Goal: Task Accomplishment & Management: Manage account settings

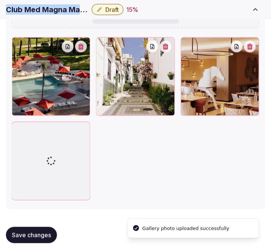
scroll to position [1098, 0]
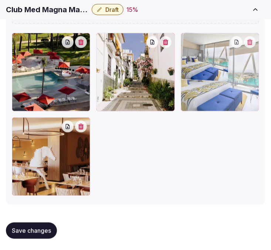
drag, startPoint x: 20, startPoint y: 125, endPoint x: 175, endPoint y: 73, distance: 163.6
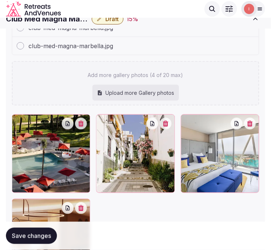
scroll to position [1052, 0]
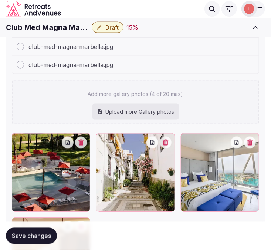
click at [164, 84] on div "Add more gallery photos (4 of 20 max) Upload more Gallery photos" at bounding box center [136, 102] width 248 height 44
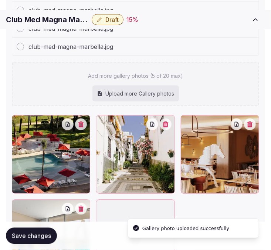
scroll to position [1135, 0]
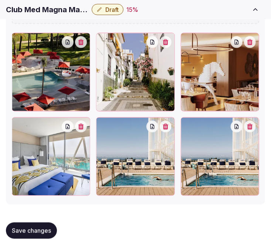
click at [172, 127] on button "button" at bounding box center [166, 127] width 12 height 12
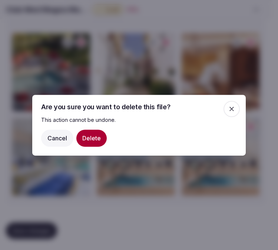
click at [91, 138] on button "Delete" at bounding box center [91, 137] width 30 height 17
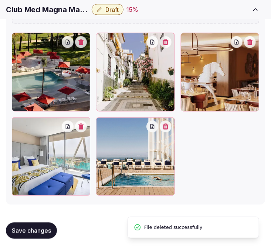
click at [44, 227] on span "Save changes" at bounding box center [31, 230] width 39 height 7
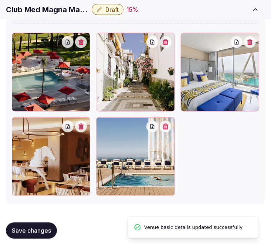
drag, startPoint x: 26, startPoint y: 226, endPoint x: 21, endPoint y: 228, distance: 4.9
click at [26, 227] on span "Save changes" at bounding box center [31, 230] width 39 height 7
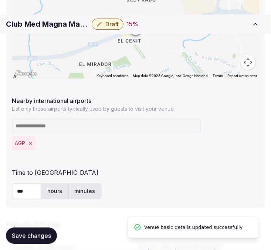
scroll to position [518, 0]
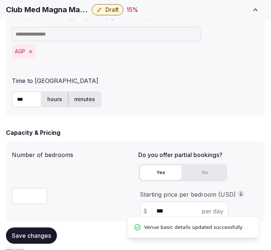
click at [119, 14] on button "Draft" at bounding box center [108, 9] width 32 height 11
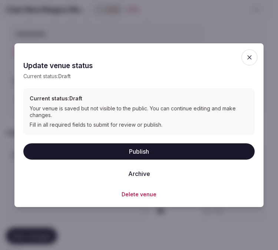
click at [149, 146] on button "Publish" at bounding box center [138, 151] width 231 height 16
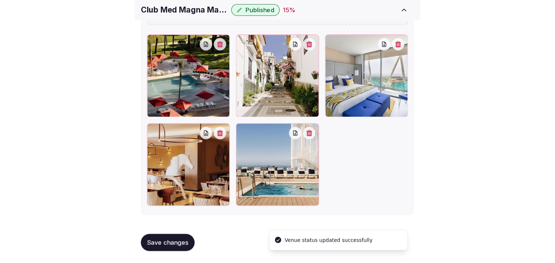
scroll to position [921, 0]
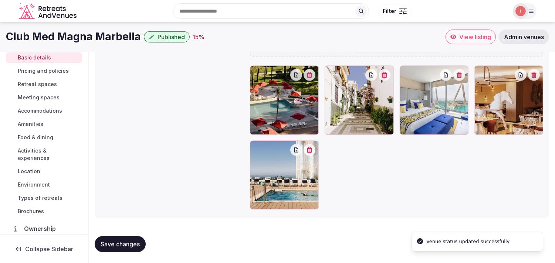
click at [38, 70] on span "Pricing and policies" at bounding box center [43, 70] width 51 height 7
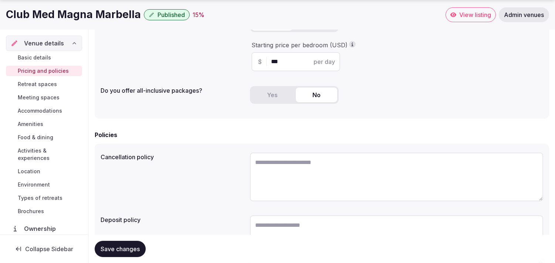
scroll to position [224, 0]
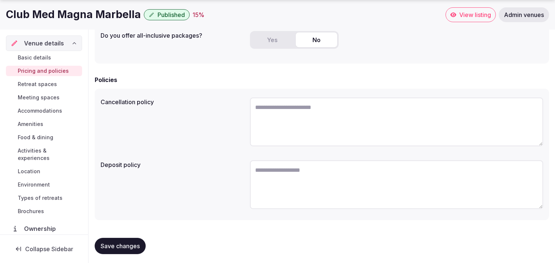
click at [135, 238] on button "Save changes" at bounding box center [120, 246] width 51 height 16
click at [49, 81] on span "Retreat spaces" at bounding box center [37, 84] width 39 height 7
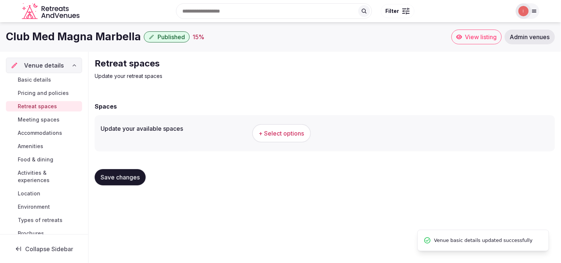
click at [271, 140] on button "+ Select options" at bounding box center [281, 133] width 59 height 19
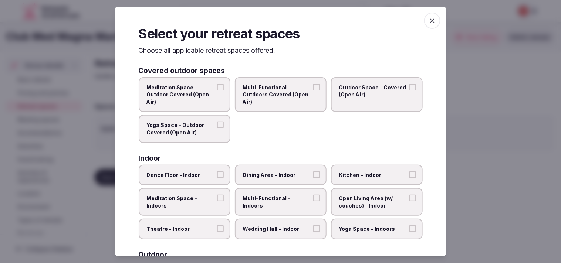
click at [271, 94] on label "Outdoor Space - Covered (Open Air)" at bounding box center [377, 94] width 92 height 35
click at [271, 90] on button "Outdoor Space - Covered (Open Air)" at bounding box center [413, 87] width 7 height 7
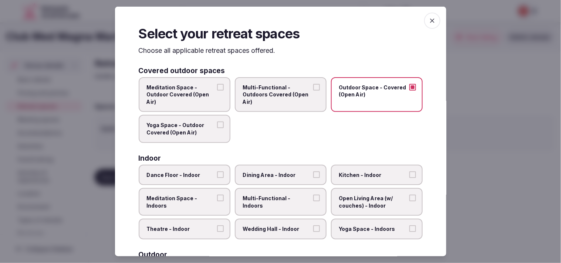
click at [271, 94] on span "Multi-Functional - Outdoors Covered (Open Air)" at bounding box center [277, 95] width 68 height 22
click at [271, 90] on button "Multi-Functional - Outdoors Covered (Open Air)" at bounding box center [316, 87] width 7 height 7
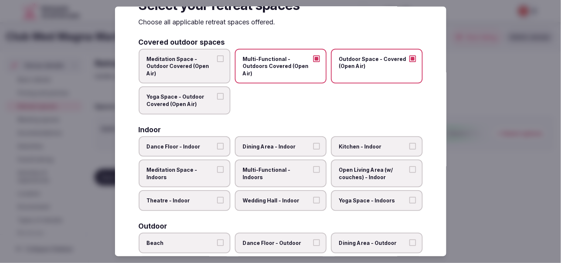
scroll to position [41, 0]
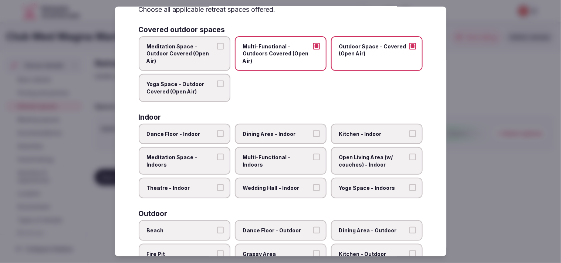
click at [271, 135] on label "Dining Area - Indoor" at bounding box center [281, 134] width 92 height 21
click at [271, 135] on button "Dining Area - Indoor" at bounding box center [316, 133] width 7 height 7
click at [271, 154] on button "Multi-Functional - Indoors" at bounding box center [316, 157] width 7 height 7
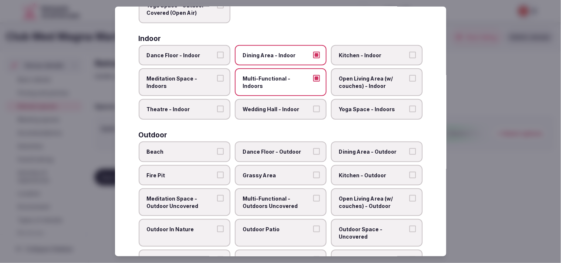
scroll to position [123, 0]
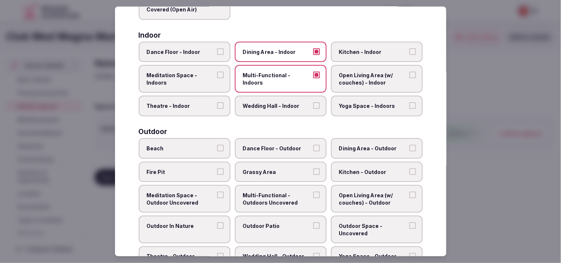
click at [271, 77] on label "Open Living Area (w/ couches) - Indoor" at bounding box center [377, 79] width 92 height 28
click at [271, 77] on button "Open Living Area (w/ couches) - Indoor" at bounding box center [413, 75] width 7 height 7
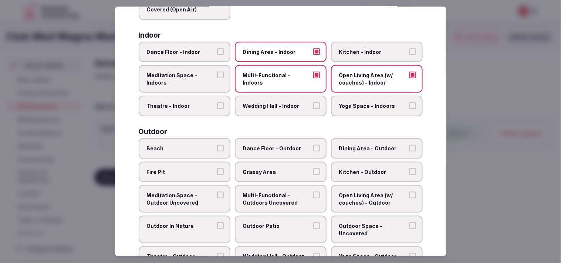
click at [271, 72] on button "Multi-Functional - Indoors" at bounding box center [316, 75] width 7 height 7
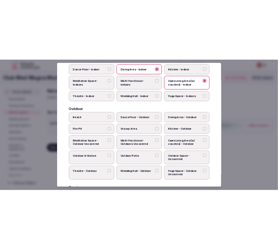
scroll to position [205, 0]
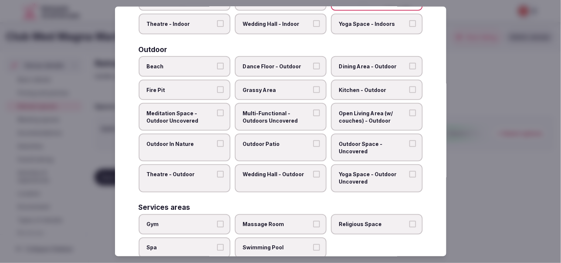
click at [271, 68] on label "Dining Area - Outdoor" at bounding box center [377, 66] width 92 height 21
click at [271, 68] on button "Dining Area - Outdoor" at bounding box center [413, 66] width 7 height 7
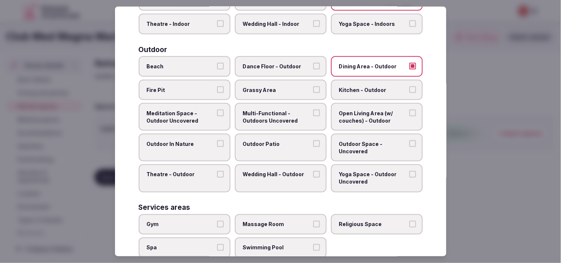
click at [271, 114] on label "Open Living Area (w/ couches) - Outdoor" at bounding box center [377, 117] width 92 height 28
click at [271, 114] on button "Open Living Area (w/ couches) - Outdoor" at bounding box center [413, 113] width 7 height 7
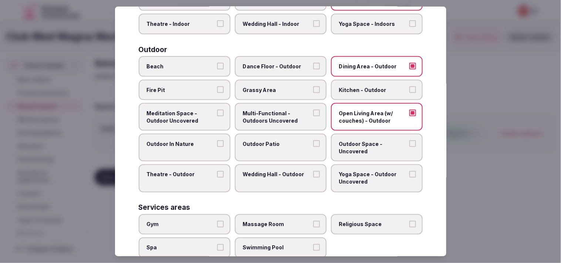
click at [271, 112] on label "Multi-Functional - Outdoors Uncovered" at bounding box center [281, 117] width 92 height 28
click at [271, 112] on button "Multi-Functional - Outdoors Uncovered" at bounding box center [316, 113] width 7 height 7
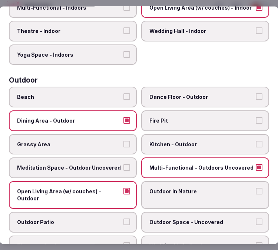
scroll to position [239, 0]
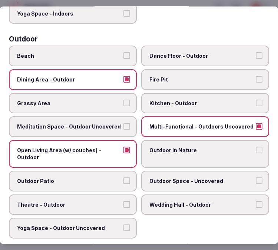
click at [123, 177] on button "Outdoor Patio" at bounding box center [126, 180] width 7 height 7
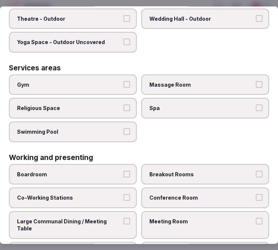
scroll to position [430, 0]
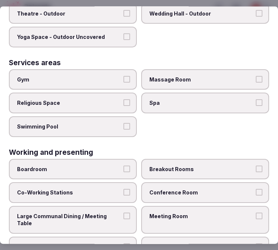
click at [121, 116] on label "Swimming Pool" at bounding box center [73, 126] width 128 height 21
click at [123, 123] on button "Swimming Pool" at bounding box center [126, 126] width 7 height 7
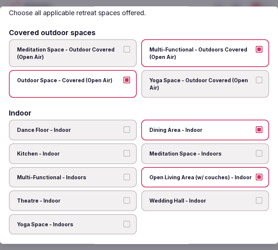
scroll to position [0, 0]
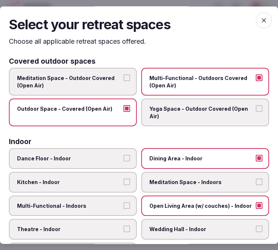
click at [261, 20] on span "button" at bounding box center [263, 20] width 16 height 16
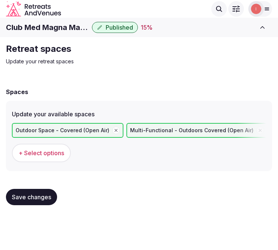
click at [44, 194] on span "Save changes" at bounding box center [31, 196] width 39 height 7
click at [47, 193] on span "Save changes" at bounding box center [31, 196] width 39 height 7
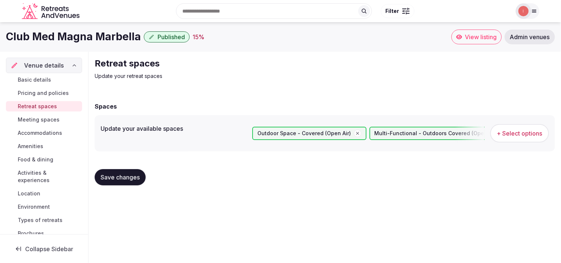
click at [52, 121] on span "Meeting spaces" at bounding box center [39, 119] width 42 height 7
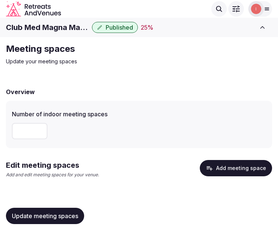
click at [76, 27] on h1 "Club Med Magna Marbella" at bounding box center [47, 27] width 83 height 10
click at [75, 27] on h1 "Club Med Magna Marbella" at bounding box center [47, 27] width 83 height 10
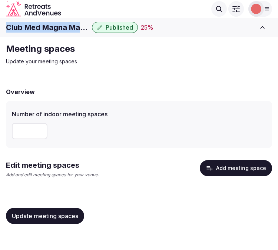
click at [75, 27] on h1 "Club Med Magna Marbella" at bounding box center [47, 27] width 83 height 10
copy div "Club Med Magna Marbella"
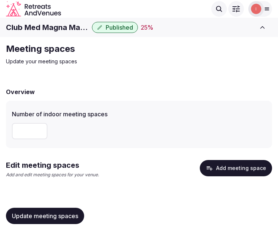
click at [13, 131] on input "number" at bounding box center [30, 131] width 36 height 16
click at [21, 131] on input "number" at bounding box center [30, 131] width 36 height 16
click at [47, 212] on span "Update meeting spaces" at bounding box center [45, 215] width 66 height 7
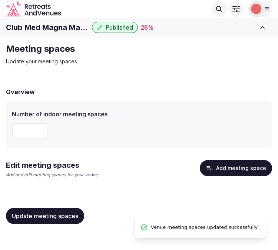
click at [225, 164] on button "Add meeting space" at bounding box center [235, 168] width 72 height 16
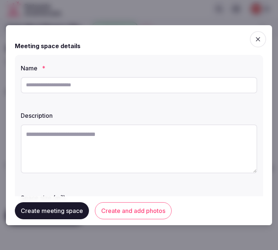
click at [249, 35] on span "button" at bounding box center [257, 39] width 16 height 16
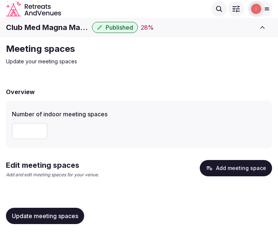
drag, startPoint x: 23, startPoint y: 129, endPoint x: -6, endPoint y: 128, distance: 28.1
click at [0, 128] on html "Search Popular Destinations Toscana, Italy Riviera Maya, Mexico Indonesia, Bali…" at bounding box center [139, 125] width 278 height 250
type input "**"
click at [65, 215] on span "Update meeting spaces" at bounding box center [45, 215] width 66 height 7
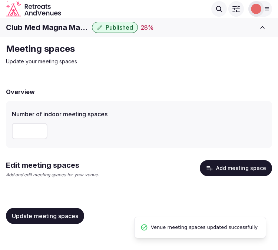
click at [225, 171] on button "Add meeting space" at bounding box center [235, 168] width 72 height 16
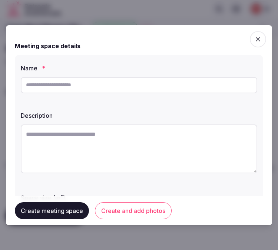
drag, startPoint x: 91, startPoint y: 80, endPoint x: 95, endPoint y: 78, distance: 4.1
click at [91, 80] on input "text" at bounding box center [139, 85] width 236 height 16
paste input "**********"
type input "**********"
drag, startPoint x: 229, startPoint y: 142, endPoint x: 273, endPoint y: 153, distance: 45.1
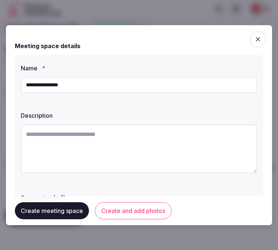
click at [238, 144] on textarea at bounding box center [139, 148] width 236 height 49
paste textarea "**********"
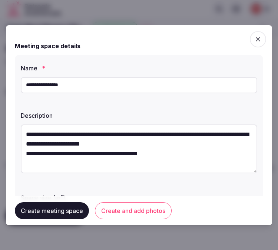
click at [145, 151] on textarea "**********" at bounding box center [139, 148] width 236 height 49
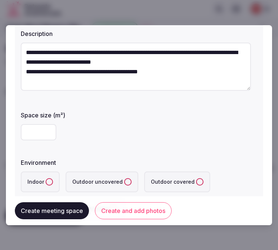
scroll to position [82, 0]
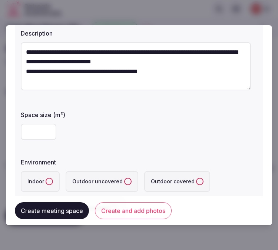
type textarea "**********"
drag, startPoint x: 40, startPoint y: 132, endPoint x: 272, endPoint y: 119, distance: 233.1
click at [45, 130] on input "number" at bounding box center [39, 132] width 36 height 16
click at [48, 127] on input "number" at bounding box center [39, 132] width 36 height 16
type input "***"
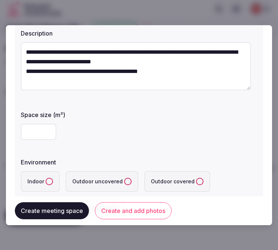
click at [46, 180] on button "Indoor" at bounding box center [49, 181] width 7 height 7
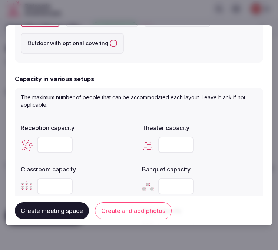
scroll to position [288, 0]
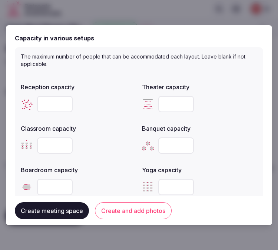
click at [161, 101] on input "number" at bounding box center [176, 104] width 36 height 16
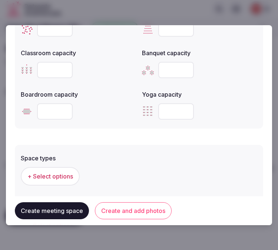
scroll to position [411, 0]
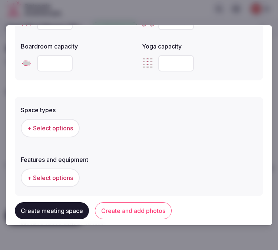
type input "***"
click at [40, 134] on button "+ Select options" at bounding box center [50, 128] width 59 height 19
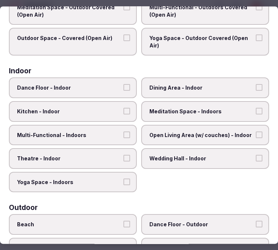
scroll to position [82, 0]
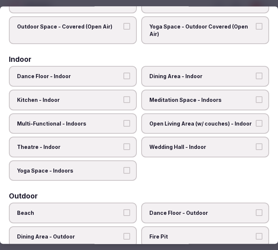
click at [204, 75] on span "Dining Area - Indoor" at bounding box center [201, 76] width 104 height 7
click at [255, 75] on button "Dining Area - Indoor" at bounding box center [258, 76] width 7 height 7
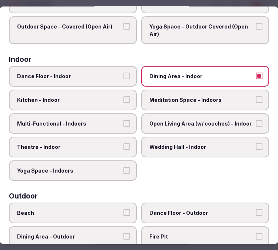
click at [124, 121] on button "Multi-Functional - Indoors" at bounding box center [126, 123] width 7 height 7
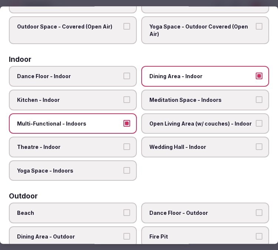
click at [125, 145] on button "Theatre - Indoor" at bounding box center [126, 147] width 7 height 7
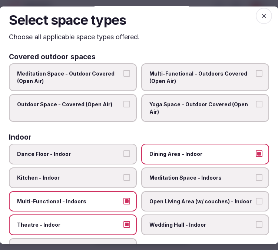
scroll to position [0, 0]
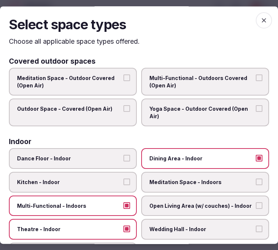
click at [260, 21] on icon "button" at bounding box center [263, 20] width 7 height 7
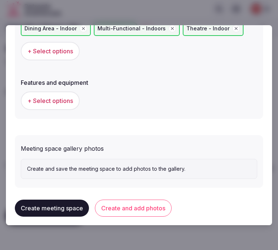
scroll to position [512, 0]
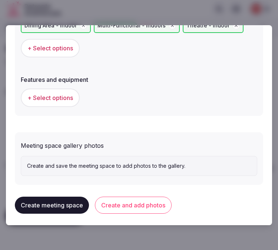
click at [62, 94] on span "+ Select options" at bounding box center [50, 98] width 46 height 8
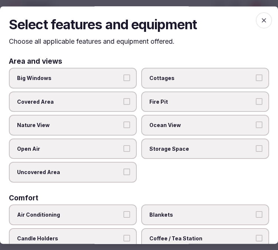
scroll to position [123, 0]
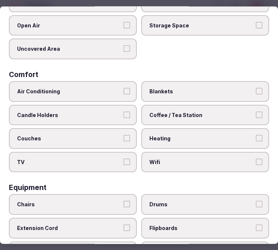
click at [83, 81] on label "Air Conditioning" at bounding box center [73, 91] width 128 height 21
click at [123, 88] on button "Air Conditioning" at bounding box center [126, 91] width 7 height 7
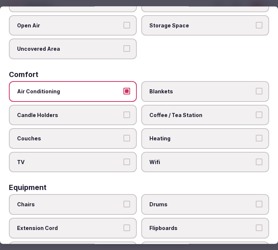
drag, startPoint x: 126, startPoint y: 157, endPoint x: 167, endPoint y: 157, distance: 41.1
click at [130, 157] on label "TV" at bounding box center [73, 162] width 128 height 21
click at [130, 158] on button "TV" at bounding box center [126, 161] width 7 height 7
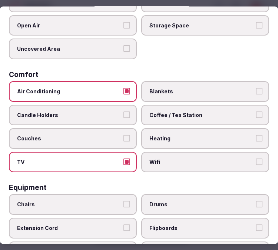
click at [191, 158] on span "Wifi" at bounding box center [201, 161] width 104 height 7
click at [255, 158] on button "Wifi" at bounding box center [258, 161] width 7 height 7
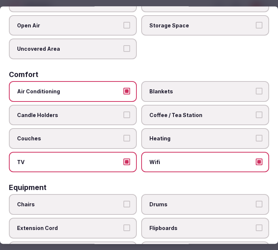
click at [206, 111] on span "Coffee / Tea Station" at bounding box center [201, 114] width 104 height 7
click at [255, 111] on button "Coffee / Tea Station" at bounding box center [258, 114] width 7 height 7
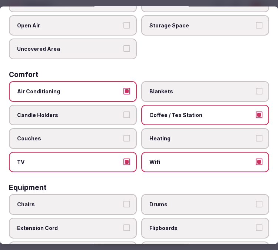
click at [127, 158] on button "TV" at bounding box center [126, 161] width 7 height 7
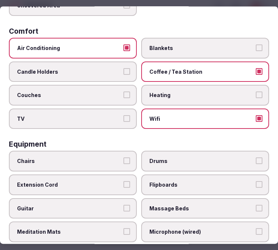
scroll to position [205, 0]
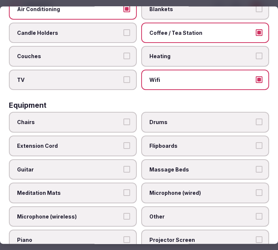
drag, startPoint x: 123, startPoint y: 116, endPoint x: 147, endPoint y: 142, distance: 35.9
click at [123, 119] on button "Chairs" at bounding box center [126, 122] width 7 height 7
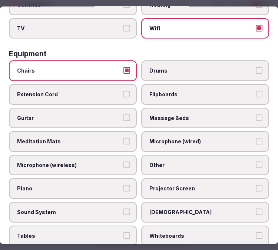
scroll to position [288, 0]
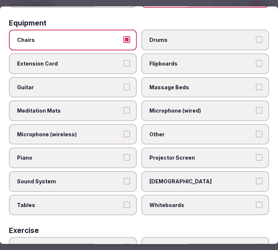
click at [194, 131] on span "Other" at bounding box center [201, 134] width 104 height 7
click at [255, 131] on button "Other" at bounding box center [258, 134] width 7 height 7
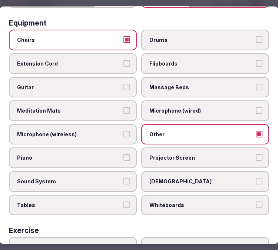
click at [195, 154] on span "Projector Screen" at bounding box center [201, 157] width 104 height 7
click at [255, 154] on button "Projector Screen" at bounding box center [258, 157] width 7 height 7
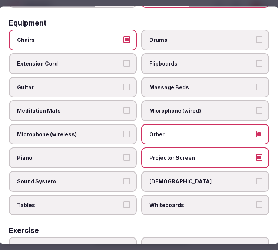
click at [98, 178] on span "Sound System" at bounding box center [69, 181] width 104 height 7
click at [123, 178] on button "Sound System" at bounding box center [126, 181] width 7 height 7
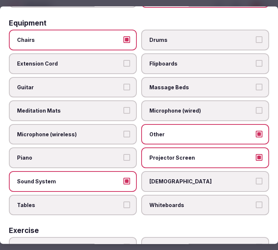
scroll to position [329, 0]
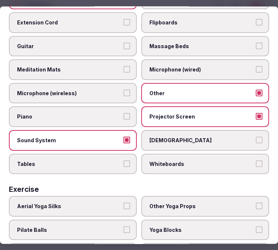
click at [125, 160] on button "Tables" at bounding box center [126, 163] width 7 height 7
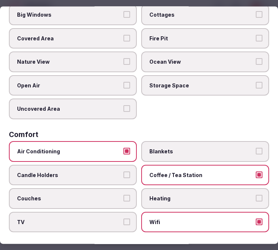
scroll to position [0, 0]
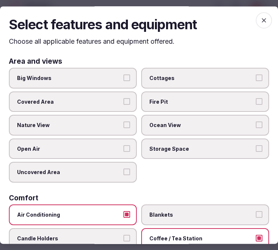
click at [266, 20] on div "Select features and equipment Choose all applicable features and equipment offe…" at bounding box center [139, 124] width 278 height 237
click at [261, 20] on icon "button" at bounding box center [263, 20] width 4 height 4
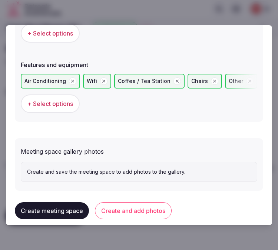
scroll to position [532, 0]
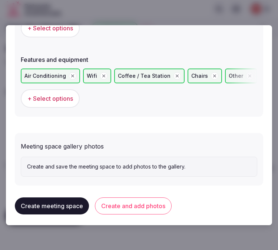
click at [151, 198] on button "Create and add photos" at bounding box center [133, 205] width 77 height 17
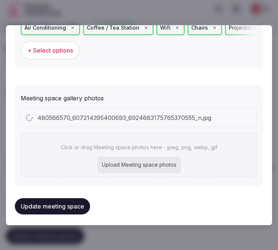
scroll to position [600, 0]
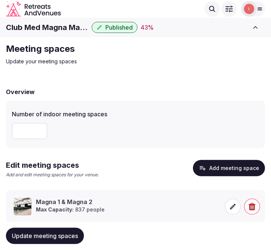
click at [232, 204] on icon at bounding box center [232, 206] width 7 height 7
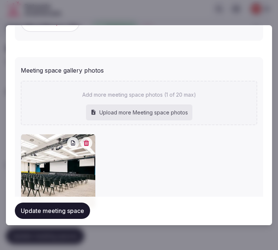
scroll to position [637, 0]
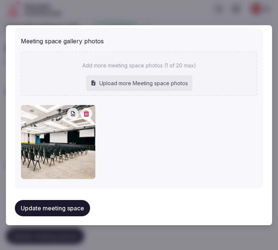
click at [83, 111] on icon "button" at bounding box center [86, 114] width 6 height 6
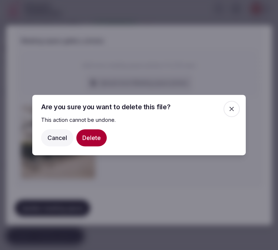
click at [95, 130] on button "Delete" at bounding box center [91, 137] width 30 height 17
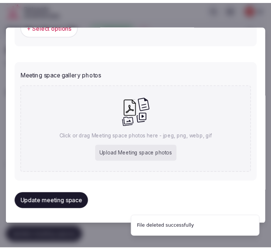
scroll to position [600, 0]
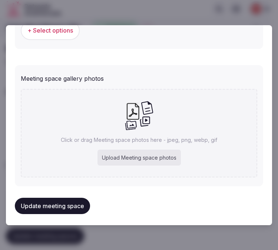
click at [81, 13] on div at bounding box center [139, 125] width 278 height 250
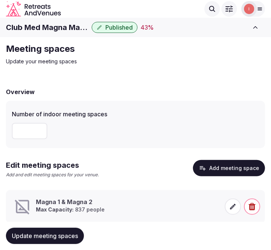
click at [60, 25] on h1 "Club Med Magna Marbella" at bounding box center [47, 27] width 83 height 10
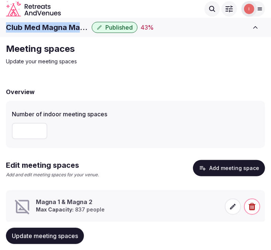
click at [60, 25] on h1 "Club Med Magna Marbella" at bounding box center [47, 27] width 83 height 10
copy div "Club Med Magna Marbella"
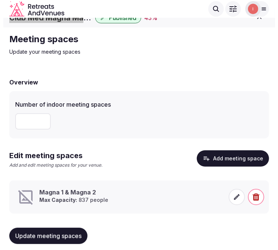
scroll to position [19, 0]
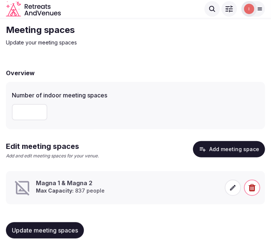
click at [232, 189] on icon at bounding box center [234, 188] width 6 height 6
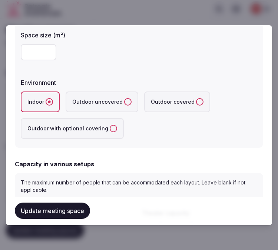
scroll to position [164, 0]
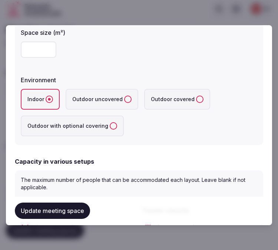
click at [74, 212] on button "Update meeting space" at bounding box center [52, 211] width 75 height 16
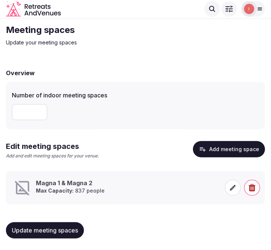
click at [228, 191] on span at bounding box center [233, 187] width 16 height 16
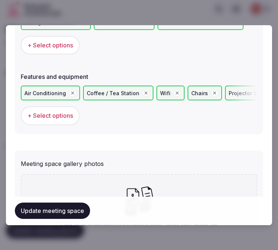
scroll to position [600, 0]
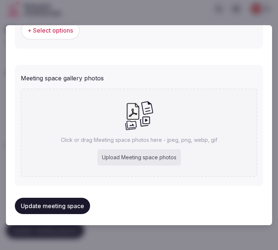
click at [134, 136] on p "Click or drag Meeting space photos here - jpeg, png, webp, gif" at bounding box center [139, 139] width 156 height 7
type input "**********"
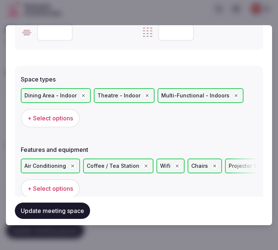
scroll to position [435, 0]
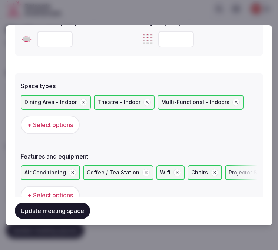
click at [72, 210] on button "Update meeting space" at bounding box center [52, 211] width 75 height 16
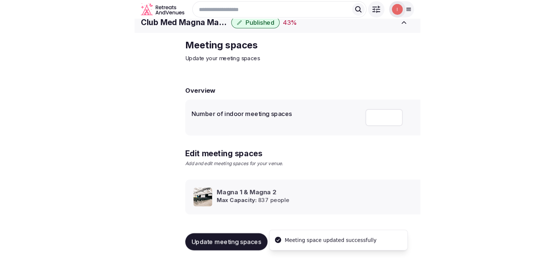
scroll to position [7, 0]
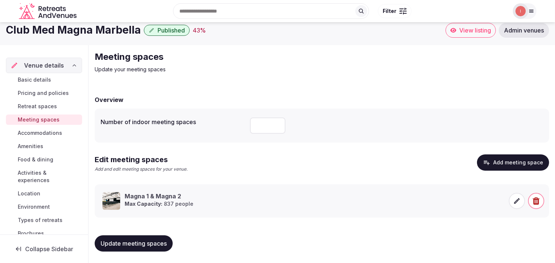
click at [45, 132] on span "Accommodations" at bounding box center [40, 133] width 44 height 7
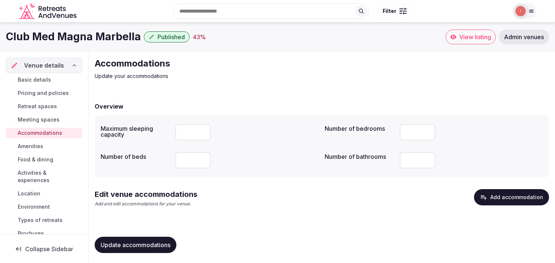
click at [277, 200] on button "Add accommodation" at bounding box center [511, 197] width 75 height 16
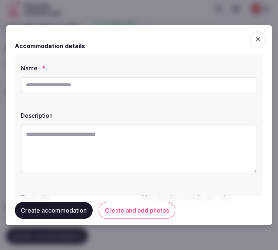
click at [120, 82] on input "text" at bounding box center [139, 85] width 236 height 16
paste input "**********"
type input "**********"
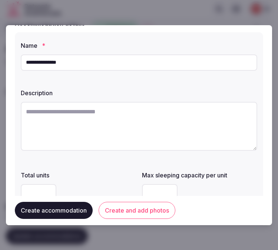
scroll to position [41, 0]
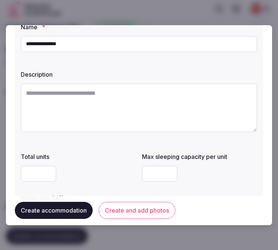
click at [147, 108] on textarea at bounding box center [139, 107] width 236 height 49
paste textarea "**********"
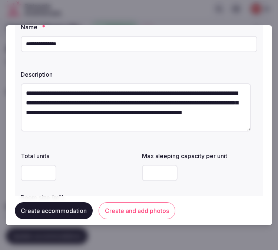
scroll to position [13, 0]
type textarea "**********"
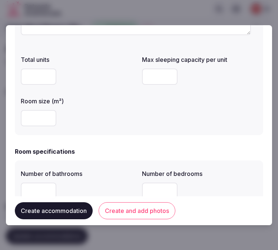
scroll to position [123, 0]
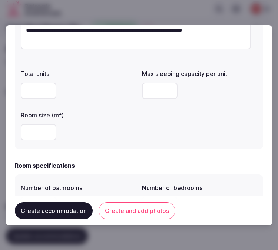
click at [42, 126] on input "number" at bounding box center [39, 132] width 36 height 16
type input "**"
click at [96, 127] on div "**" at bounding box center [78, 132] width 115 height 16
click at [158, 91] on input "number" at bounding box center [160, 91] width 36 height 16
type input "*"
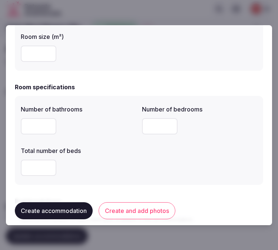
scroll to position [246, 0]
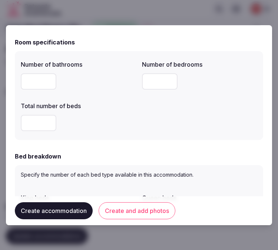
click at [46, 88] on input "number" at bounding box center [39, 81] width 36 height 16
type input "*"
click at [142, 82] on input "*" at bounding box center [160, 81] width 36 height 16
type input "*"
click at [47, 117] on input "number" at bounding box center [39, 123] width 36 height 16
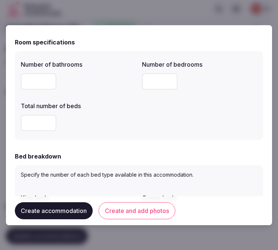
type input "*"
click at [156, 132] on div "Number of bathrooms * Number of bedrooms * Total number of beds *" at bounding box center [139, 95] width 236 height 77
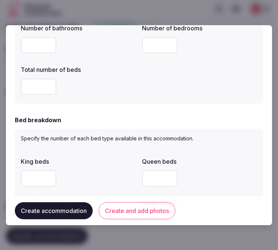
scroll to position [329, 0]
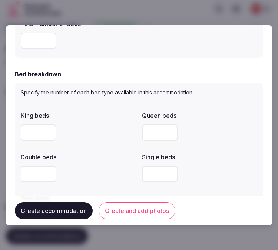
drag, startPoint x: 31, startPoint y: 169, endPoint x: 32, endPoint y: 173, distance: 4.6
click at [31, 171] on input "number" at bounding box center [39, 174] width 36 height 16
type input "*"
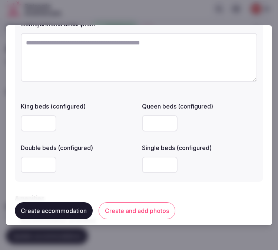
scroll to position [699, 0]
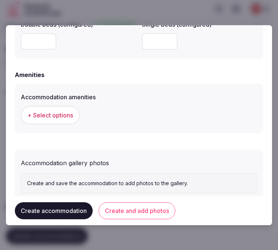
click at [57, 114] on span "+ Select options" at bounding box center [50, 115] width 46 height 8
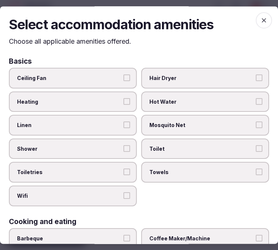
click at [97, 122] on span "Linen" at bounding box center [69, 125] width 104 height 7
click at [123, 122] on button "Linen" at bounding box center [126, 125] width 7 height 7
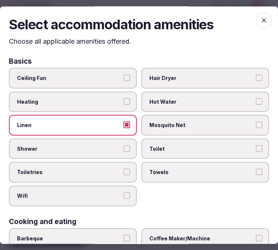
click at [118, 146] on span "Shower" at bounding box center [69, 148] width 104 height 7
click at [123, 146] on button "Shower" at bounding box center [126, 148] width 7 height 7
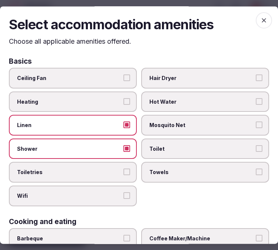
click at [125, 169] on button "Toiletries" at bounding box center [126, 172] width 7 height 7
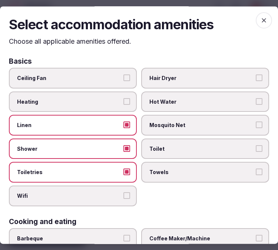
drag, startPoint x: 121, startPoint y: 186, endPoint x: 269, endPoint y: 157, distance: 151.2
click at [124, 186] on label "Wifi" at bounding box center [73, 195] width 128 height 21
click at [124, 192] on button "Wifi" at bounding box center [126, 195] width 7 height 7
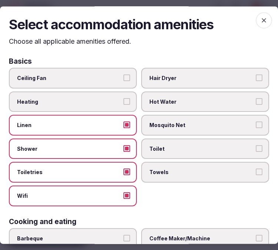
click at [160, 153] on label "Toilet" at bounding box center [205, 148] width 128 height 21
click at [255, 152] on button "Toilet" at bounding box center [258, 148] width 7 height 7
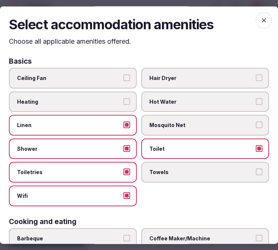
drag, startPoint x: 162, startPoint y: 168, endPoint x: 173, endPoint y: 171, distance: 11.7
click at [161, 169] on span "Towels" at bounding box center [201, 172] width 104 height 7
click at [255, 169] on button "Towels" at bounding box center [258, 172] width 7 height 7
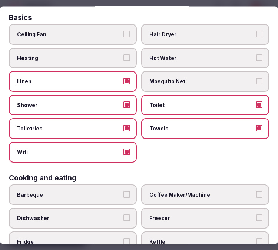
scroll to position [82, 0]
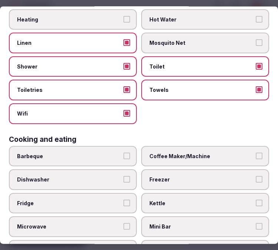
click at [180, 158] on label "Coffee Maker/Machine" at bounding box center [205, 156] width 128 height 21
click at [255, 158] on button "Coffee Maker/Machine" at bounding box center [258, 155] width 7 height 7
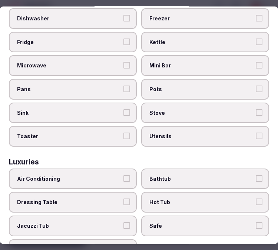
scroll to position [288, 0]
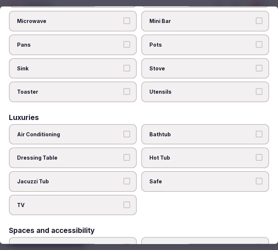
drag, startPoint x: 81, startPoint y: 119, endPoint x: 94, endPoint y: 122, distance: 13.0
click at [81, 124] on label "Air Conditioning" at bounding box center [73, 134] width 128 height 21
click at [123, 131] on button "Air Conditioning" at bounding box center [126, 134] width 7 height 7
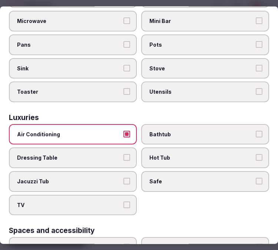
click at [144, 124] on label "Bathtub" at bounding box center [205, 134] width 128 height 21
click at [255, 131] on button "Bathtub" at bounding box center [258, 134] width 7 height 7
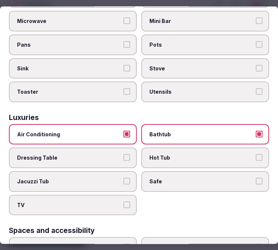
drag, startPoint x: 155, startPoint y: 184, endPoint x: 134, endPoint y: 190, distance: 21.3
click at [152, 183] on div "Air Conditioning Bathtub Dressing Table Hot Tub Jacuzzi Tub Safe TV" at bounding box center [139, 169] width 260 height 91
click at [128, 195] on label "TV" at bounding box center [73, 205] width 128 height 21
click at [128, 201] on button "TV" at bounding box center [126, 204] width 7 height 7
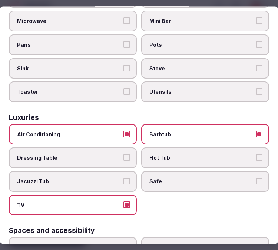
click at [220, 178] on span "Safe" at bounding box center [201, 181] width 104 height 7
click at [255, 178] on button "Safe" at bounding box center [258, 181] width 7 height 7
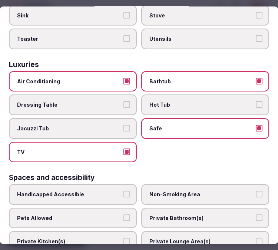
scroll to position [411, 0]
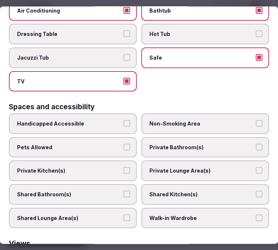
click at [210, 120] on span "Non-Smoking Area" at bounding box center [201, 123] width 104 height 7
click at [255, 120] on button "Non-Smoking Area" at bounding box center [258, 123] width 7 height 7
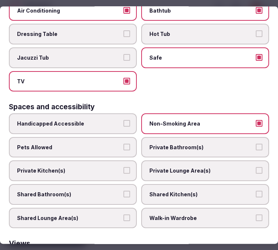
click at [214, 114] on label "Non-Smoking Area" at bounding box center [205, 124] width 128 height 21
click at [255, 120] on button "Non-Smoking Area" at bounding box center [258, 123] width 7 height 7
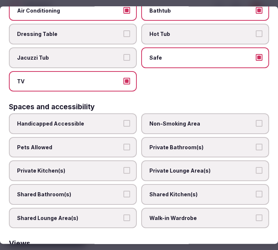
drag, startPoint x: 219, startPoint y: 134, endPoint x: 214, endPoint y: 147, distance: 14.3
click at [219, 144] on span "Private Bathroom(s)" at bounding box center [201, 147] width 104 height 7
click at [255, 144] on button "Private Bathroom(s)" at bounding box center [258, 147] width 7 height 7
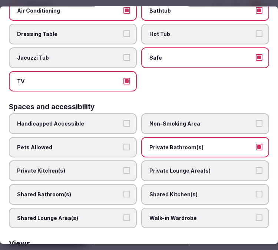
drag, startPoint x: 217, startPoint y: 134, endPoint x: 219, endPoint y: 144, distance: 9.4
click at [217, 144] on span "Private Bathroom(s)" at bounding box center [201, 147] width 104 height 7
click at [255, 144] on button "Private Bathroom(s)" at bounding box center [258, 147] width 7 height 7
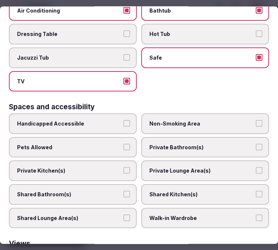
click at [221, 167] on span "Private Lounge Area(s)" at bounding box center [201, 170] width 104 height 7
click at [255, 167] on button "Private Lounge Area(s)" at bounding box center [258, 170] width 7 height 7
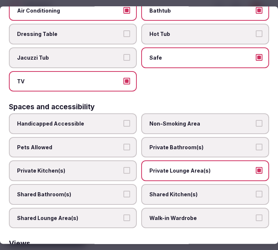
click at [222, 144] on span "Private Bathroom(s)" at bounding box center [201, 147] width 104 height 7
click at [255, 144] on button "Private Bathroom(s)" at bounding box center [258, 147] width 7 height 7
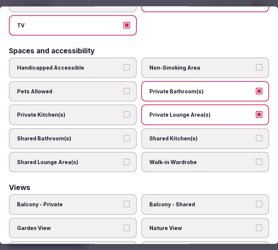
scroll to position [500, 0]
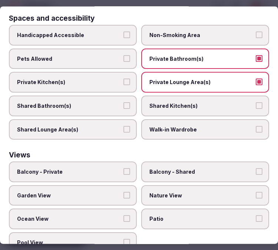
click at [120, 162] on label "Balcony - Private" at bounding box center [73, 172] width 128 height 21
click at [123, 168] on button "Balcony - Private" at bounding box center [126, 171] width 7 height 7
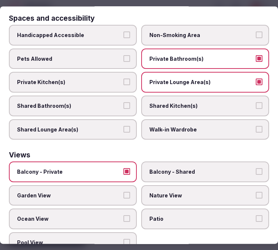
click at [116, 215] on span "Ocean View" at bounding box center [69, 218] width 104 height 7
click at [123, 215] on button "Ocean View" at bounding box center [126, 218] width 7 height 7
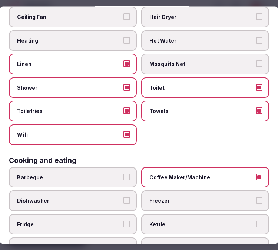
scroll to position [0, 0]
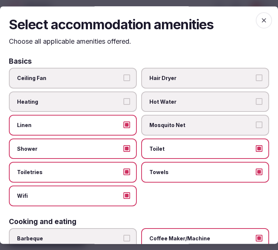
click at [261, 21] on span "button" at bounding box center [263, 20] width 16 height 16
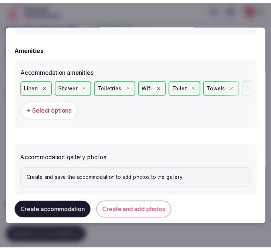
scroll to position [738, 0]
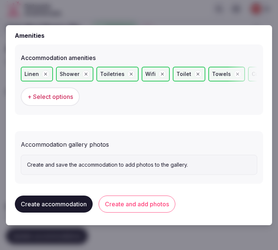
click at [134, 199] on button "Create and add photos" at bounding box center [136, 203] width 77 height 17
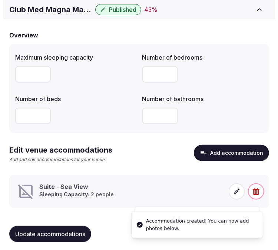
scroll to position [60, 0]
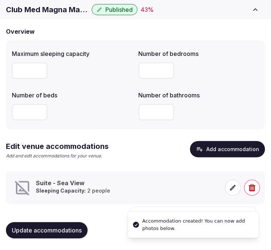
click at [237, 185] on icon at bounding box center [232, 187] width 7 height 7
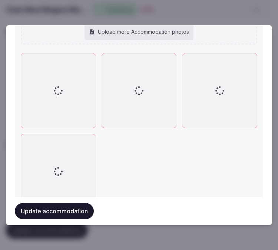
scroll to position [964, 0]
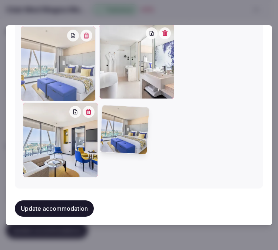
drag, startPoint x: 29, startPoint y: 110, endPoint x: 34, endPoint y: 49, distance: 61.3
click at [34, 49] on div at bounding box center [58, 63] width 75 height 75
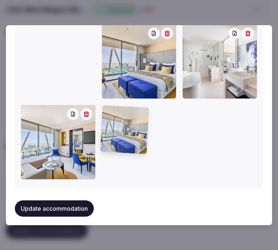
click at [34, 49] on div at bounding box center [139, 101] width 236 height 155
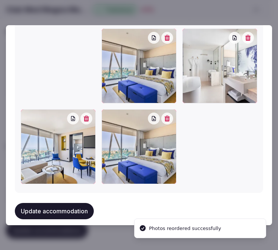
click at [164, 115] on icon "button" at bounding box center [167, 118] width 6 height 6
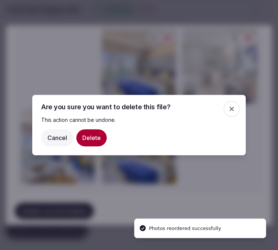
click at [89, 139] on button "Delete" at bounding box center [91, 137] width 30 height 17
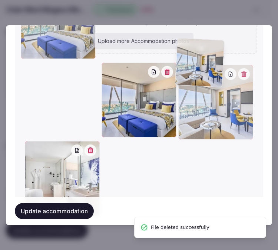
scroll to position [883, 0]
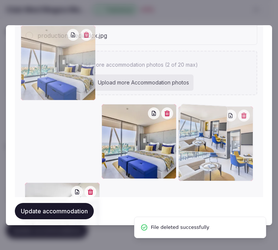
drag, startPoint x: 25, startPoint y: 110, endPoint x: 180, endPoint y: 44, distance: 168.3
click at [180, 44] on div "production.media.dcx.jpg production.media.dcx.jpg Add more accommodation photos…" at bounding box center [139, 133] width 236 height 251
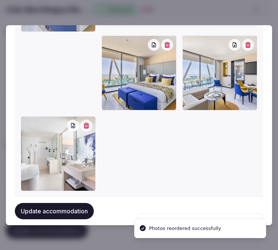
scroll to position [964, 0]
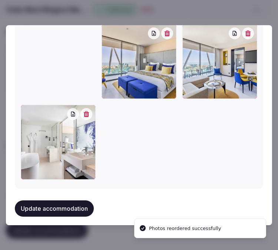
click at [75, 200] on button "Update accommodation" at bounding box center [54, 208] width 79 height 16
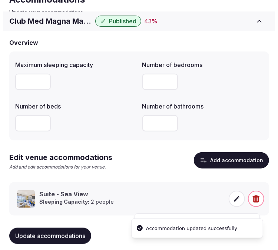
scroll to position [60, 0]
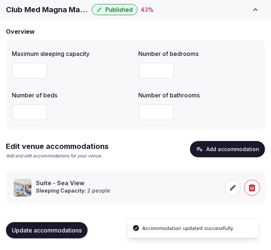
click at [233, 185] on icon at bounding box center [232, 187] width 7 height 7
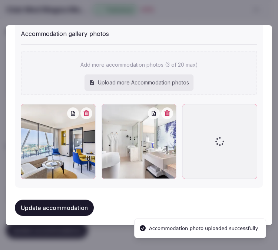
scroll to position [850, 0]
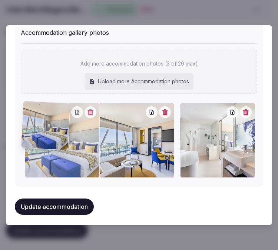
drag, startPoint x: 183, startPoint y: 108, endPoint x: 43, endPoint y: 114, distance: 140.4
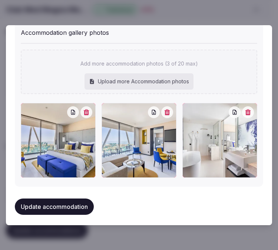
click at [85, 204] on button "Update accommodation" at bounding box center [54, 206] width 79 height 16
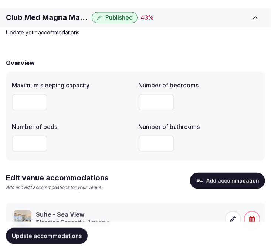
scroll to position [60, 0]
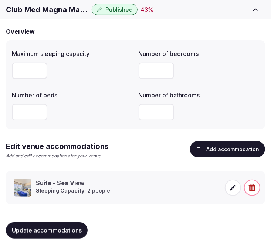
drag, startPoint x: 84, startPoint y: 222, endPoint x: 82, endPoint y: 227, distance: 5.6
click at [84, 224] on div "Update accommodations" at bounding box center [47, 230] width 82 height 16
drag, startPoint x: 79, startPoint y: 229, endPoint x: 83, endPoint y: 226, distance: 5.0
click at [82, 228] on span "Update accommodations" at bounding box center [47, 229] width 70 height 7
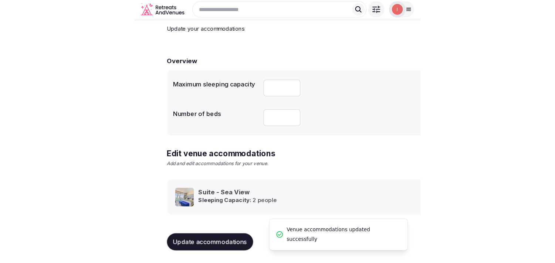
scroll to position [35, 0]
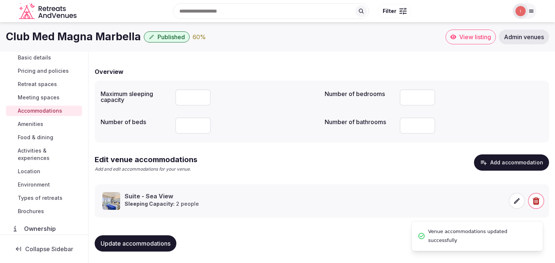
click at [38, 124] on span "Amenities" at bounding box center [31, 124] width 26 height 7
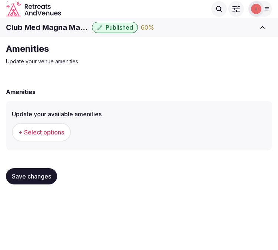
click at [61, 130] on span "+ Select options" at bounding box center [42, 132] width 46 height 8
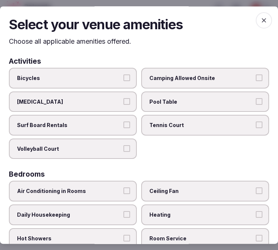
scroll to position [41, 0]
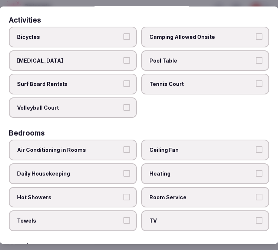
click at [118, 147] on span "Air Conditioning in Rooms" at bounding box center [69, 150] width 104 height 7
click at [123, 147] on button "Air Conditioning in Rooms" at bounding box center [126, 150] width 7 height 7
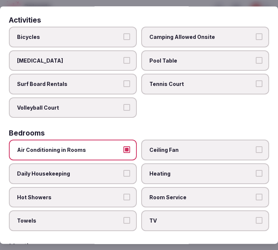
drag, startPoint x: 128, startPoint y: 171, endPoint x: 122, endPoint y: 175, distance: 7.3
click at [127, 170] on label "Daily Housekeeping" at bounding box center [73, 173] width 128 height 21
click at [126, 173] on label "Daily Housekeeping" at bounding box center [73, 173] width 128 height 21
click at [126, 173] on button "Daily Housekeeping" at bounding box center [126, 173] width 7 height 7
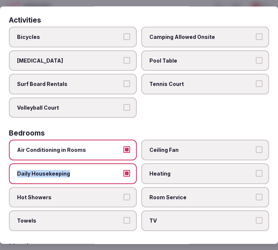
click at [125, 194] on button "Hot Showers" at bounding box center [126, 197] width 7 height 7
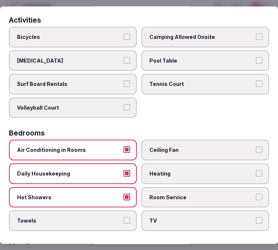
click at [204, 194] on span "Room Service" at bounding box center [201, 197] width 104 height 7
click at [255, 194] on button "Room Service" at bounding box center [258, 197] width 7 height 7
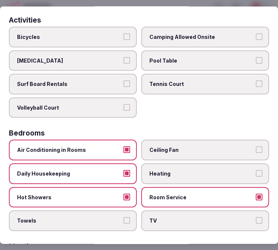
click at [260, 216] on label "TV" at bounding box center [205, 221] width 128 height 21
click at [260, 217] on button "TV" at bounding box center [258, 220] width 7 height 7
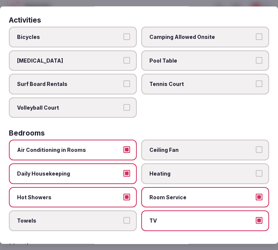
click at [123, 217] on button "Towels" at bounding box center [126, 220] width 7 height 7
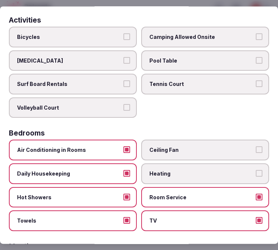
drag, startPoint x: 213, startPoint y: 112, endPoint x: 209, endPoint y: 122, distance: 11.5
click at [213, 112] on div "Bicycles Camping Allowed Onsite Ice Bath Pool Table Surf Board Rentals Tennis C…" at bounding box center [139, 72] width 260 height 91
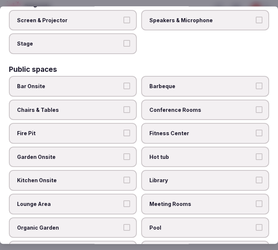
scroll to position [288, 0]
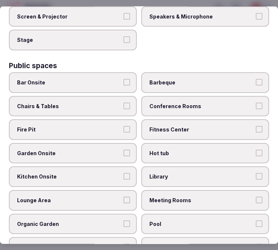
click at [97, 96] on label "Chairs & Tables" at bounding box center [73, 106] width 128 height 21
click at [123, 103] on button "Chairs & Tables" at bounding box center [126, 106] width 7 height 7
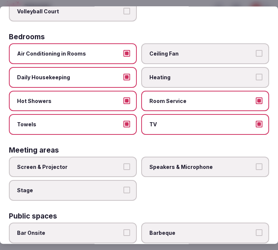
scroll to position [123, 0]
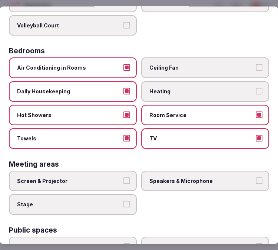
click at [127, 177] on label "Screen & Projector" at bounding box center [73, 181] width 128 height 21
click at [127, 177] on button "Screen & Projector" at bounding box center [126, 180] width 7 height 7
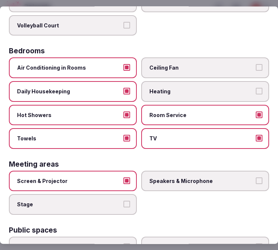
click at [248, 173] on label "Speakers & Microphone" at bounding box center [205, 181] width 128 height 21
click at [255, 177] on button "Speakers & Microphone" at bounding box center [258, 180] width 7 height 7
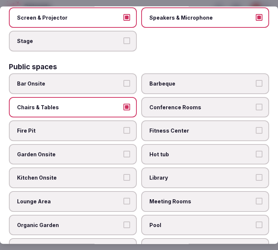
scroll to position [288, 0]
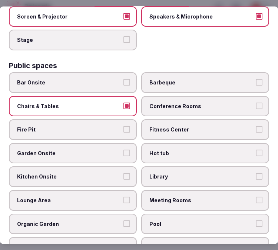
click at [195, 197] on span "Meeting Rooms" at bounding box center [201, 200] width 104 height 7
click at [255, 197] on button "Meeting Rooms" at bounding box center [258, 200] width 7 height 7
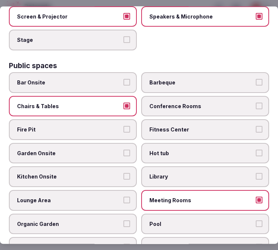
click at [220, 125] on label "Fitness Center" at bounding box center [205, 130] width 128 height 21
click at [255, 126] on button "Fitness Center" at bounding box center [258, 129] width 7 height 7
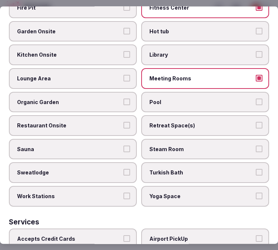
scroll to position [411, 0]
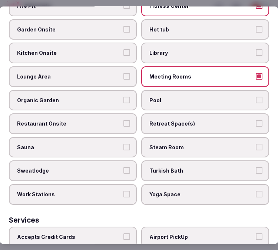
click at [110, 117] on label "Restaurant Onsite" at bounding box center [73, 124] width 128 height 21
click at [123, 120] on button "Restaurant Onsite" at bounding box center [126, 123] width 7 height 7
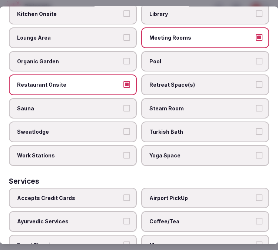
scroll to position [493, 0]
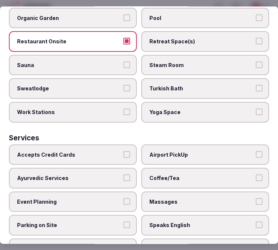
click at [190, 108] on span "Yoga Space" at bounding box center [201, 111] width 104 height 7
click at [255, 108] on button "Yoga Space" at bounding box center [258, 111] width 7 height 7
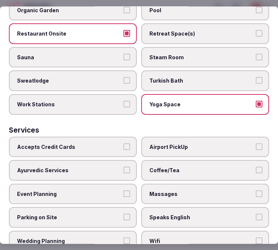
scroll to position [523, 0]
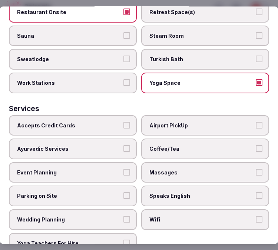
click at [96, 122] on span "Accepts Credit Cards" at bounding box center [69, 125] width 104 height 7
click at [123, 122] on button "Accepts Credit Cards" at bounding box center [126, 125] width 7 height 7
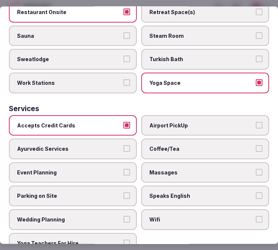
click at [168, 145] on span "Coffee/Tea" at bounding box center [201, 148] width 104 height 7
click at [255, 145] on button "Coffee/Tea" at bounding box center [258, 148] width 7 height 7
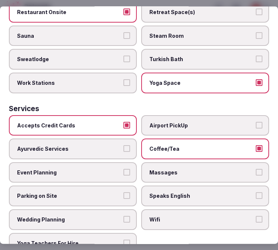
click at [180, 169] on span "Massages" at bounding box center [201, 172] width 104 height 7
click at [255, 169] on button "Massages" at bounding box center [258, 172] width 7 height 7
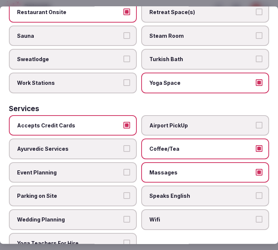
click at [93, 192] on span "Parking on Site" at bounding box center [69, 195] width 104 height 7
click at [123, 192] on button "Parking on Site" at bounding box center [126, 195] width 7 height 7
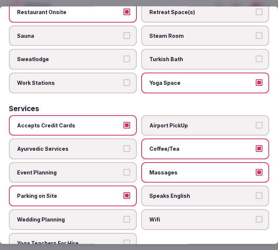
click at [101, 162] on label "Event Planning" at bounding box center [73, 172] width 128 height 21
click at [123, 169] on button "Event Planning" at bounding box center [126, 172] width 7 height 7
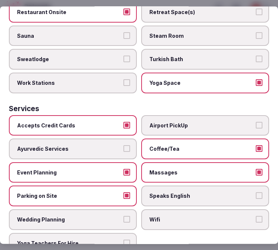
click at [101, 162] on label "Event Planning" at bounding box center [73, 172] width 128 height 21
click at [123, 169] on button "Event Planning" at bounding box center [126, 172] width 7 height 7
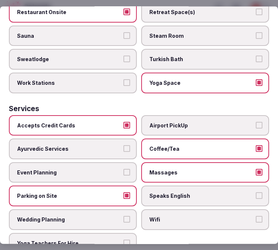
click at [161, 216] on span "Wifi" at bounding box center [201, 219] width 104 height 7
click at [255, 216] on button "Wifi" at bounding box center [258, 219] width 7 height 7
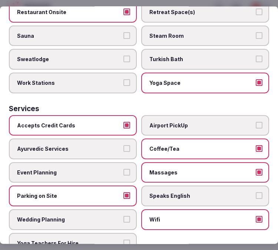
click at [116, 169] on span "Event Planning" at bounding box center [69, 172] width 104 height 7
click at [123, 169] on button "Event Planning" at bounding box center [126, 172] width 7 height 7
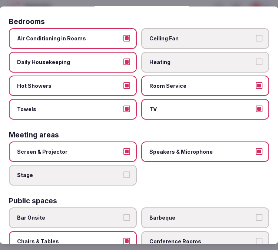
scroll to position [0, 0]
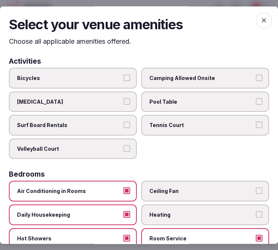
click at [260, 17] on icon "button" at bounding box center [263, 20] width 7 height 7
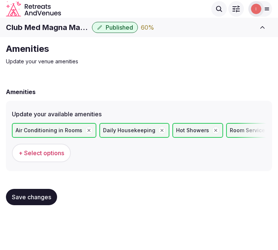
click at [14, 199] on button "Save changes" at bounding box center [31, 197] width 51 height 16
click at [30, 193] on span "Save changes" at bounding box center [31, 196] width 39 height 7
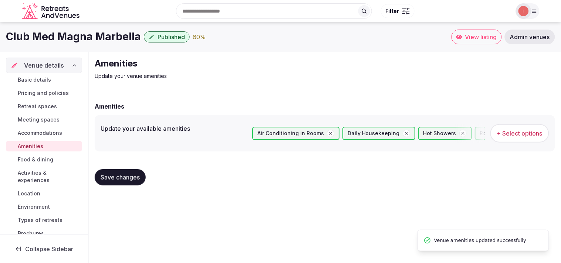
click at [26, 158] on span "Food & dining" at bounding box center [36, 159] width 36 height 7
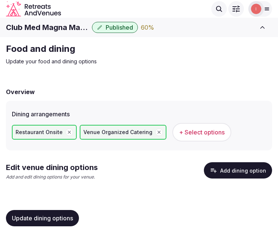
click at [220, 166] on button "Add dining option" at bounding box center [238, 170] width 68 height 16
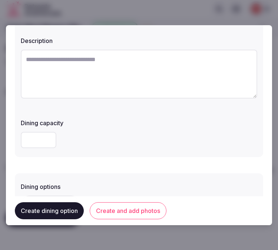
scroll to position [41, 0]
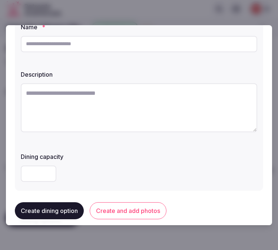
click at [142, 41] on input "text" at bounding box center [139, 44] width 236 height 16
paste input "******"
type input "******"
click at [124, 102] on textarea at bounding box center [139, 107] width 236 height 49
paste textarea "**********"
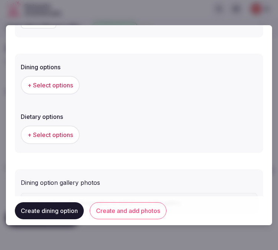
scroll to position [205, 0]
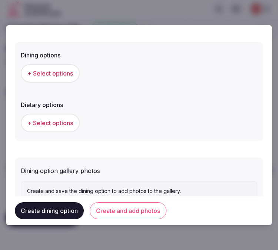
type textarea "**********"
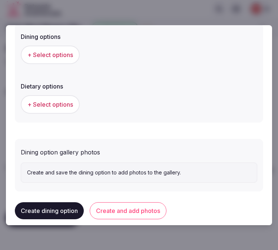
scroll to position [232, 0]
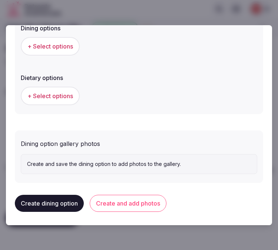
click at [55, 44] on span "+ Select options" at bounding box center [50, 46] width 46 height 8
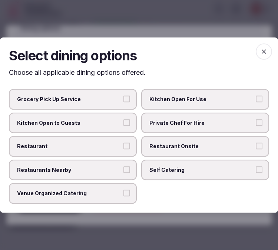
click at [174, 122] on span "Private Chef For Hire" at bounding box center [201, 122] width 104 height 7
click at [255, 122] on button "Private Chef For Hire" at bounding box center [258, 122] width 7 height 7
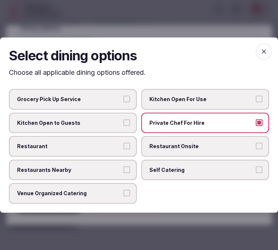
drag, startPoint x: 106, startPoint y: 168, endPoint x: 112, endPoint y: 158, distance: 11.8
click at [106, 168] on span "Restaurants Nearby" at bounding box center [69, 169] width 104 height 7
click at [123, 168] on button "Restaurants Nearby" at bounding box center [126, 169] width 7 height 7
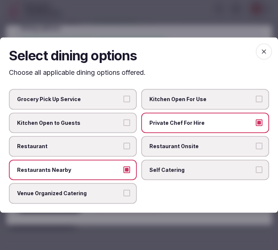
click at [108, 148] on span "Restaurant" at bounding box center [69, 145] width 104 height 7
click at [123, 148] on button "Restaurant" at bounding box center [126, 145] width 7 height 7
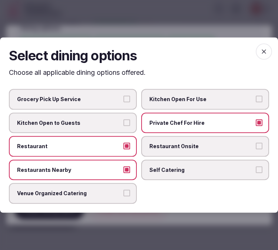
drag, startPoint x: 194, startPoint y: 150, endPoint x: 190, endPoint y: 149, distance: 4.3
click at [192, 149] on label "Restaurant Onsite" at bounding box center [205, 146] width 128 height 21
click at [127, 166] on button "Restaurants Nearby" at bounding box center [126, 169] width 7 height 7
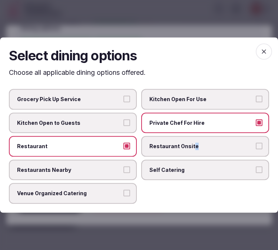
click at [260, 141] on label "Restaurant Onsite" at bounding box center [205, 146] width 128 height 21
click at [260, 142] on button "Restaurant Onsite" at bounding box center [258, 145] width 7 height 7
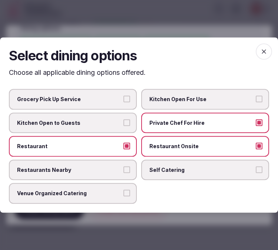
drag, startPoint x: 261, startPoint y: 125, endPoint x: 253, endPoint y: 127, distance: 7.6
click at [257, 126] on button "Private Chef For Hire" at bounding box center [258, 122] width 7 height 7
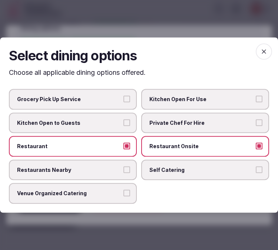
click at [110, 191] on span "Venue Organized Catering" at bounding box center [69, 193] width 104 height 7
click at [123, 191] on button "Venue Organized Catering" at bounding box center [126, 193] width 7 height 7
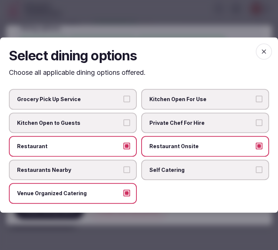
click at [263, 49] on icon "button" at bounding box center [263, 51] width 7 height 7
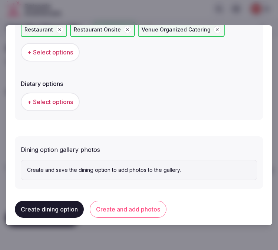
scroll to position [253, 0]
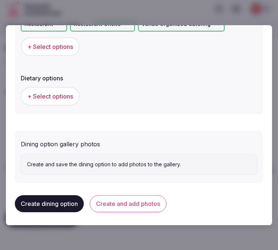
click at [123, 209] on button "Create and add photos" at bounding box center [128, 203] width 77 height 17
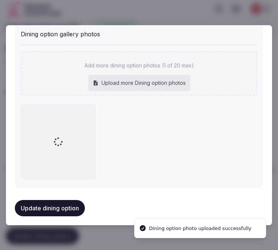
scroll to position [365, 0]
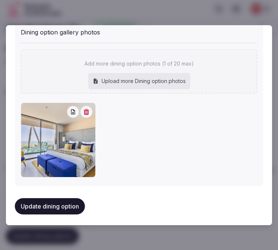
click at [80, 110] on button "button" at bounding box center [86, 112] width 12 height 12
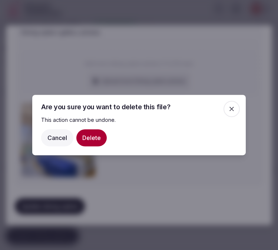
click at [84, 132] on button "Delete" at bounding box center [91, 137] width 30 height 17
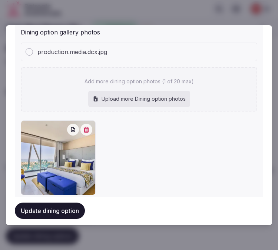
click at [86, 128] on icon "button" at bounding box center [87, 130] width 6 height 6
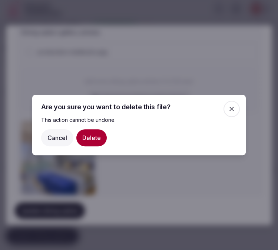
click at [85, 141] on button "Delete" at bounding box center [91, 137] width 30 height 17
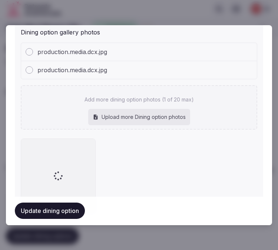
click at [116, 109] on div "Upload more Dining option photos" at bounding box center [139, 117] width 102 height 16
type input "**********"
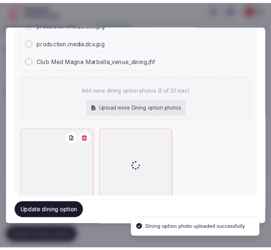
scroll to position [419, 0]
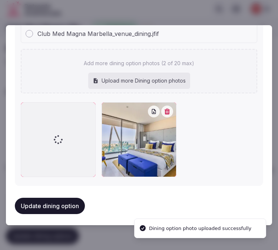
click at [165, 112] on button "button" at bounding box center [167, 111] width 12 height 12
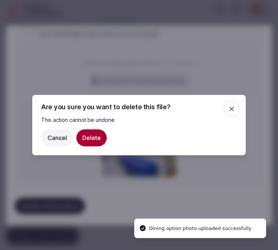
click at [98, 132] on button "Delete" at bounding box center [91, 137] width 30 height 17
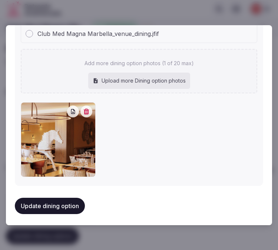
click at [57, 201] on button "Update dining option" at bounding box center [50, 206] width 70 height 16
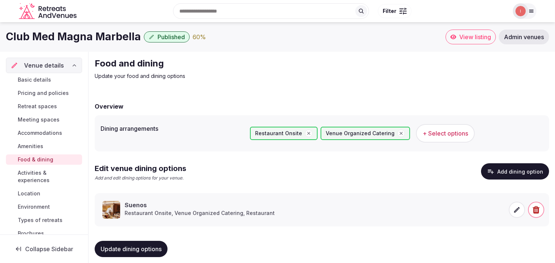
click at [157, 243] on button "Update dining options" at bounding box center [131, 249] width 73 height 16
click at [21, 178] on span "Activities & experiences" at bounding box center [48, 176] width 61 height 15
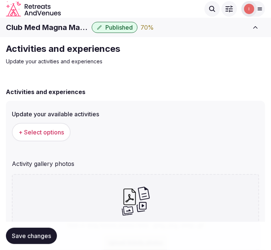
click at [51, 22] on h1 "Club Med Magna Marbella" at bounding box center [47, 27] width 83 height 10
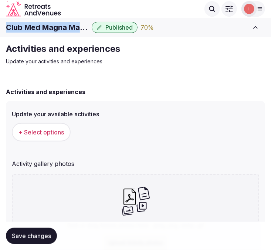
click at [51, 22] on h1 "Club Med Magna Marbella" at bounding box center [47, 27] width 83 height 10
copy div "Club Med Magna Marbella"
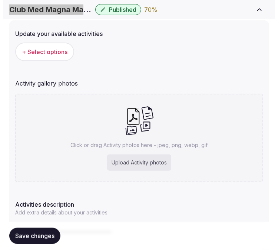
scroll to position [82, 0]
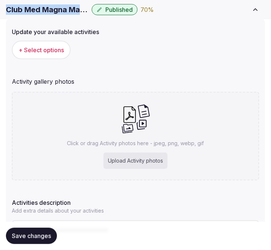
click at [46, 47] on span "+ Select options" at bounding box center [42, 50] width 46 height 8
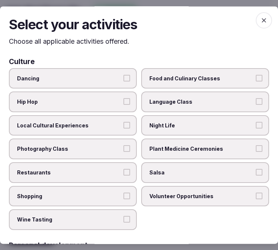
click at [111, 124] on span "Local Cultural Experiences" at bounding box center [69, 125] width 104 height 7
click at [123, 124] on button "Local Cultural Experiences" at bounding box center [126, 125] width 7 height 7
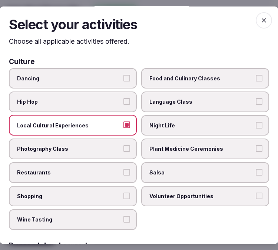
click at [143, 128] on label "Night Life" at bounding box center [205, 125] width 128 height 21
click at [255, 128] on button "Night Life" at bounding box center [258, 125] width 7 height 7
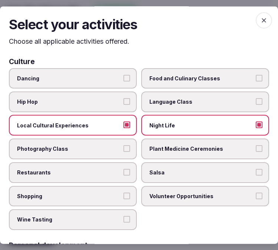
click at [123, 169] on button "Restaurants" at bounding box center [126, 172] width 7 height 7
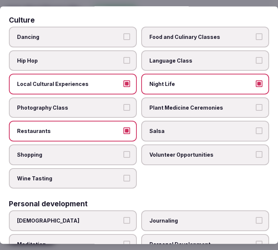
click at [126, 175] on button "Wine Tasting" at bounding box center [126, 178] width 7 height 7
click at [124, 168] on label "Wine Tasting" at bounding box center [73, 178] width 128 height 21
click at [124, 175] on button "Wine Tasting" at bounding box center [126, 178] width 7 height 7
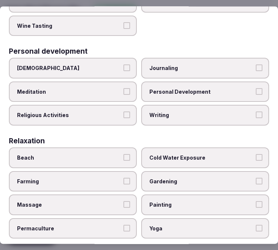
scroll to position [205, 0]
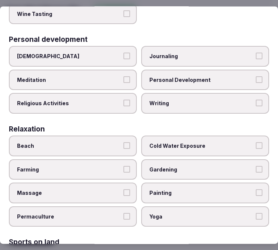
click at [188, 76] on span "Personal Development" at bounding box center [201, 79] width 104 height 7
click at [255, 76] on button "Personal Development" at bounding box center [258, 79] width 7 height 7
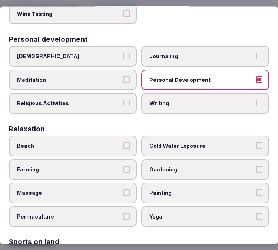
click at [123, 78] on label "Meditation" at bounding box center [73, 80] width 128 height 21
click at [123, 78] on button "Meditation" at bounding box center [126, 79] width 7 height 7
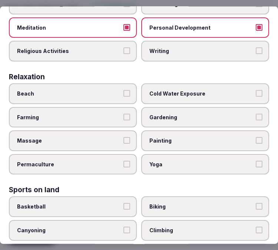
scroll to position [288, 0]
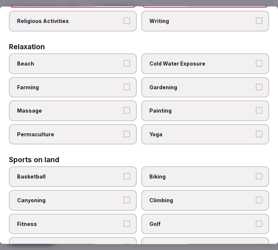
click at [109, 107] on span "Massage" at bounding box center [69, 110] width 104 height 7
click at [123, 107] on button "Massage" at bounding box center [126, 110] width 7 height 7
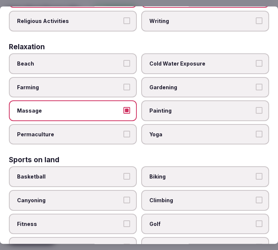
click at [175, 131] on span "Yoga" at bounding box center [201, 134] width 104 height 7
click at [255, 131] on button "Yoga" at bounding box center [258, 134] width 7 height 7
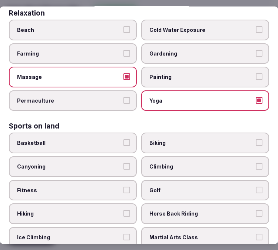
scroll to position [370, 0]
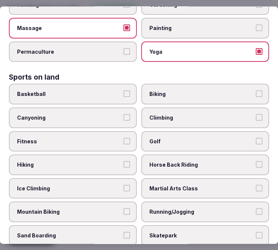
click at [105, 131] on label "Fitness" at bounding box center [73, 141] width 128 height 21
click at [123, 138] on button "Fitness" at bounding box center [126, 141] width 7 height 7
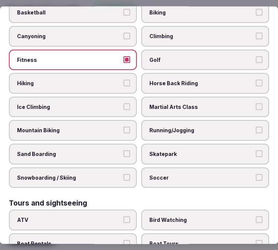
scroll to position [452, 0]
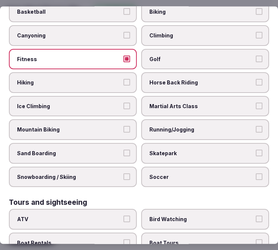
click at [192, 56] on span "Golf" at bounding box center [201, 59] width 104 height 7
click at [255, 56] on button "Golf" at bounding box center [258, 59] width 7 height 7
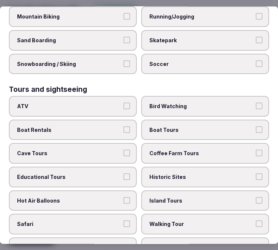
scroll to position [617, 0]
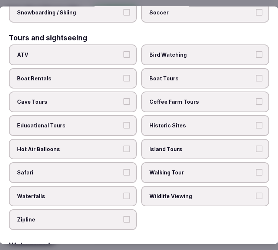
drag, startPoint x: 164, startPoint y: 152, endPoint x: 165, endPoint y: 139, distance: 13.4
click at [163, 169] on span "Walking Tour" at bounding box center [201, 172] width 104 height 7
click at [255, 169] on button "Walking Tour" at bounding box center [258, 172] width 7 height 7
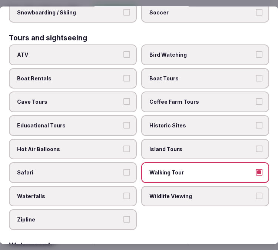
click at [171, 122] on span "Historic Sites" at bounding box center [201, 125] width 104 height 7
click at [255, 122] on button "Historic Sites" at bounding box center [258, 125] width 7 height 7
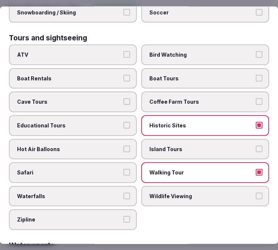
scroll to position [740, 0]
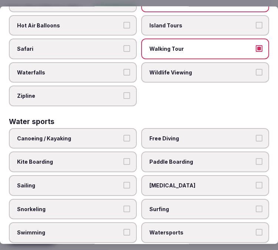
click at [105, 229] on span "Swimming" at bounding box center [69, 232] width 104 height 7
click at [123, 229] on button "Swimming" at bounding box center [126, 232] width 7 height 7
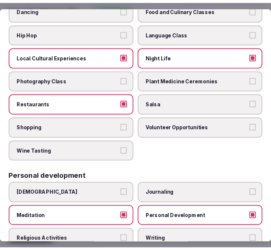
scroll to position [0, 0]
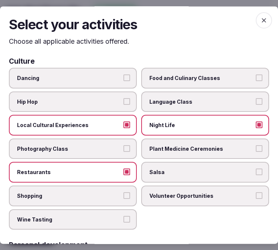
click at [261, 21] on icon "button" at bounding box center [263, 20] width 4 height 4
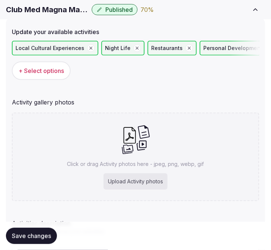
scroll to position [164, 0]
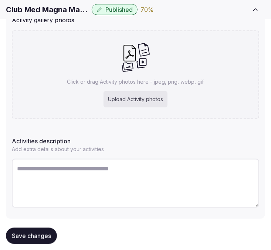
click at [72, 179] on textarea at bounding box center [136, 183] width 248 height 49
paste textarea "**********"
click at [9, 165] on div "**********" at bounding box center [135, 77] width 259 height 282
click at [16, 165] on textarea "**********" at bounding box center [136, 183] width 248 height 48
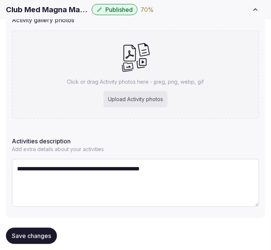
type textarea "**********"
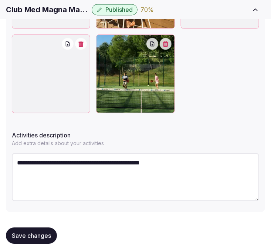
scroll to position [523, 0]
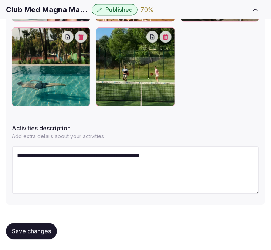
click at [50, 231] on span "Save changes" at bounding box center [31, 230] width 39 height 7
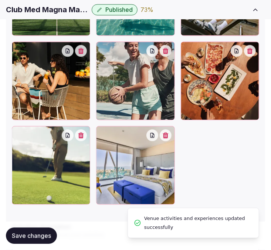
scroll to position [518, 0]
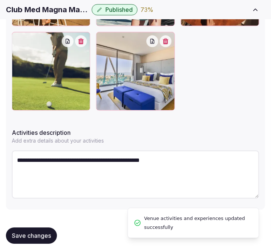
click at [38, 236] on span "Save changes" at bounding box center [31, 235] width 39 height 7
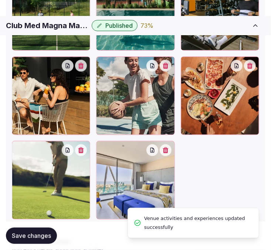
scroll to position [436, 0]
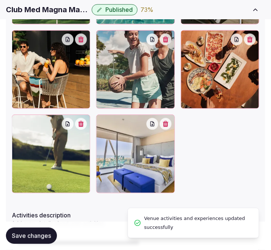
click at [165, 124] on button "button" at bounding box center [166, 124] width 12 height 12
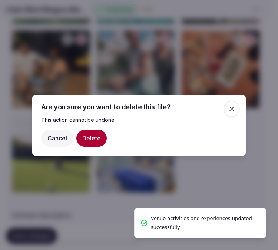
click at [100, 138] on button "Delete" at bounding box center [91, 137] width 30 height 17
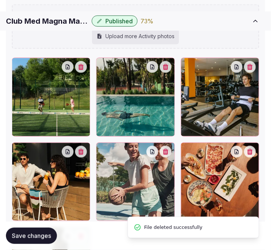
scroll to position [395, 0]
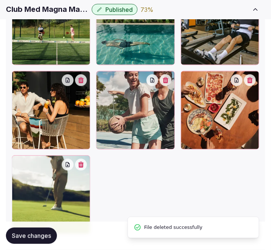
click at [44, 234] on span "Save changes" at bounding box center [31, 235] width 39 height 7
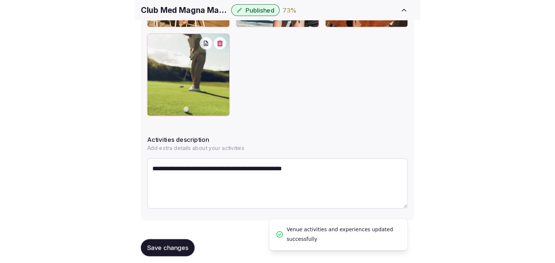
scroll to position [338, 0]
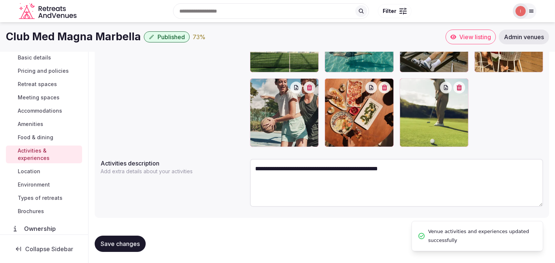
click at [34, 171] on span "Location" at bounding box center [29, 171] width 23 height 7
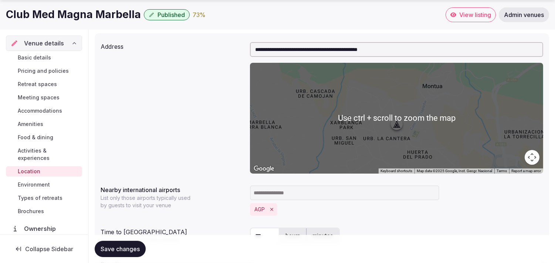
scroll to position [164, 0]
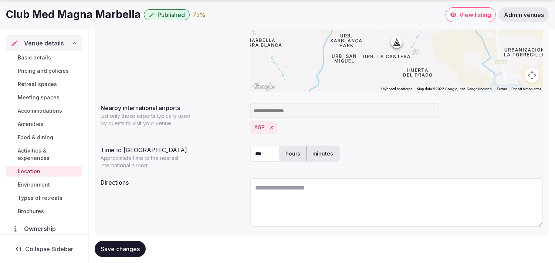
click at [49, 185] on span "Environment" at bounding box center [34, 184] width 32 height 7
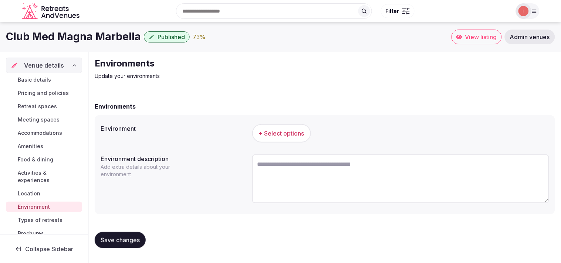
click at [277, 142] on button "+ Select options" at bounding box center [281, 133] width 59 height 19
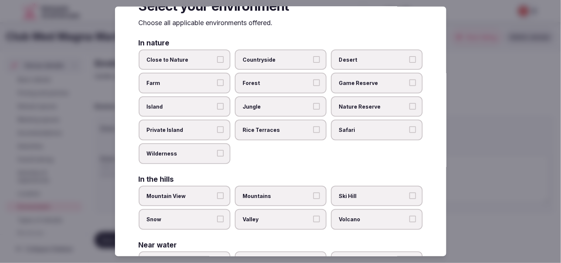
scroll to position [41, 0]
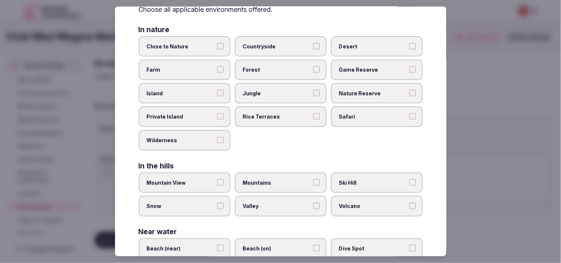
click at [222, 43] on label "Close to Nature" at bounding box center [185, 46] width 92 height 21
click at [222, 43] on button "Close to Nature" at bounding box center [220, 46] width 7 height 7
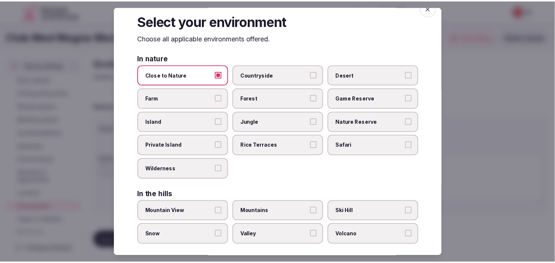
scroll to position [0, 0]
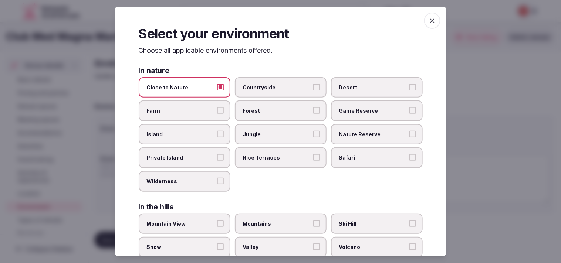
click at [277, 19] on icon "button" at bounding box center [432, 20] width 7 height 7
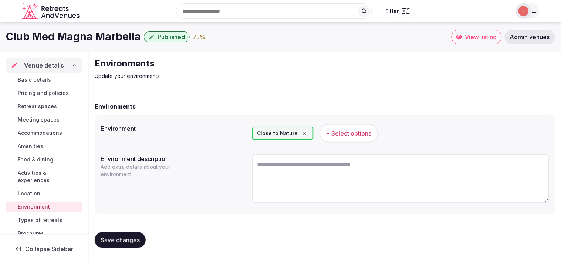
click at [132, 242] on span "Save changes" at bounding box center [120, 240] width 39 height 7
click at [35, 216] on link "Types of retreats" at bounding box center [44, 220] width 76 height 10
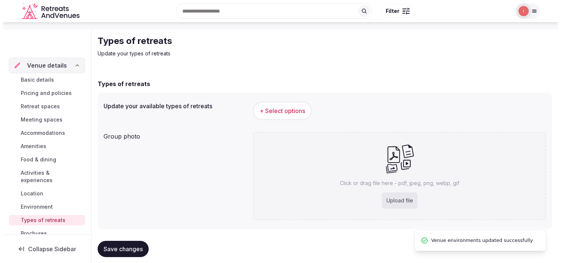
scroll to position [34, 0]
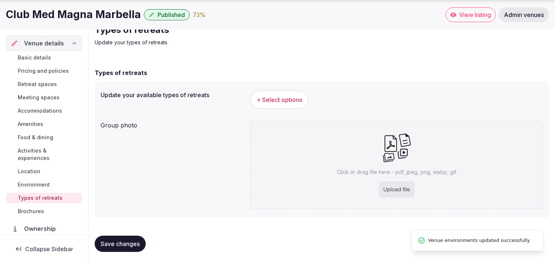
click at [257, 100] on span "+ Select options" at bounding box center [280, 100] width 46 height 8
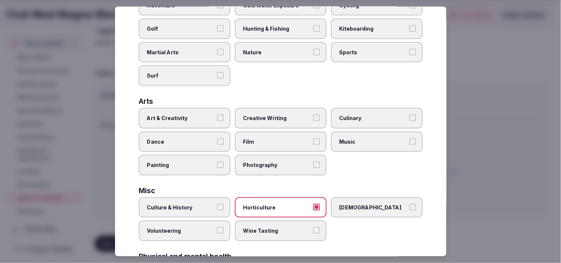
click at [202, 108] on label "Art & Creativity" at bounding box center [185, 118] width 92 height 21
click at [217, 115] on button "Art & Creativity" at bounding box center [220, 118] width 7 height 7
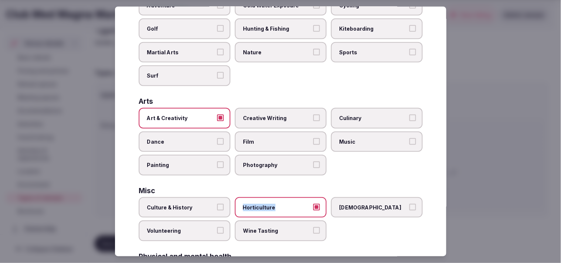
click at [277, 202] on label "Horticulture" at bounding box center [281, 208] width 92 height 21
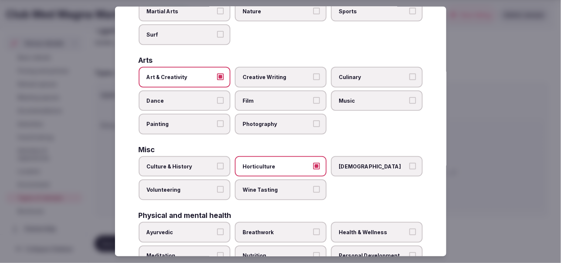
click at [223, 164] on label "Culture & History" at bounding box center [185, 167] width 92 height 21
click at [223, 164] on button "Culture & History" at bounding box center [220, 166] width 7 height 7
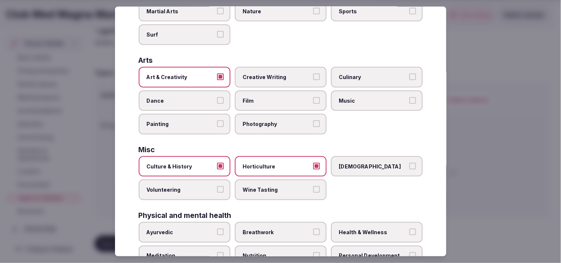
click at [277, 163] on button "Horticulture" at bounding box center [316, 166] width 7 height 7
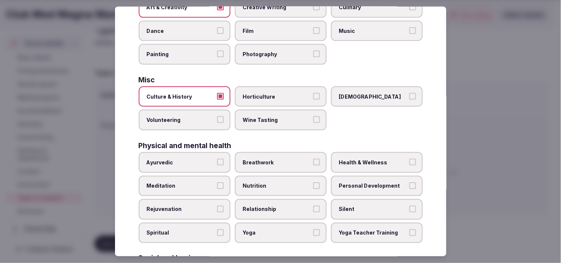
scroll to position [246, 0]
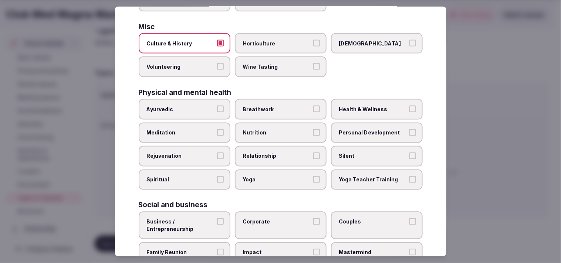
click at [277, 129] on span "Nutrition" at bounding box center [277, 132] width 68 height 7
click at [277, 129] on button "Nutrition" at bounding box center [316, 132] width 7 height 7
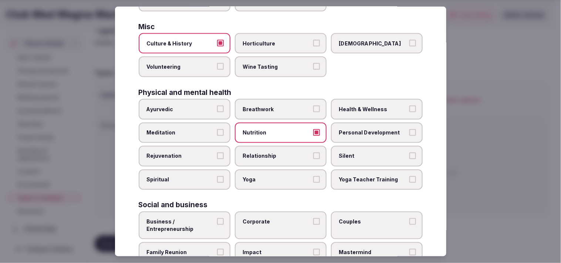
click at [277, 129] on span "Personal Development" at bounding box center [373, 132] width 68 height 7
click at [277, 129] on button "Personal Development" at bounding box center [413, 132] width 7 height 7
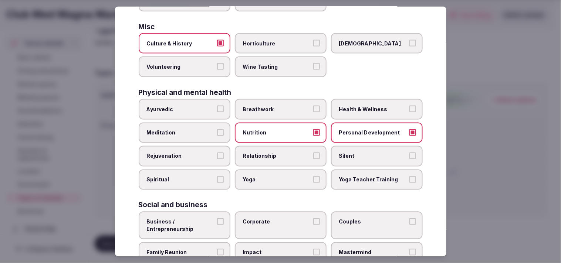
click at [277, 106] on span "Health & Wellness" at bounding box center [373, 109] width 68 height 7
click at [277, 106] on button "Health & Wellness" at bounding box center [413, 109] width 7 height 7
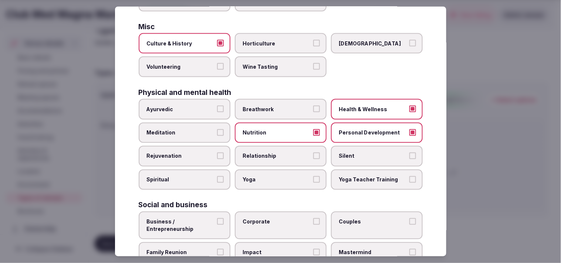
click at [191, 129] on span "Meditation" at bounding box center [181, 132] width 68 height 7
click at [217, 129] on button "Meditation" at bounding box center [220, 132] width 7 height 7
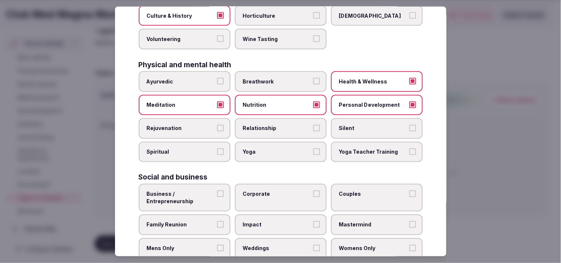
scroll to position [283, 0]
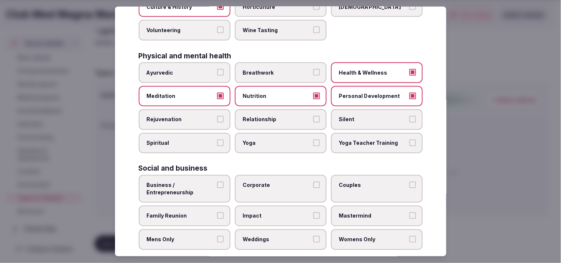
click at [208, 182] on span "Business / Entrepreneurship" at bounding box center [181, 189] width 68 height 14
click at [217, 182] on button "Business / Entrepreneurship" at bounding box center [220, 185] width 7 height 7
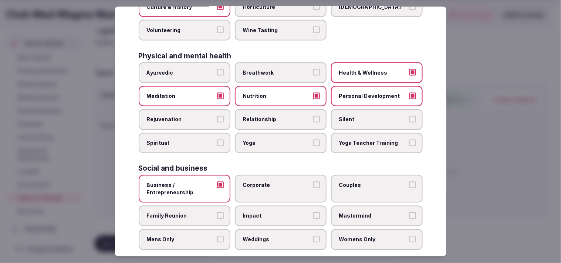
click at [269, 183] on label "Corporate" at bounding box center [281, 189] width 92 height 28
click at [277, 183] on button "Corporate" at bounding box center [316, 185] width 7 height 7
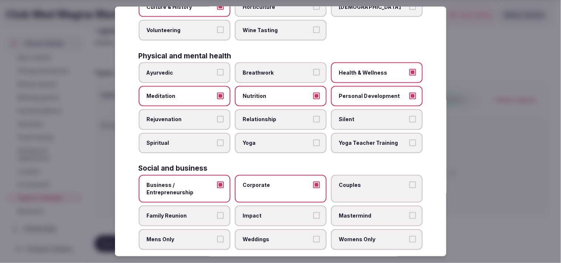
click at [277, 181] on label "Couples" at bounding box center [377, 189] width 92 height 28
click at [277, 182] on button "Couples" at bounding box center [413, 185] width 7 height 7
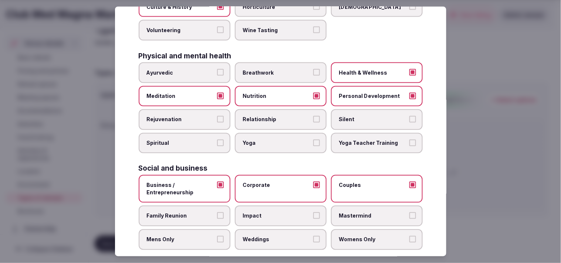
click at [195, 213] on span "Family Reunion" at bounding box center [181, 216] width 68 height 7
click at [217, 213] on button "Family Reunion" at bounding box center [220, 216] width 7 height 7
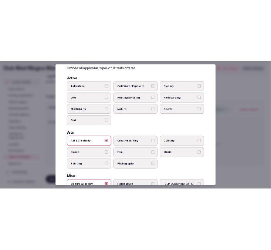
scroll to position [0, 0]
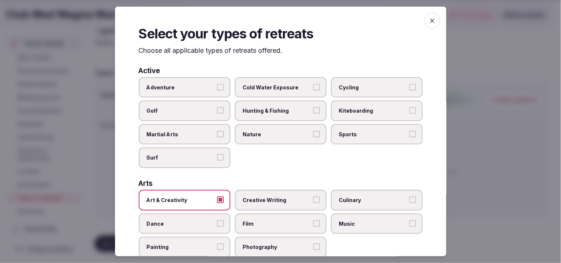
click at [277, 23] on span "button" at bounding box center [432, 21] width 16 height 16
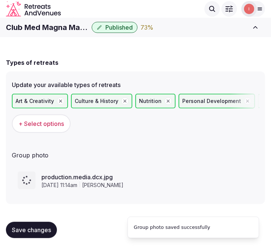
scroll to position [27, 0]
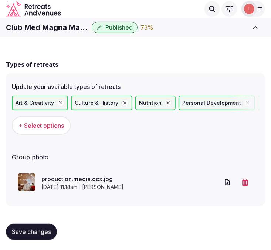
click at [31, 228] on span "Save changes" at bounding box center [31, 231] width 39 height 7
click at [45, 228] on span "Save changes" at bounding box center [31, 231] width 39 height 7
click at [36, 232] on span "Save changes" at bounding box center [31, 231] width 39 height 7
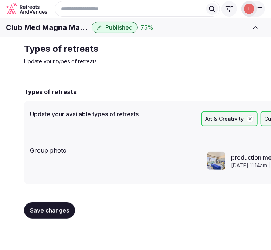
scroll to position [0, 0]
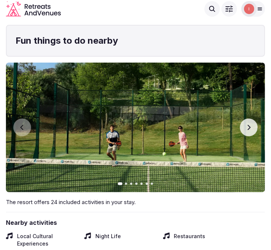
scroll to position [1439, 0]
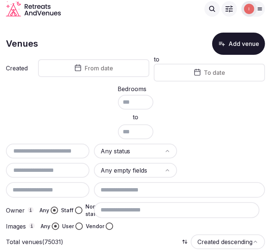
click at [53, 149] on input "text" at bounding box center [48, 151] width 78 height 9
paste input "**********"
type input "**********"
click at [241, 45] on button "Add venue" at bounding box center [238, 44] width 53 height 22
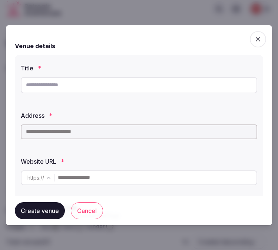
click at [117, 81] on input "text" at bounding box center [139, 85] width 236 height 16
paste input "**********"
type input "**********"
click at [124, 133] on input "text" at bounding box center [139, 131] width 236 height 15
paste input "**********"
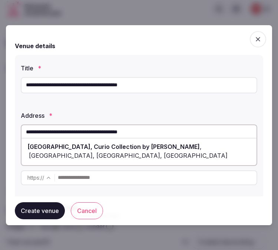
click at [125, 150] on div "Higueron Hotel Malaga, Curio Collection by Hilton , Avenida del Higuerón, Fueng…" at bounding box center [138, 151] width 235 height 22
type input "**********"
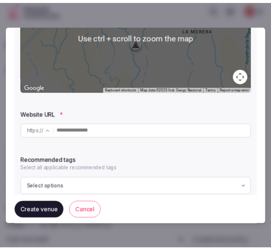
scroll to position [164, 0]
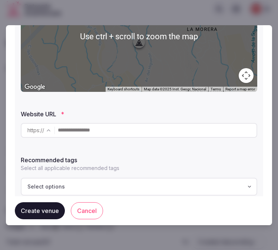
drag, startPoint x: 110, startPoint y: 141, endPoint x: 112, endPoint y: 137, distance: 4.5
click at [110, 139] on div "**********" at bounding box center [139, 47] width 248 height 314
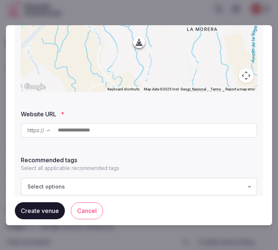
click at [138, 132] on input "text" at bounding box center [157, 130] width 198 height 15
paste input "**********"
type input "**********"
click at [103, 179] on button "Select options" at bounding box center [139, 187] width 236 height 18
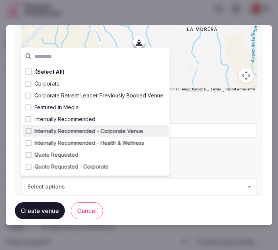
click at [110, 128] on span "Internally Recommended - Corporate Venue" at bounding box center [88, 130] width 108 height 7
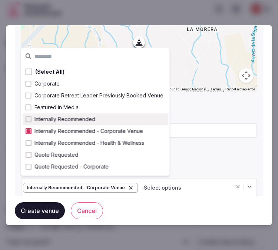
click at [37, 208] on button "Create venue" at bounding box center [40, 210] width 50 height 17
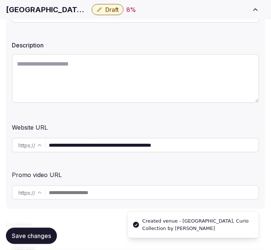
scroll to position [123, 0]
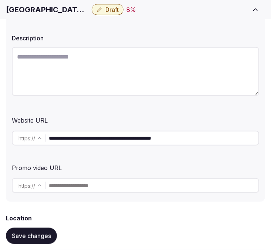
paste textarea "**********"
click at [155, 83] on textarea at bounding box center [136, 71] width 248 height 49
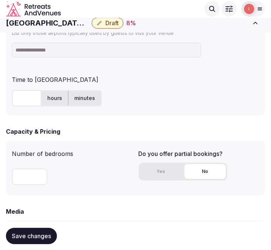
scroll to position [452, 0]
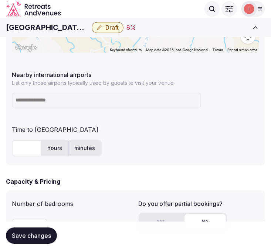
type textarea "**********"
click at [54, 31] on h1 "[GEOGRAPHIC_DATA], Curio Collection by [PERSON_NAME]" at bounding box center [47, 27] width 83 height 10
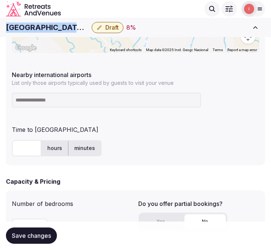
click at [54, 31] on h1 "[GEOGRAPHIC_DATA], Curio Collection by [PERSON_NAME]" at bounding box center [47, 27] width 83 height 10
copy div "[GEOGRAPHIC_DATA], Curio Collection by [PERSON_NAME]"
drag, startPoint x: 94, startPoint y: 116, endPoint x: 97, endPoint y: 99, distance: 17.3
click at [97, 99] on div "**********" at bounding box center [135, 31] width 259 height 268
click at [97, 99] on input at bounding box center [106, 100] width 189 height 15
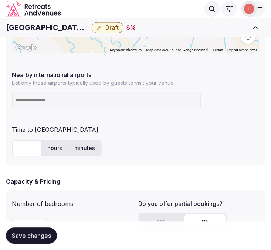
paste input "**********"
click at [97, 99] on input "**********" at bounding box center [106, 100] width 189 height 15
click at [89, 94] on input "**********" at bounding box center [106, 100] width 189 height 15
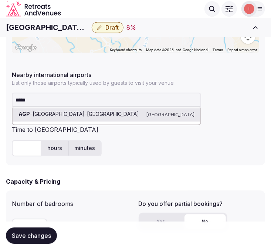
type input "******"
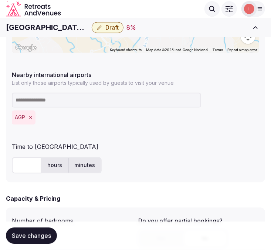
click at [31, 164] on input "text" at bounding box center [27, 165] width 30 height 16
type input "**"
click at [83, 172] on ul "hours minutes" at bounding box center [71, 165] width 60 height 16
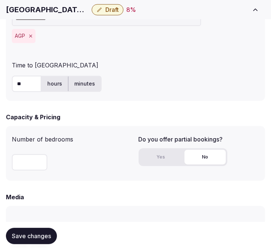
scroll to position [534, 0]
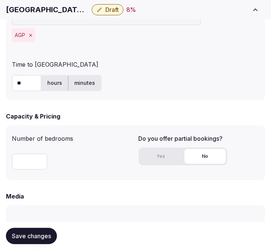
click at [24, 234] on span "Save changes" at bounding box center [31, 235] width 39 height 7
click at [25, 163] on input "number" at bounding box center [30, 161] width 36 height 16
type input "***"
click at [168, 152] on button "Yes" at bounding box center [160, 156] width 41 height 15
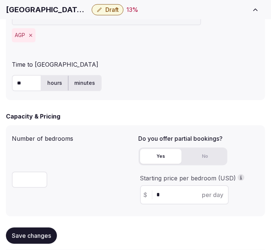
click at [165, 193] on input "*" at bounding box center [191, 194] width 68 height 9
type input "***"
click at [51, 234] on span "Save changes" at bounding box center [31, 235] width 39 height 7
drag, startPoint x: 31, startPoint y: 238, endPoint x: 39, endPoint y: 233, distance: 8.8
click at [33, 238] on span "Save changes" at bounding box center [31, 235] width 39 height 7
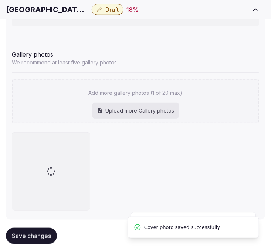
scroll to position [960, 0]
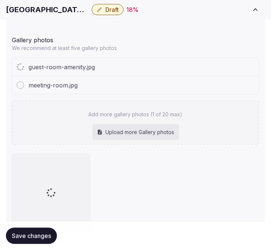
click at [192, 83] on div "meeting-room.jpg" at bounding box center [135, 85] width 247 height 18
drag, startPoint x: 192, startPoint y: 83, endPoint x: 189, endPoint y: 88, distance: 6.0
click at [189, 88] on div "meeting-room.jpg" at bounding box center [135, 85] width 247 height 18
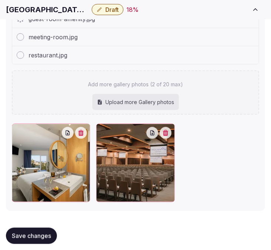
scroll to position [1014, 0]
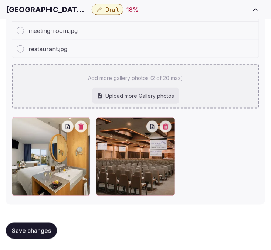
drag, startPoint x: 274, startPoint y: 115, endPoint x: 202, endPoint y: 93, distance: 75.7
click at [202, 93] on div "Add more gallery photos (2 of 20 max) Upload more Gallery photos" at bounding box center [136, 86] width 248 height 44
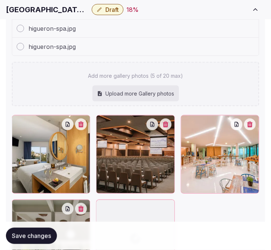
scroll to position [1116, 0]
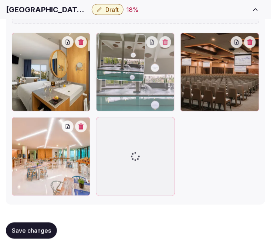
drag, startPoint x: 20, startPoint y: 123, endPoint x: 112, endPoint y: 61, distance: 111.7
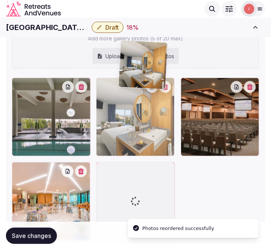
scroll to position [1061, 0]
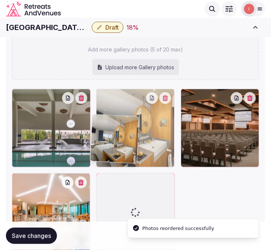
drag, startPoint x: 17, startPoint y: 35, endPoint x: 106, endPoint y: 128, distance: 128.2
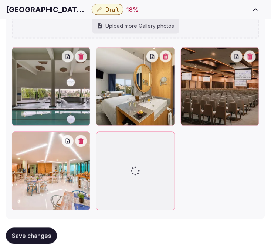
scroll to position [1120, 0]
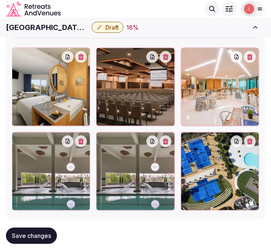
click at [172, 142] on button "button" at bounding box center [166, 141] width 12 height 12
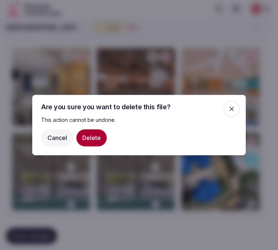
click at [89, 141] on button "Delete" at bounding box center [91, 137] width 30 height 17
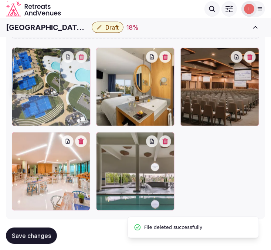
drag, startPoint x: 104, startPoint y: 137, endPoint x: 50, endPoint y: 80, distance: 79.1
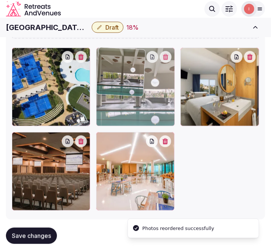
drag, startPoint x: 103, startPoint y: 138, endPoint x: 92, endPoint y: 78, distance: 60.2
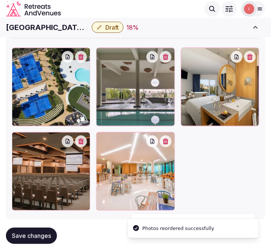
click at [46, 232] on span "Save changes" at bounding box center [31, 235] width 39 height 7
click at [44, 231] on button "Save changes" at bounding box center [31, 236] width 51 height 16
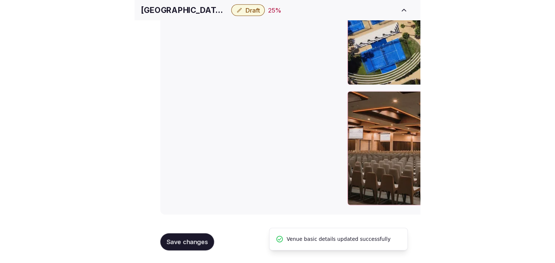
scroll to position [0, 0]
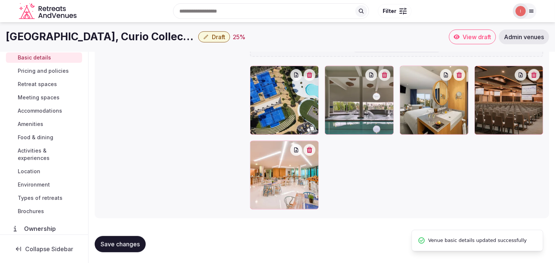
click at [54, 73] on span "Pricing and policies" at bounding box center [43, 70] width 51 height 7
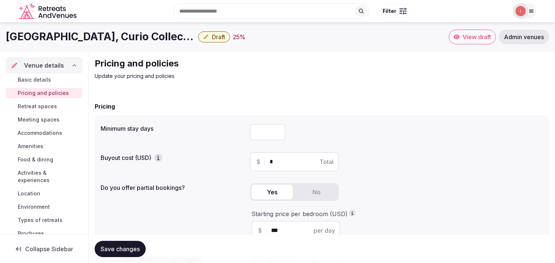
click at [16, 78] on link "Basic details" at bounding box center [44, 80] width 76 height 10
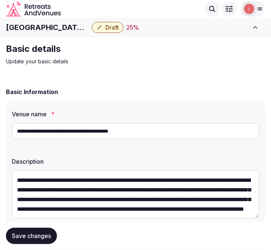
click at [47, 28] on h1 "[GEOGRAPHIC_DATA], Curio Collection by [PERSON_NAME]" at bounding box center [47, 27] width 83 height 10
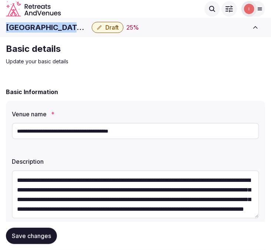
click at [47, 28] on h1 "[GEOGRAPHIC_DATA], Curio Collection by [PERSON_NAME]" at bounding box center [47, 27] width 83 height 10
copy div "[GEOGRAPHIC_DATA], Curio Collection by [PERSON_NAME]"
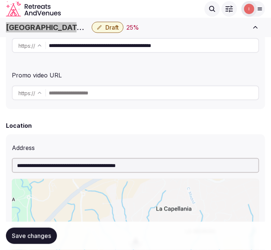
scroll to position [205, 0]
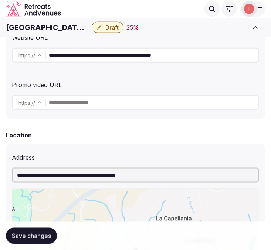
click at [137, 58] on input "**********" at bounding box center [154, 55] width 210 height 15
click at [147, 56] on input "**********" at bounding box center [154, 55] width 210 height 15
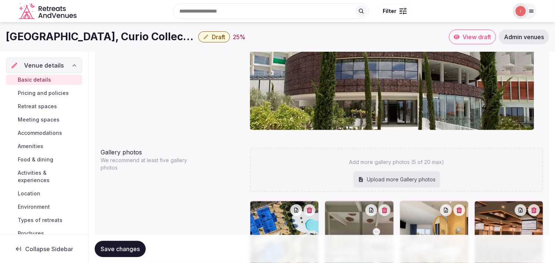
scroll to position [577, 0]
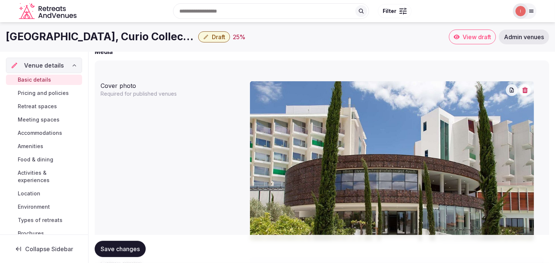
click at [207, 41] on button "Draft" at bounding box center [214, 36] width 32 height 11
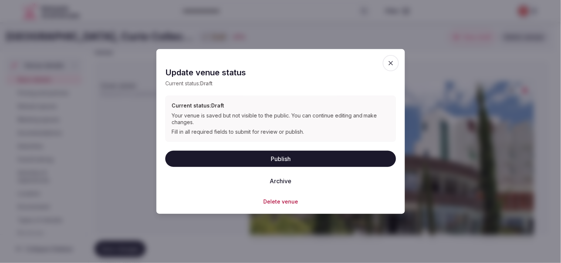
click at [271, 155] on button "Publish" at bounding box center [280, 159] width 231 height 16
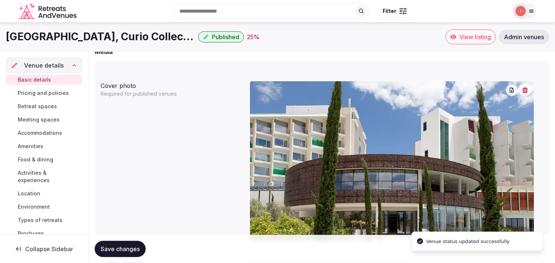
click at [58, 95] on span "Pricing and policies" at bounding box center [43, 93] width 51 height 7
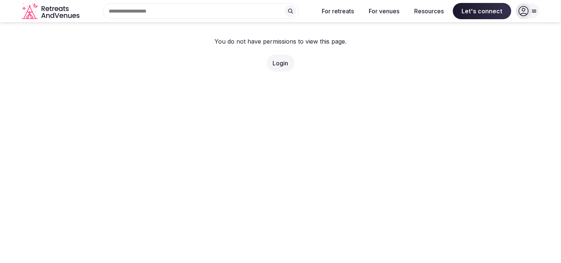
click at [281, 66] on link "Login" at bounding box center [281, 63] width 16 height 7
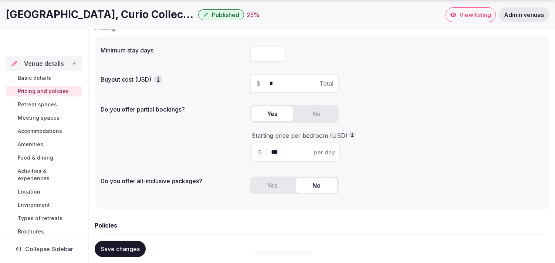
scroll to position [82, 0]
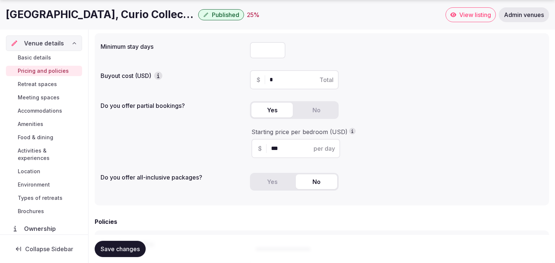
click at [103, 250] on span "Save changes" at bounding box center [120, 249] width 39 height 7
click at [38, 85] on span "Retreat spaces" at bounding box center [37, 84] width 39 height 7
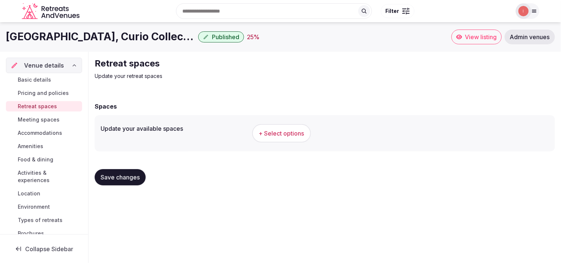
click at [272, 132] on span "+ Select options" at bounding box center [282, 134] width 46 height 8
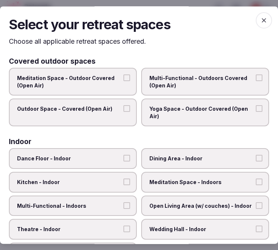
click at [110, 106] on span "Outdoor Space - Covered (Open Air)" at bounding box center [69, 108] width 104 height 7
click at [123, 106] on button "Outdoor Space - Covered (Open Air)" at bounding box center [126, 108] width 7 height 7
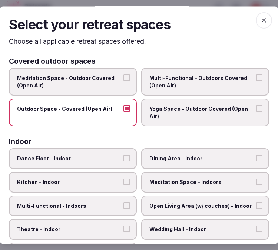
click at [208, 80] on span "Multi-Functional - Outdoors Covered (Open Air)" at bounding box center [201, 81] width 104 height 14
click at [255, 80] on button "Multi-Functional - Outdoors Covered (Open Air)" at bounding box center [258, 77] width 7 height 7
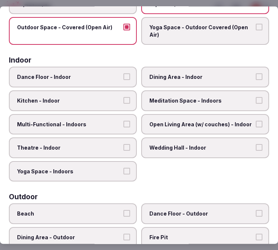
scroll to position [82, 0]
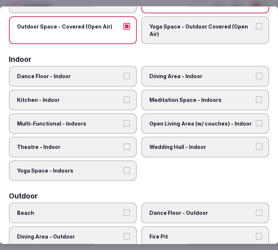
click at [182, 73] on span "Dining Area - Indoor" at bounding box center [201, 76] width 104 height 7
click at [255, 73] on button "Dining Area - Indoor" at bounding box center [258, 76] width 7 height 7
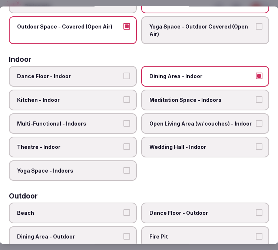
click at [204, 98] on span "Meditation Space - Indoors" at bounding box center [201, 99] width 104 height 7
click at [255, 98] on button "Meditation Space - Indoors" at bounding box center [258, 99] width 7 height 7
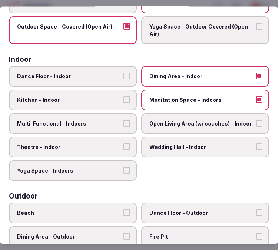
click at [116, 104] on label "Kitchen - Indoor" at bounding box center [73, 100] width 128 height 21
click at [123, 103] on button "Kitchen - Indoor" at bounding box center [126, 99] width 7 height 7
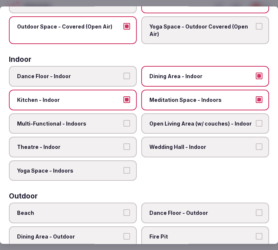
click at [123, 100] on button "Kitchen - Indoor" at bounding box center [126, 99] width 7 height 7
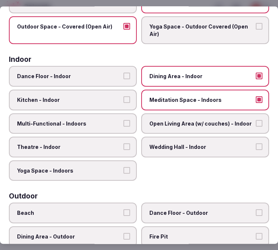
click at [128, 66] on label "Dance Floor - Indoor" at bounding box center [73, 76] width 128 height 21
click at [128, 73] on button "Dance Floor - Indoor" at bounding box center [126, 76] width 7 height 7
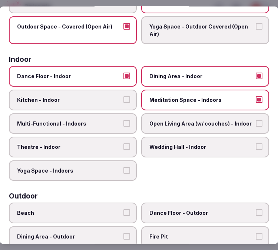
click at [120, 115] on label "Multi-Functional - Indoors" at bounding box center [73, 123] width 128 height 21
click at [123, 120] on button "Multi-Functional - Indoors" at bounding box center [126, 123] width 7 height 7
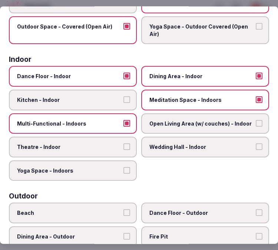
click at [186, 120] on span "Open Living Area (w/ couches) - Indoor" at bounding box center [201, 123] width 104 height 7
click at [255, 120] on button "Open Living Area (w/ couches) - Indoor" at bounding box center [258, 123] width 7 height 7
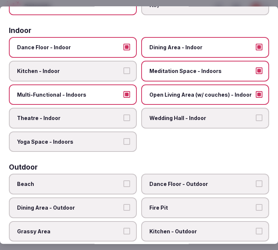
scroll to position [123, 0]
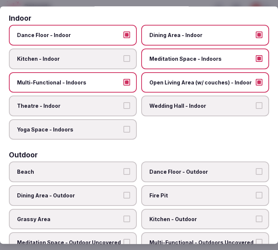
click at [112, 111] on label "Theatre - Indoor" at bounding box center [73, 106] width 128 height 21
click at [123, 109] on button "Theatre - Indoor" at bounding box center [126, 106] width 7 height 7
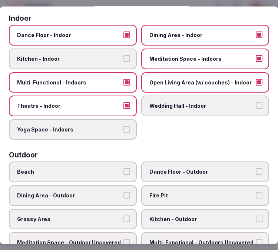
scroll to position [205, 0]
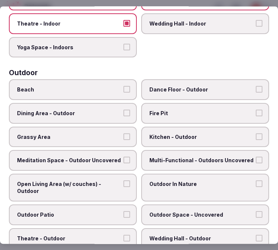
click at [181, 86] on span "Dance Floor - Outdoor" at bounding box center [201, 89] width 104 height 7
click at [255, 86] on button "Dance Floor - Outdoor" at bounding box center [258, 89] width 7 height 7
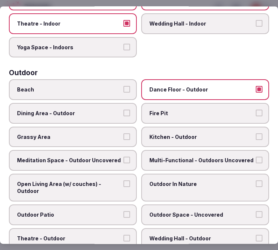
click at [255, 86] on button "Dance Floor - Outdoor" at bounding box center [258, 89] width 7 height 7
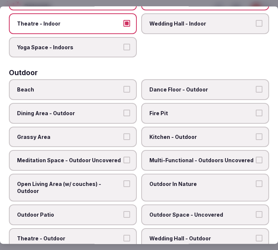
click at [250, 127] on label "Kitchen - Outdoor" at bounding box center [205, 137] width 128 height 21
click at [255, 133] on button "Kitchen - Outdoor" at bounding box center [258, 136] width 7 height 7
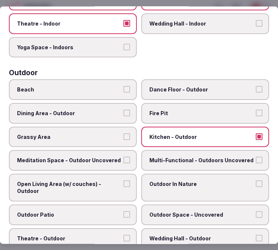
click at [115, 110] on span "Dining Area - Outdoor" at bounding box center [69, 113] width 104 height 7
click at [123, 110] on button "Dining Area - Outdoor" at bounding box center [126, 113] width 7 height 7
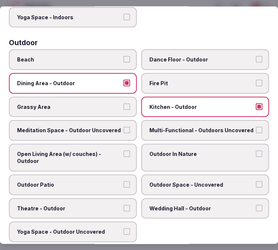
scroll to position [246, 0]
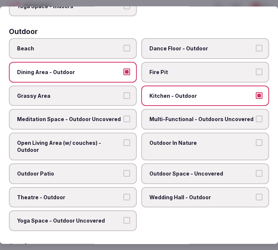
click at [128, 109] on label "Meditation Space - Outdoor Uncovered" at bounding box center [73, 119] width 128 height 21
click at [128, 116] on button "Meditation Space - Outdoor Uncovered" at bounding box center [126, 119] width 7 height 7
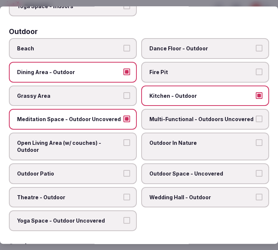
click at [260, 113] on label "Multi-Functional - Outdoors Uncovered" at bounding box center [205, 119] width 128 height 21
click at [260, 116] on button "Multi-Functional - Outdoors Uncovered" at bounding box center [258, 119] width 7 height 7
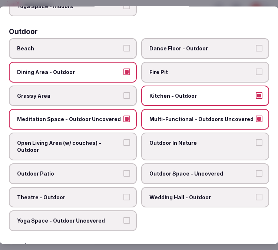
click at [247, 134] on label "Outdoor In Nature" at bounding box center [205, 146] width 128 height 28
click at [255, 139] on button "Outdoor In Nature" at bounding box center [258, 142] width 7 height 7
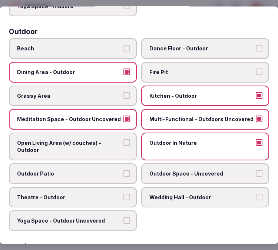
drag, startPoint x: 119, startPoint y: 134, endPoint x: 117, endPoint y: 147, distance: 12.7
click at [120, 134] on label "Open Living Area (w/ couches) - Outdoor" at bounding box center [73, 146] width 128 height 28
click at [123, 139] on button "Open Living Area (w/ couches) - Outdoor" at bounding box center [126, 142] width 7 height 7
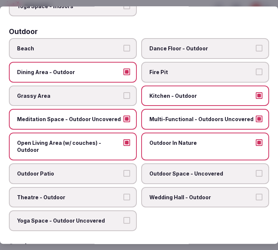
drag, startPoint x: 120, startPoint y: 160, endPoint x: 126, endPoint y: 162, distance: 6.9
click at [120, 163] on label "Outdoor Patio" at bounding box center [73, 173] width 128 height 21
click at [123, 170] on button "Outdoor Patio" at bounding box center [126, 173] width 7 height 7
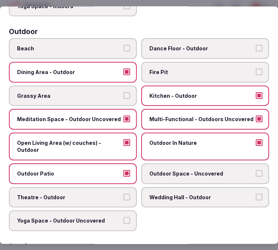
click at [208, 171] on label "Outdoor Space - Uncovered" at bounding box center [205, 173] width 128 height 21
click at [255, 171] on button "Outdoor Space - Uncovered" at bounding box center [258, 173] width 7 height 7
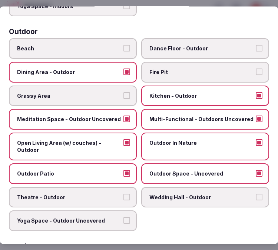
click at [117, 194] on span "Theatre - Outdoor" at bounding box center [69, 197] width 104 height 7
click at [123, 194] on button "Theatre - Outdoor" at bounding box center [126, 197] width 7 height 7
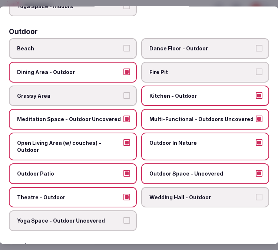
click at [199, 194] on span "Wedding Hall - Outdoor" at bounding box center [201, 197] width 104 height 7
click at [255, 194] on button "Wedding Hall - Outdoor" at bounding box center [258, 197] width 7 height 7
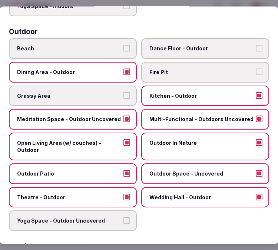
click at [204, 194] on span "Wedding Hall - Outdoor" at bounding box center [201, 197] width 104 height 7
click at [255, 194] on button "Wedding Hall - Outdoor" at bounding box center [258, 197] width 7 height 7
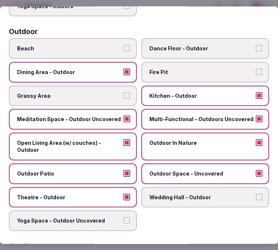
click at [112, 217] on span "Yoga Space - Outdoor Uncovered" at bounding box center [69, 220] width 104 height 7
click at [123, 217] on button "Yoga Space - Outdoor Uncovered" at bounding box center [126, 220] width 7 height 7
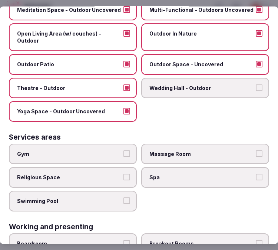
scroll to position [370, 0]
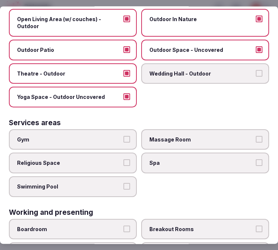
click at [109, 136] on span "Gym" at bounding box center [69, 139] width 104 height 7
click at [123, 136] on button "Gym" at bounding box center [126, 139] width 7 height 7
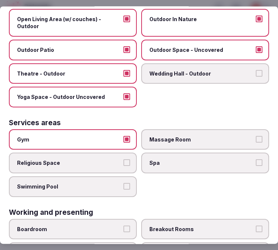
click at [127, 183] on button "Swimming Pool" at bounding box center [126, 186] width 7 height 7
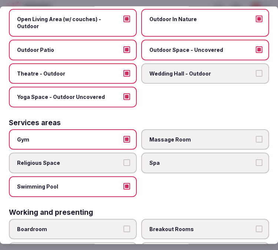
click at [168, 136] on span "Massage Room" at bounding box center [201, 139] width 104 height 7
click at [255, 136] on button "Massage Room" at bounding box center [258, 139] width 7 height 7
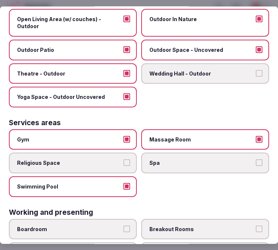
click at [200, 159] on span "Spa" at bounding box center [201, 162] width 104 height 7
click at [255, 159] on button "Spa" at bounding box center [258, 162] width 7 height 7
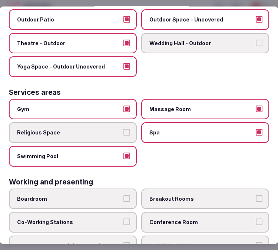
scroll to position [430, 0]
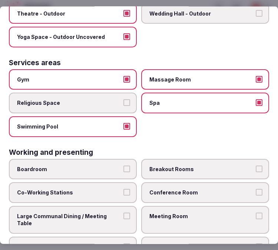
click at [189, 189] on span "Conference Room" at bounding box center [201, 192] width 104 height 7
click at [188, 189] on span "Conference Room" at bounding box center [201, 192] width 104 height 7
click at [255, 189] on button "Conference Room" at bounding box center [258, 192] width 7 height 7
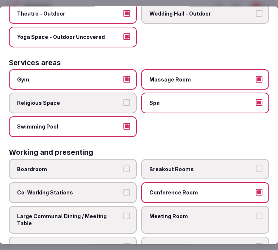
drag, startPoint x: 195, startPoint y: 198, endPoint x: 189, endPoint y: 197, distance: 6.0
click at [192, 206] on label "Meeting Room" at bounding box center [205, 220] width 128 height 28
click at [255, 212] on button "Meeting Room" at bounding box center [258, 215] width 7 height 7
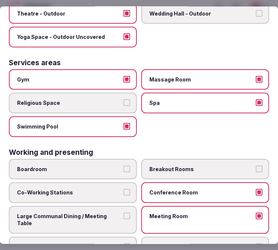
click at [121, 206] on label "Large Communal Dining / Meeting Table" at bounding box center [73, 220] width 128 height 28
click at [123, 212] on button "Large Communal Dining / Meeting Table" at bounding box center [126, 215] width 7 height 7
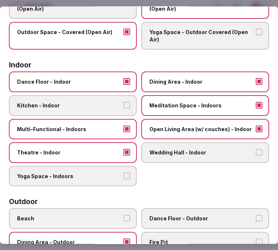
scroll to position [0, 0]
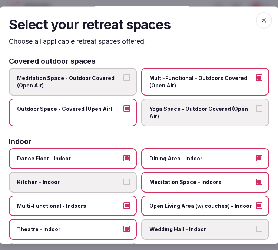
click at [255, 15] on span "button" at bounding box center [263, 20] width 16 height 16
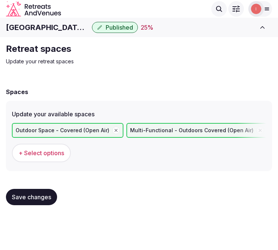
click at [39, 190] on button "Save changes" at bounding box center [31, 197] width 51 height 16
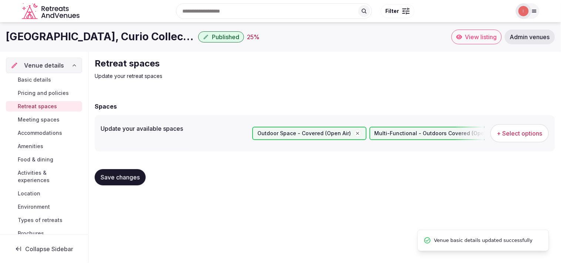
click at [49, 120] on span "Meeting spaces" at bounding box center [39, 119] width 42 height 7
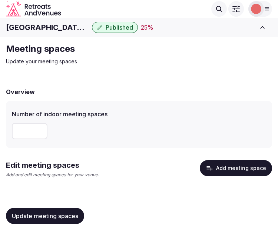
click at [233, 58] on p "Update your meeting spaces" at bounding box center [130, 61] width 249 height 7
click at [20, 127] on input "number" at bounding box center [30, 131] width 36 height 16
type input "*"
click at [63, 212] on span "Update meeting spaces" at bounding box center [45, 215] width 66 height 7
click at [233, 166] on button "Add meeting space" at bounding box center [235, 168] width 72 height 16
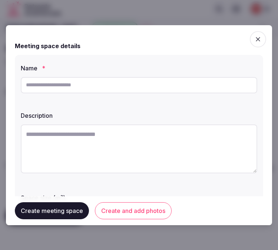
click at [141, 97] on div "Name * Description Space size (m²) Environment Indoor Outdoor uncovered Outdoor…" at bounding box center [139, 182] width 248 height 255
click at [143, 88] on input "text" at bounding box center [139, 85] width 236 height 16
paste input "**********"
type input "**********"
click at [61, 132] on textarea at bounding box center [139, 148] width 236 height 49
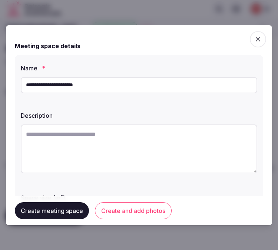
paste textarea "**********"
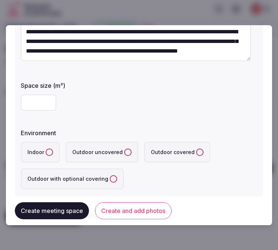
scroll to position [123, 0]
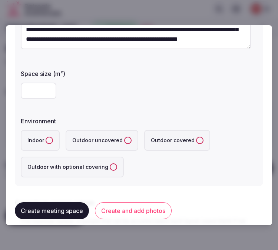
type textarea "**********"
click at [43, 93] on input "number" at bounding box center [39, 91] width 36 height 16
type input "****"
click at [47, 138] on button "Indoor" at bounding box center [49, 140] width 7 height 7
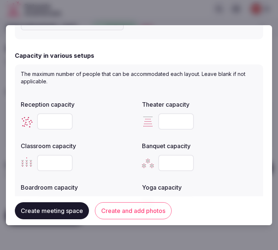
scroll to position [288, 0]
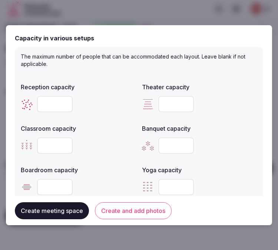
click at [70, 206] on button "Create meeting space" at bounding box center [52, 210] width 74 height 17
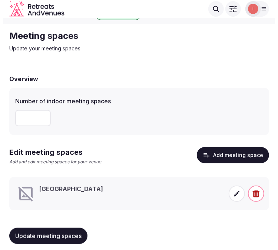
scroll to position [19, 0]
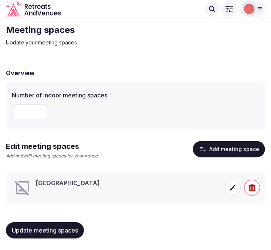
drag, startPoint x: 130, startPoint y: 195, endPoint x: 171, endPoint y: 195, distance: 40.3
click at [130, 195] on div "[GEOGRAPHIC_DATA]" at bounding box center [117, 188] width 207 height 18
click at [228, 190] on span at bounding box center [233, 187] width 16 height 16
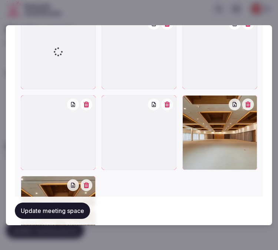
scroll to position [769, 0]
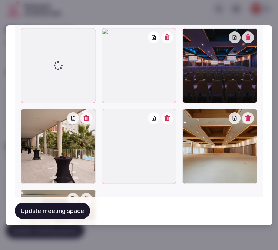
click at [163, 39] on button "button" at bounding box center [167, 37] width 12 height 12
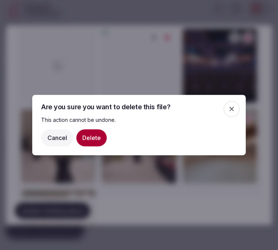
click at [90, 143] on button "Delete" at bounding box center [91, 137] width 30 height 17
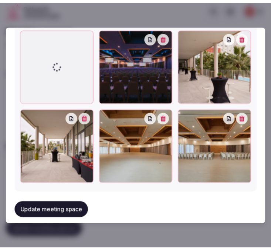
scroll to position [773, 0]
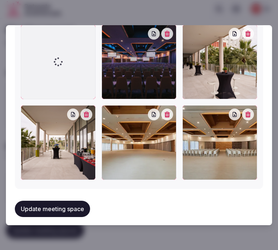
click at [80, 201] on button "Update meeting space" at bounding box center [52, 209] width 75 height 16
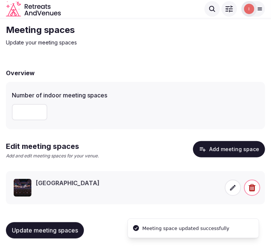
click at [71, 229] on span "Update meeting spaces" at bounding box center [45, 229] width 66 height 7
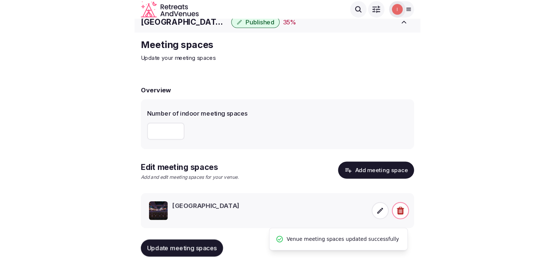
scroll to position [0, 0]
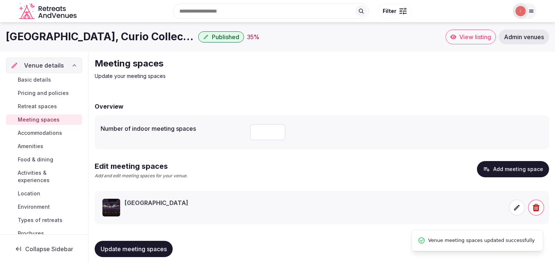
click at [35, 133] on span "Accommodations" at bounding box center [40, 133] width 44 height 7
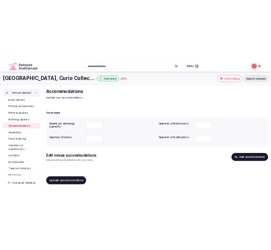
scroll to position [1, 0]
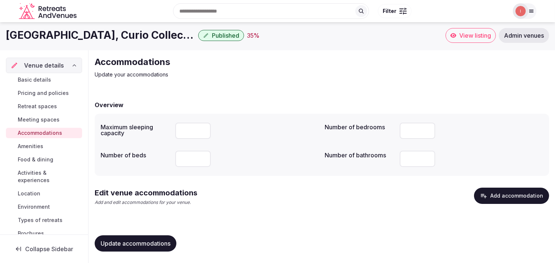
click at [142, 249] on button "Update accommodations" at bounding box center [136, 244] width 82 height 16
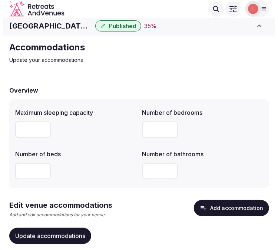
scroll to position [27, 0]
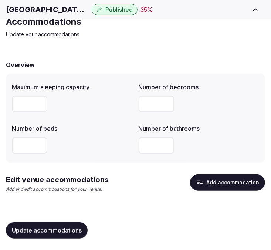
click at [224, 167] on div "Overview Maximum sleeping capacity Number of bedrooms *** Number of beds Number…" at bounding box center [135, 148] width 259 height 191
click at [223, 173] on div "Overview Maximum sleeping capacity Number of bedrooms *** Number of beds Number…" at bounding box center [135, 148] width 259 height 191
click at [219, 179] on button "Add accommodation" at bounding box center [227, 182] width 75 height 16
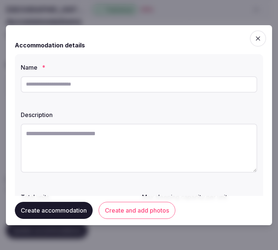
scroll to position [0, 0]
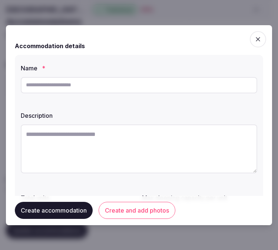
click at [107, 80] on input "text" at bounding box center [139, 85] width 236 height 16
paste input "**********"
type input "**********"
drag, startPoint x: 275, startPoint y: 142, endPoint x: 210, endPoint y: 147, distance: 64.9
click at [210, 147] on textarea at bounding box center [139, 148] width 236 height 49
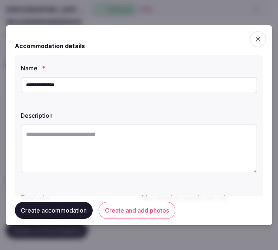
drag, startPoint x: 210, startPoint y: 147, endPoint x: 198, endPoint y: 152, distance: 13.5
paste textarea "**********"
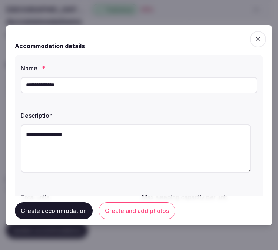
scroll to position [82, 0]
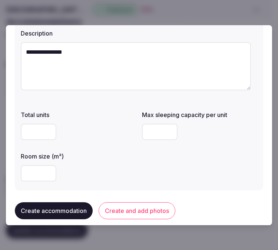
click at [130, 66] on textarea "**********" at bounding box center [136, 66] width 230 height 48
paste textarea "**********"
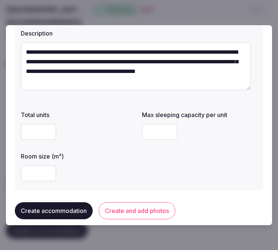
type textarea "**********"
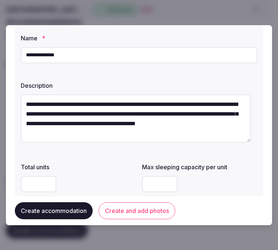
scroll to position [0, 0]
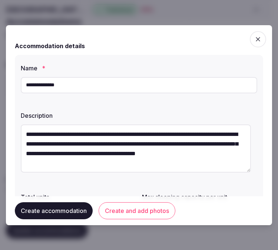
click at [180, 77] on input "**********" at bounding box center [139, 85] width 236 height 16
paste input "*****"
type input "**********"
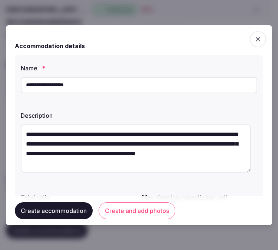
click at [98, 156] on textarea "**********" at bounding box center [136, 148] width 230 height 48
paste textarea "**********"
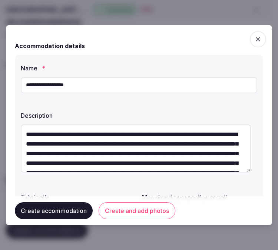
scroll to position [42, 0]
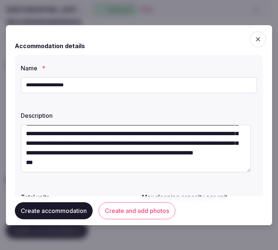
type textarea "**********"
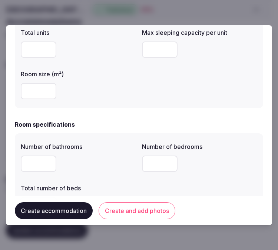
click at [95, 177] on div "Number of bathrooms Number of bedrooms Total number of beds" at bounding box center [139, 177] width 236 height 77
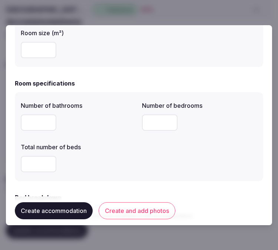
click at [39, 163] on input "number" at bounding box center [39, 164] width 36 height 16
type input "*"
click at [148, 121] on input "number" at bounding box center [160, 122] width 36 height 16
type input "*"
click at [31, 121] on input "number" at bounding box center [39, 122] width 36 height 16
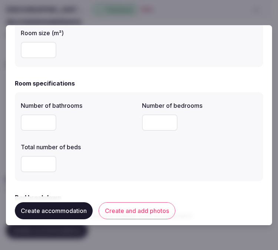
type input "*"
click at [46, 52] on input "number" at bounding box center [39, 50] width 36 height 16
type input "*"
type input "**"
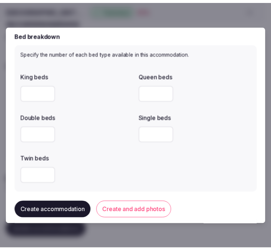
scroll to position [370, 0]
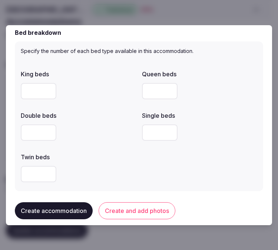
click at [143, 217] on button "Create and add photos" at bounding box center [136, 210] width 77 height 17
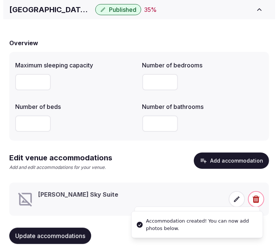
scroll to position [60, 0]
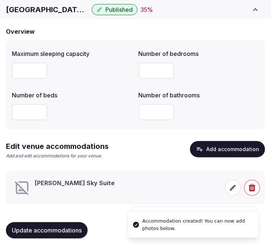
click at [232, 186] on icon at bounding box center [232, 187] width 7 height 7
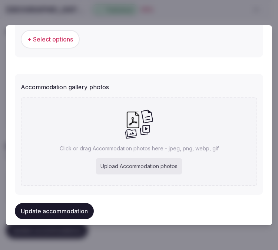
scroll to position [786, 0]
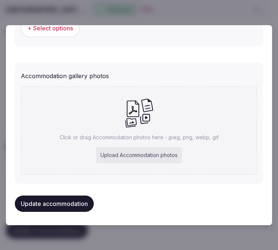
click at [128, 104] on icon at bounding box center [132, 109] width 17 height 17
type input "**********"
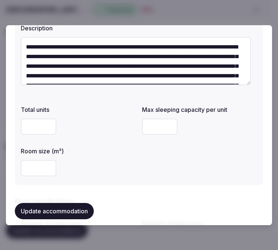
scroll to position [87, 0]
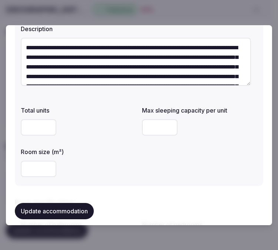
click at [144, 131] on input "number" at bounding box center [160, 127] width 36 height 16
click at [155, 127] on input "number" at bounding box center [160, 127] width 36 height 16
type input "*"
click at [124, 164] on div "**" at bounding box center [78, 169] width 115 height 16
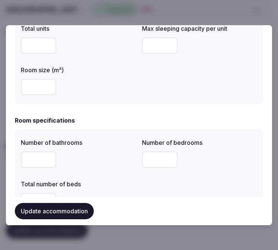
scroll to position [169, 0]
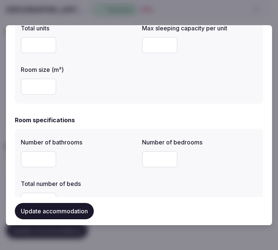
click at [61, 216] on button "Update accommodation" at bounding box center [54, 211] width 79 height 16
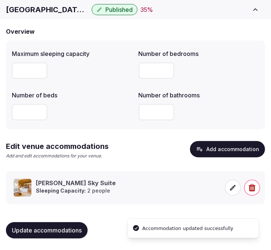
click at [234, 186] on icon at bounding box center [234, 188] width 6 height 6
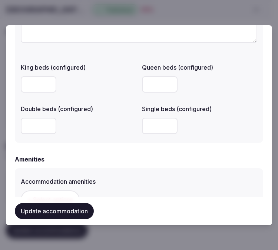
scroll to position [617, 0]
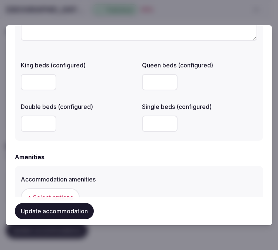
click at [37, 80] on input "number" at bounding box center [39, 82] width 36 height 16
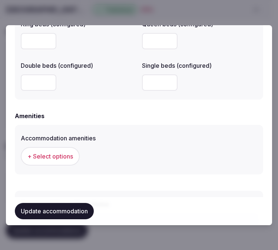
type input "*"
click at [67, 152] on span "+ Select options" at bounding box center [50, 156] width 46 height 8
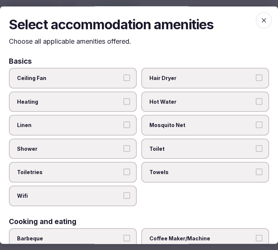
click at [123, 124] on button "Linen" at bounding box center [126, 125] width 7 height 7
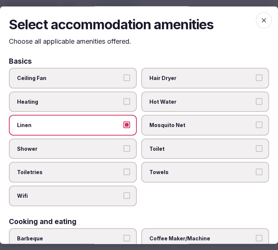
click at [124, 147] on button "Shower" at bounding box center [126, 148] width 7 height 7
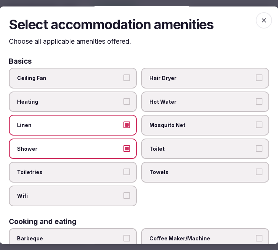
click at [119, 172] on label "Toiletries" at bounding box center [73, 172] width 128 height 21
click at [123, 172] on button "Toiletries" at bounding box center [126, 172] width 7 height 7
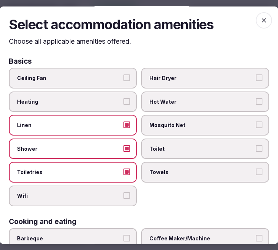
click at [127, 194] on label "Wifi" at bounding box center [73, 195] width 128 height 21
click at [127, 194] on button "Wifi" at bounding box center [126, 195] width 7 height 7
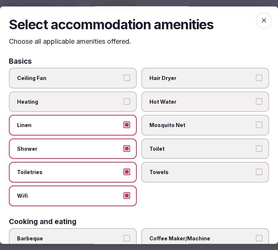
click at [167, 171] on span "Towels" at bounding box center [201, 172] width 104 height 7
click at [255, 171] on button "Towels" at bounding box center [258, 172] width 7 height 7
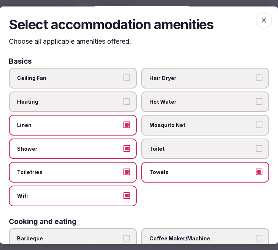
click at [179, 141] on label "Toilet" at bounding box center [205, 148] width 128 height 21
click at [255, 145] on button "Toilet" at bounding box center [258, 148] width 7 height 7
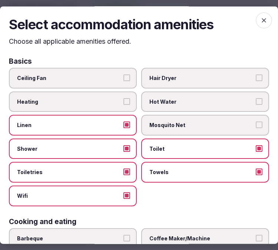
scroll to position [123, 0]
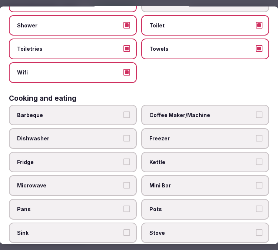
click at [195, 105] on label "Coffee Maker/Machine" at bounding box center [205, 115] width 128 height 21
click at [255, 111] on button "Coffee Maker/Machine" at bounding box center [258, 114] width 7 height 7
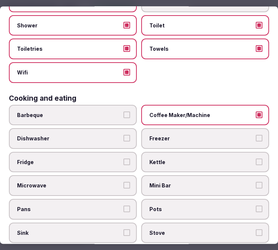
click at [198, 158] on span "Kettle" at bounding box center [201, 161] width 104 height 7
click at [255, 158] on button "Kettle" at bounding box center [258, 161] width 7 height 7
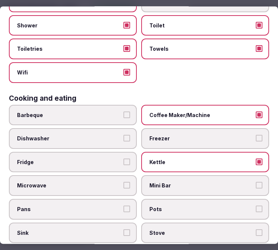
click at [255, 158] on button "Kettle" at bounding box center [258, 161] width 7 height 7
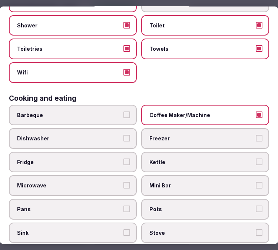
click at [257, 177] on label "Mini Bar" at bounding box center [205, 185] width 128 height 21
click at [257, 182] on button "Mini Bar" at bounding box center [258, 185] width 7 height 7
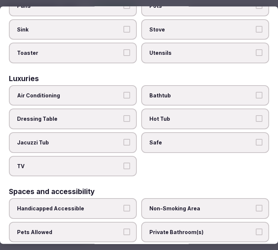
scroll to position [329, 0]
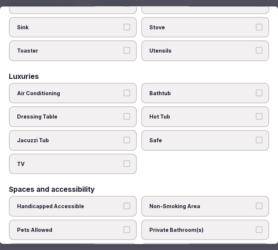
click at [81, 90] on span "Air Conditioning" at bounding box center [69, 93] width 104 height 7
click at [123, 90] on button "Air Conditioning" at bounding box center [126, 93] width 7 height 7
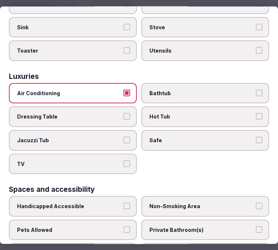
click at [169, 130] on label "Safe" at bounding box center [205, 140] width 128 height 21
click at [255, 137] on button "Safe" at bounding box center [258, 140] width 7 height 7
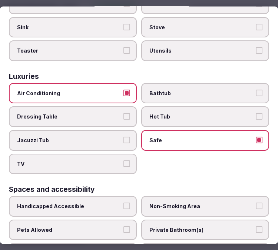
click at [182, 89] on label "Bathtub" at bounding box center [205, 93] width 128 height 21
click at [255, 90] on button "Bathtub" at bounding box center [258, 93] width 7 height 7
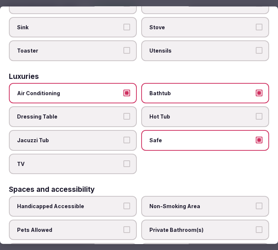
click at [186, 83] on label "Bathtub" at bounding box center [205, 93] width 128 height 21
click at [255, 90] on button "Bathtub" at bounding box center [258, 93] width 7 height 7
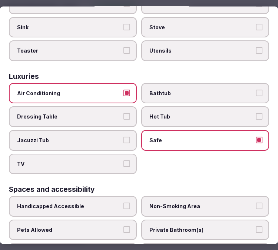
click at [117, 130] on label "Jacuzzi Tub" at bounding box center [73, 140] width 128 height 21
click at [123, 137] on button "Jacuzzi Tub" at bounding box center [126, 140] width 7 height 7
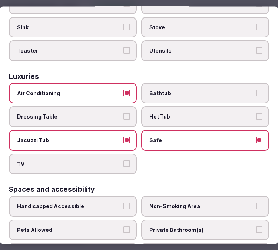
click at [109, 158] on label "TV" at bounding box center [73, 164] width 128 height 21
click at [123, 160] on button "TV" at bounding box center [126, 163] width 7 height 7
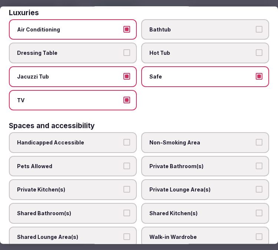
scroll to position [411, 0]
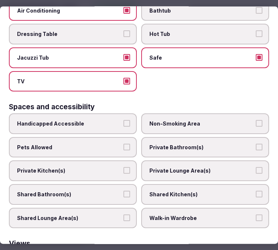
click at [201, 144] on span "Private Bathroom(s)" at bounding box center [201, 147] width 104 height 7
click at [255, 144] on button "Private Bathroom(s)" at bounding box center [258, 147] width 7 height 7
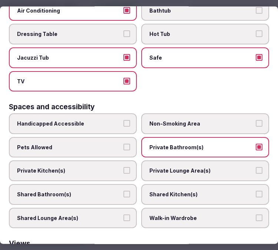
click at [198, 167] on span "Private Lounge Area(s)" at bounding box center [201, 170] width 104 height 7
click at [255, 167] on button "Private Lounge Area(s)" at bounding box center [258, 170] width 7 height 7
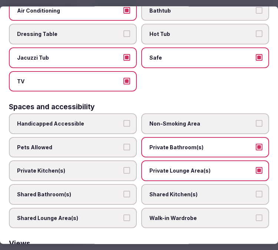
click at [120, 164] on label "Private Kitchen(s)" at bounding box center [73, 171] width 128 height 21
click at [123, 167] on button "Private Kitchen(s)" at bounding box center [126, 170] width 7 height 7
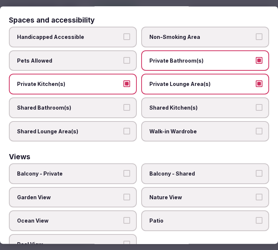
scroll to position [500, 0]
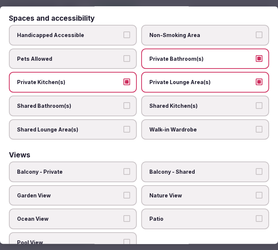
click at [123, 79] on button "Private Kitchen(s)" at bounding box center [126, 82] width 7 height 7
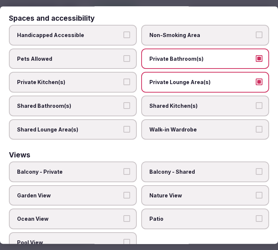
click at [100, 168] on span "Balcony - Private" at bounding box center [69, 171] width 104 height 7
click at [123, 168] on button "Balcony - Private" at bounding box center [126, 171] width 7 height 7
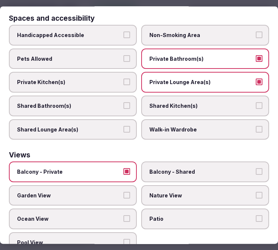
click at [115, 192] on span "Garden View" at bounding box center [69, 195] width 104 height 7
click at [123, 192] on button "Garden View" at bounding box center [126, 195] width 7 height 7
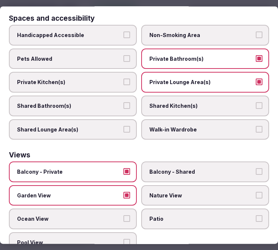
click at [128, 209] on label "Ocean View" at bounding box center [73, 219] width 128 height 21
click at [128, 215] on button "Ocean View" at bounding box center [126, 218] width 7 height 7
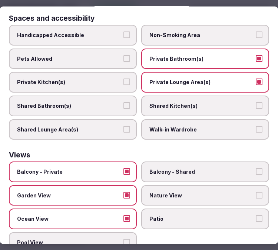
click at [125, 192] on button "Garden View" at bounding box center [126, 195] width 7 height 7
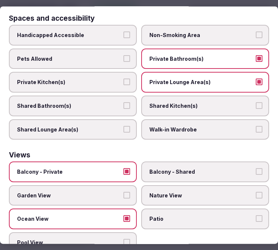
click at [157, 192] on span "Nature View" at bounding box center [201, 195] width 104 height 7
click at [255, 192] on button "Nature View" at bounding box center [258, 195] width 7 height 7
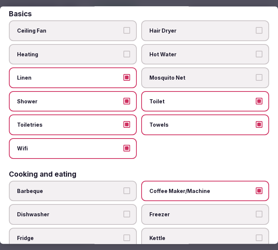
scroll to position [0, 0]
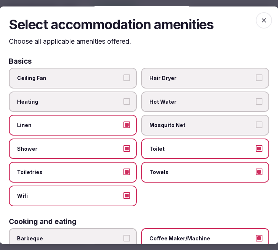
click at [261, 20] on icon "button" at bounding box center [263, 20] width 4 height 4
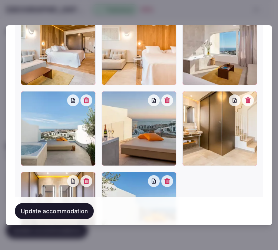
scroll to position [987, 0]
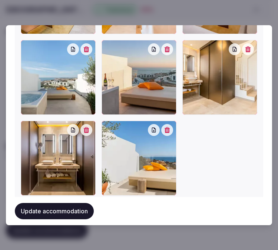
click at [79, 198] on div "Update accommodation" at bounding box center [139, 211] width 248 height 28
click at [74, 208] on button "Update accommodation" at bounding box center [54, 211] width 79 height 16
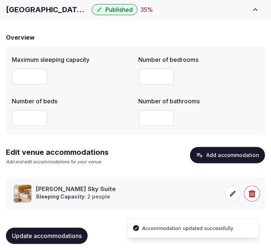
scroll to position [0, 0]
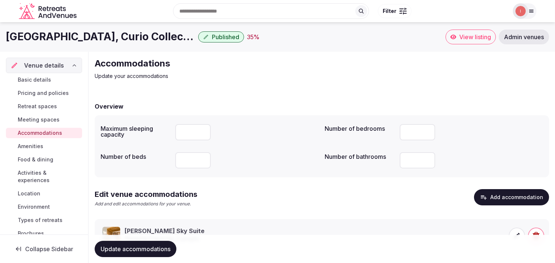
click at [52, 121] on span "Meeting spaces" at bounding box center [39, 119] width 42 height 7
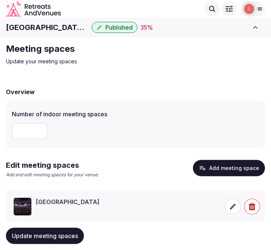
click at [232, 210] on span at bounding box center [233, 206] width 16 height 16
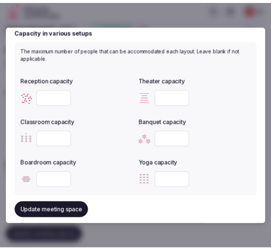
scroll to position [329, 0]
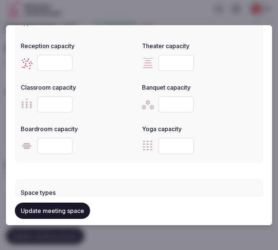
click at [47, 58] on input "number" at bounding box center [55, 63] width 36 height 16
type input "***"
click at [169, 65] on input "number" at bounding box center [176, 63] width 36 height 16
type input "*"
type input "***"
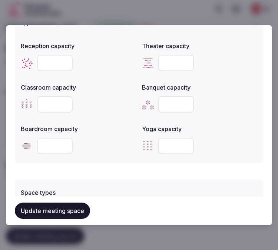
click at [54, 106] on input "number" at bounding box center [55, 104] width 36 height 16
click at [45, 101] on input "number" at bounding box center [55, 104] width 36 height 16
type input "***"
click at [178, 104] on input "number" at bounding box center [176, 104] width 36 height 16
type input "***"
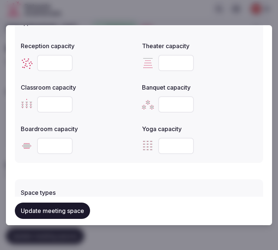
click at [34, 210] on button "Update meeting space" at bounding box center [52, 211] width 75 height 16
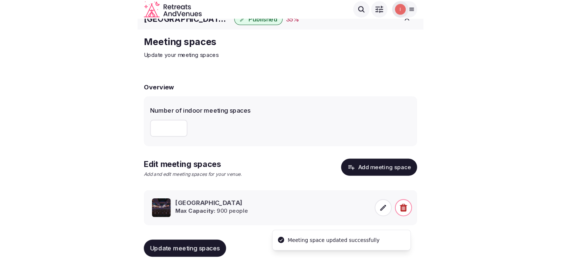
scroll to position [0, 0]
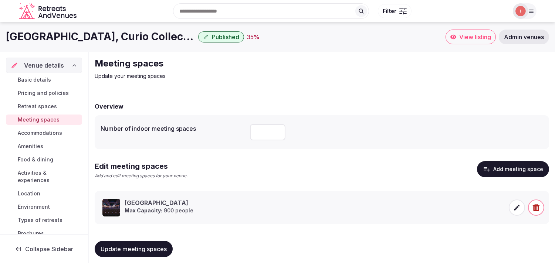
click at [35, 147] on span "Amenities" at bounding box center [31, 146] width 26 height 7
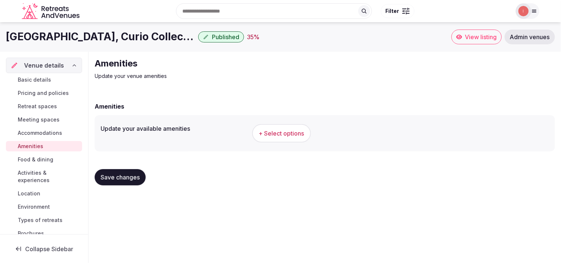
click at [235, 85] on div "Amenities Update your venue amenities Amenities Update your available amenities…" at bounding box center [325, 125] width 473 height 146
click at [293, 133] on span "+ Select options" at bounding box center [282, 134] width 46 height 8
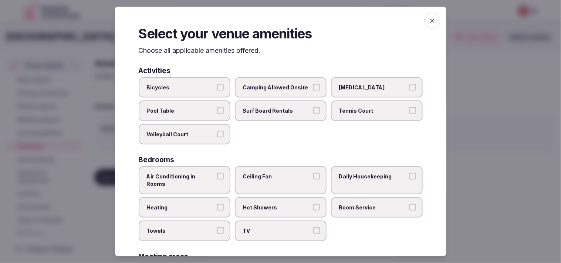
drag, startPoint x: 221, startPoint y: 178, endPoint x: 242, endPoint y: 182, distance: 21.1
click at [221, 178] on label "Air Conditioning in Rooms" at bounding box center [185, 181] width 92 height 28
click at [221, 178] on button "Air Conditioning in Rooms" at bounding box center [220, 176] width 7 height 7
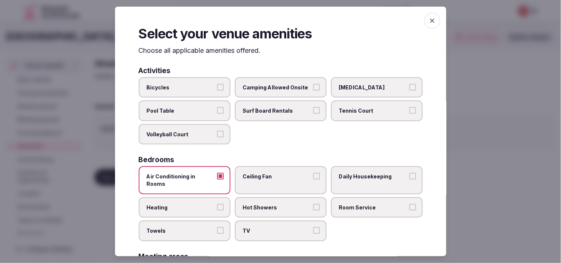
click at [349, 181] on label "Daily Housekeeping" at bounding box center [377, 181] width 92 height 28
click at [410, 180] on button "Daily Housekeeping" at bounding box center [413, 176] width 7 height 7
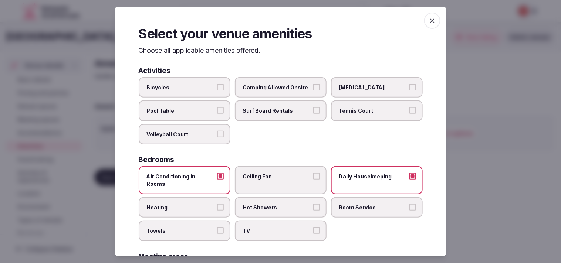
click at [313, 204] on button "Hot Showers" at bounding box center [316, 207] width 7 height 7
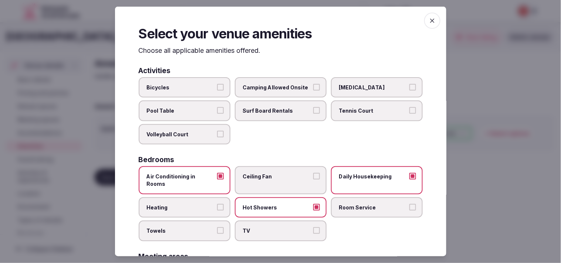
click at [317, 199] on label "Hot Showers" at bounding box center [281, 207] width 92 height 21
click at [317, 204] on button "Hot Showers" at bounding box center [316, 207] width 7 height 7
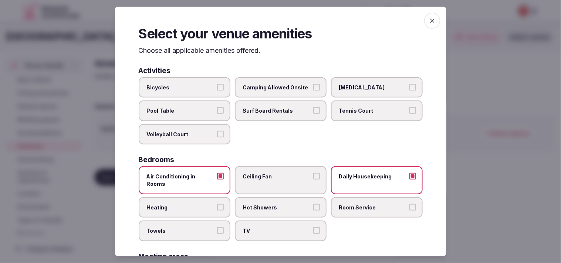
click at [351, 204] on span "Room Service" at bounding box center [373, 207] width 68 height 7
click at [410, 204] on button "Room Service" at bounding box center [413, 207] width 7 height 7
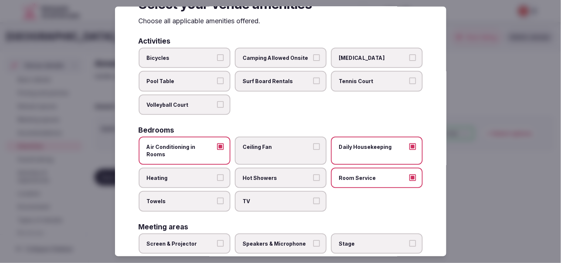
scroll to position [41, 0]
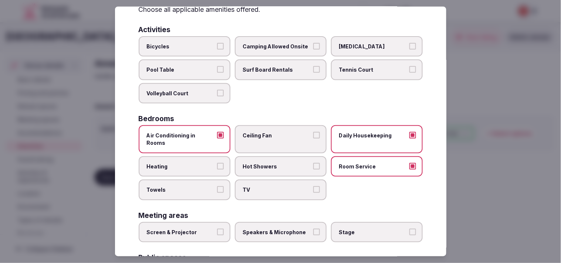
click at [315, 187] on button "TV" at bounding box center [316, 190] width 7 height 7
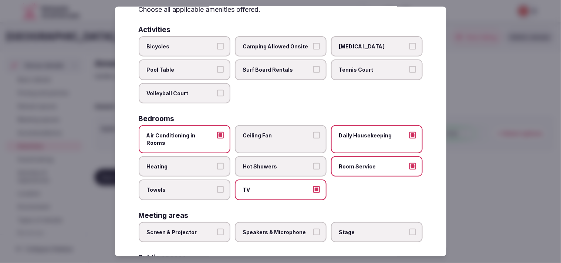
click at [220, 187] on button "Towels" at bounding box center [220, 190] width 7 height 7
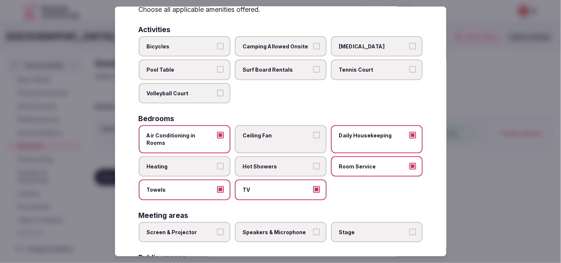
click at [266, 163] on span "Hot Showers" at bounding box center [277, 166] width 68 height 7
click at [313, 163] on button "Hot Showers" at bounding box center [316, 166] width 7 height 7
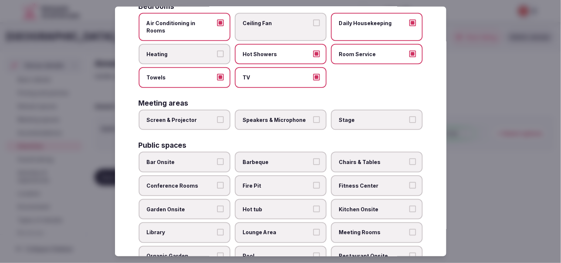
scroll to position [164, 0]
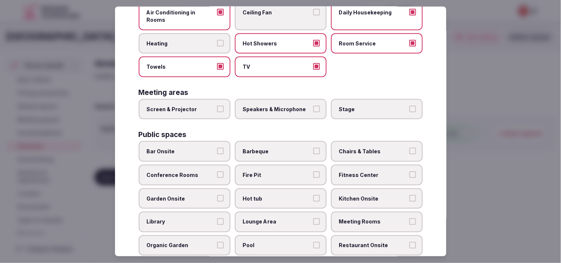
click at [204, 102] on label "Screen & Projector" at bounding box center [185, 109] width 92 height 21
click at [217, 106] on button "Screen & Projector" at bounding box center [220, 109] width 7 height 7
click at [264, 102] on label "Speakers & Microphone" at bounding box center [281, 109] width 92 height 21
click at [313, 106] on button "Speakers & Microphone" at bounding box center [316, 109] width 7 height 7
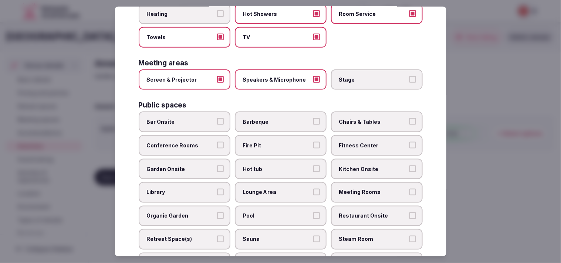
scroll to position [205, 0]
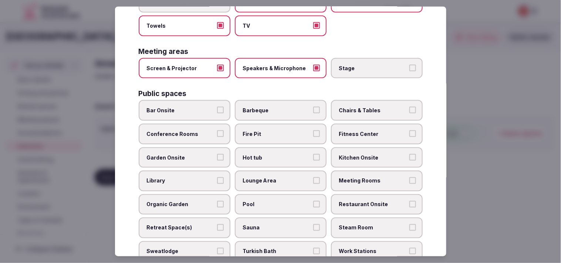
click at [346, 107] on span "Chairs & Tables" at bounding box center [373, 110] width 68 height 7
click at [410, 107] on button "Chairs & Tables" at bounding box center [413, 110] width 7 height 7
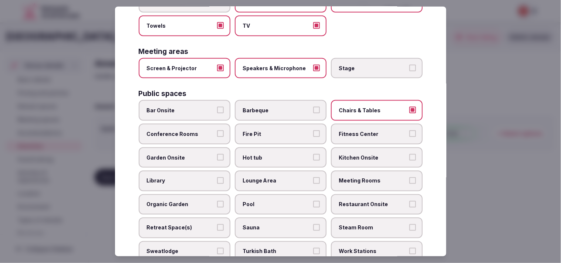
click at [339, 131] on span "Fitness Center" at bounding box center [373, 134] width 68 height 7
click at [410, 131] on button "Fitness Center" at bounding box center [413, 134] width 7 height 7
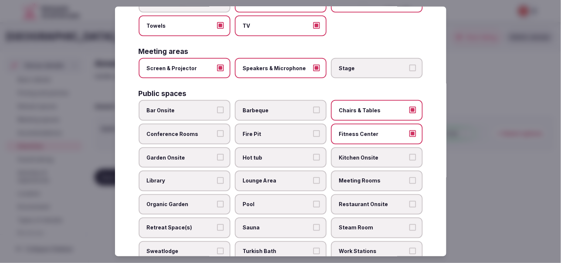
click at [195, 124] on label "Conference Rooms" at bounding box center [185, 134] width 92 height 21
click at [217, 131] on button "Conference Rooms" at bounding box center [220, 134] width 7 height 7
click at [197, 102] on label "Bar Onsite" at bounding box center [185, 110] width 92 height 21
click at [217, 107] on button "Bar Onsite" at bounding box center [220, 110] width 7 height 7
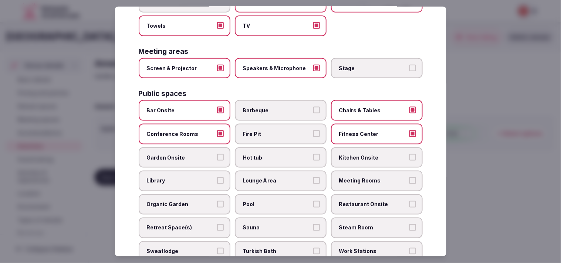
click at [216, 147] on label "Garden Onsite" at bounding box center [185, 157] width 92 height 21
click at [217, 154] on button "Garden Onsite" at bounding box center [220, 157] width 7 height 7
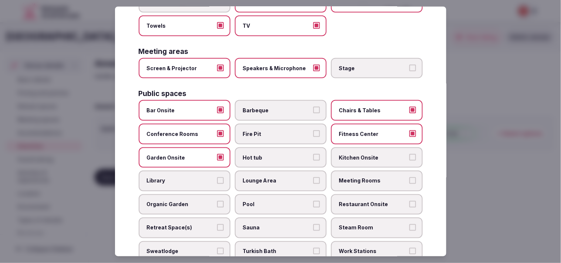
click at [411, 147] on label "Kitchen Onsite" at bounding box center [377, 157] width 92 height 21
click at [411, 154] on button "Kitchen Onsite" at bounding box center [413, 157] width 7 height 7
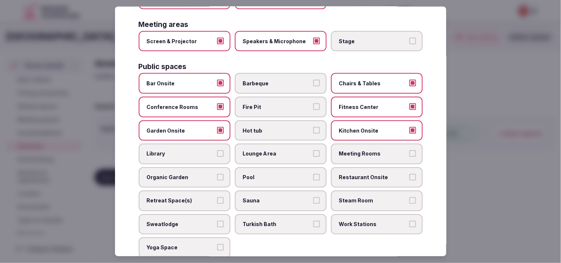
scroll to position [246, 0]
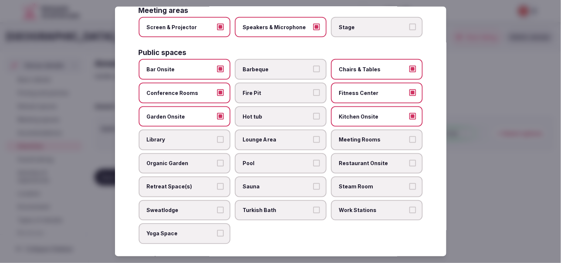
click at [403, 106] on label "Kitchen Onsite" at bounding box center [377, 116] width 92 height 21
click at [410, 113] on button "Kitchen Onsite" at bounding box center [413, 116] width 7 height 7
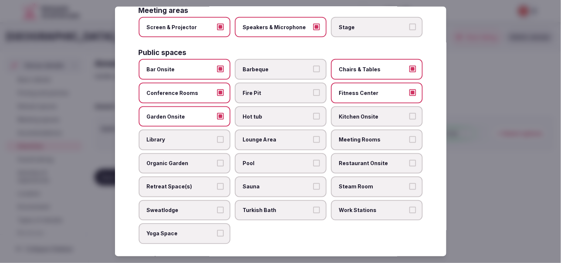
click at [289, 106] on label "Hot tub" at bounding box center [281, 116] width 92 height 21
click at [313, 113] on button "Hot tub" at bounding box center [316, 116] width 7 height 7
click at [308, 86] on label "Fire Pit" at bounding box center [281, 93] width 92 height 21
click at [313, 90] on button "Fire Pit" at bounding box center [316, 93] width 7 height 7
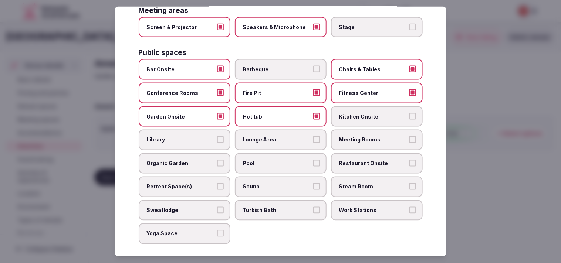
click at [316, 90] on button "Fire Pit" at bounding box center [316, 93] width 7 height 7
click at [313, 137] on button "Lounge Area" at bounding box center [316, 140] width 7 height 7
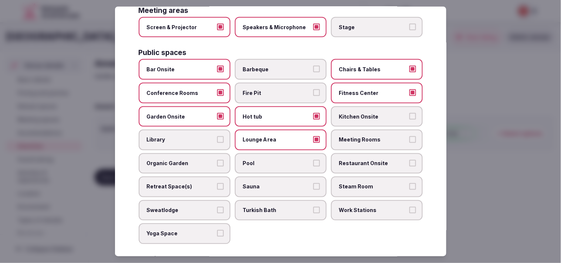
click at [373, 131] on label "Meeting Rooms" at bounding box center [377, 140] width 92 height 21
click at [410, 137] on button "Meeting Rooms" at bounding box center [413, 140] width 7 height 7
click at [296, 160] on span "Pool" at bounding box center [277, 163] width 68 height 7
click at [313, 160] on button "Pool" at bounding box center [316, 163] width 7 height 7
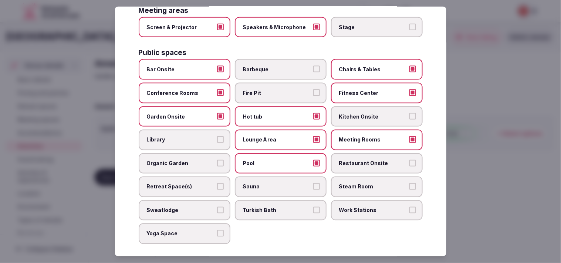
click at [369, 155] on label "Restaurant Onsite" at bounding box center [377, 164] width 92 height 21
click at [410, 160] on button "Restaurant Onsite" at bounding box center [413, 163] width 7 height 7
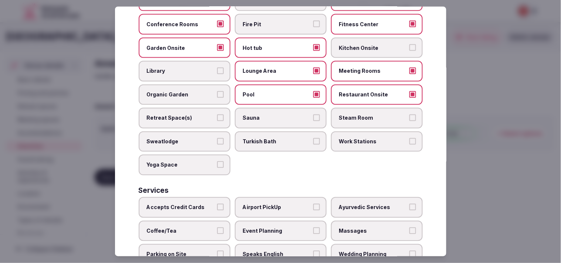
scroll to position [345, 0]
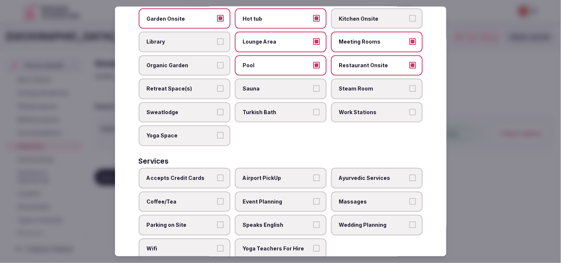
click at [195, 175] on span "Accepts Credit Cards" at bounding box center [181, 178] width 68 height 7
click at [217, 175] on button "Accepts Credit Cards" at bounding box center [220, 178] width 7 height 7
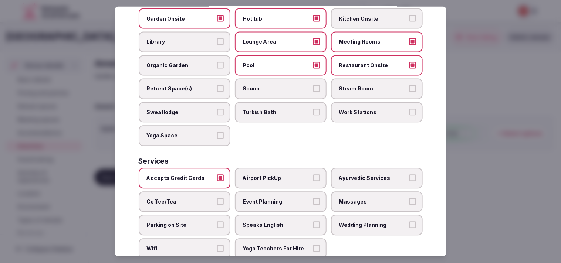
drag, startPoint x: 375, startPoint y: 178, endPoint x: 353, endPoint y: 180, distance: 21.9
click at [375, 192] on label "Massages" at bounding box center [377, 202] width 92 height 21
click at [410, 198] on button "Massages" at bounding box center [413, 201] width 7 height 7
click at [315, 192] on label "Event Planning" at bounding box center [281, 202] width 92 height 21
click at [315, 198] on button "Event Planning" at bounding box center [316, 201] width 7 height 7
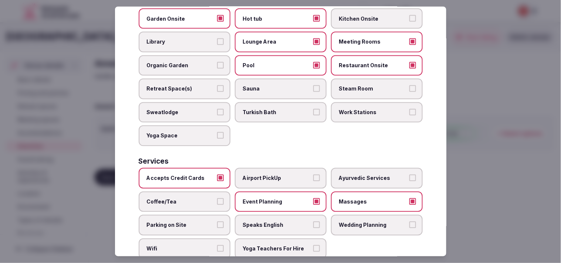
drag, startPoint x: 208, startPoint y: 187, endPoint x: 284, endPoint y: 189, distance: 76.3
click at [209, 198] on span "Coffee/Tea" at bounding box center [181, 201] width 68 height 7
click at [217, 198] on button "Coffee/Tea" at bounding box center [220, 201] width 7 height 7
click at [313, 198] on button "Event Planning" at bounding box center [316, 201] width 7 height 7
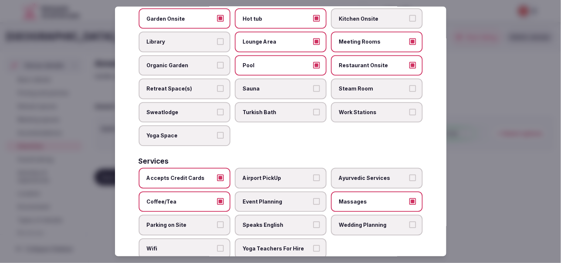
click at [308, 215] on label "Speaks English" at bounding box center [281, 225] width 92 height 21
click at [313, 222] on button "Speaks English" at bounding box center [316, 225] width 7 height 7
click at [212, 246] on span "Wifi" at bounding box center [181, 249] width 68 height 7
click at [217, 246] on button "Wifi" at bounding box center [220, 249] width 7 height 7
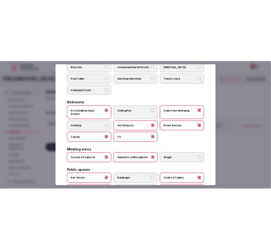
scroll to position [0, 0]
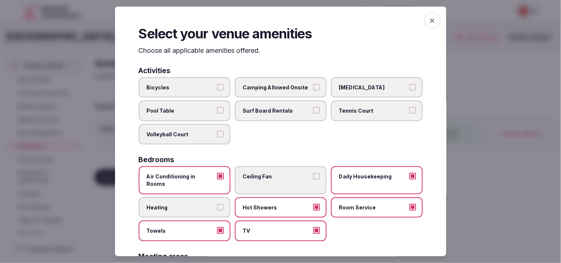
click at [429, 17] on icon "button" at bounding box center [432, 20] width 7 height 7
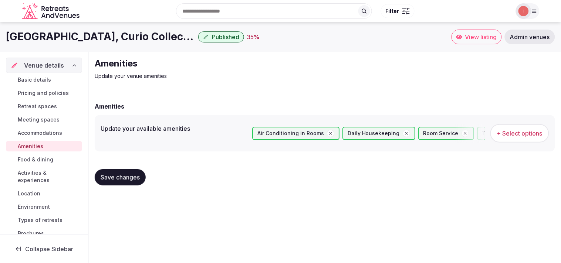
click at [108, 177] on span "Save changes" at bounding box center [120, 177] width 39 height 7
click at [52, 159] on span "Food & dining" at bounding box center [36, 159] width 36 height 7
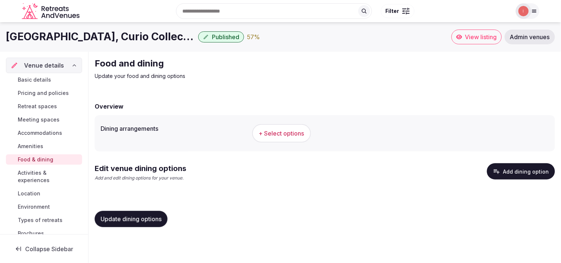
click at [263, 138] on button "+ Select options" at bounding box center [281, 133] width 59 height 19
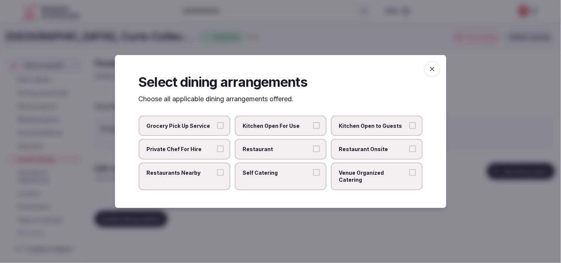
click at [293, 158] on label "Restaurant" at bounding box center [281, 149] width 92 height 21
click at [313, 152] on button "Restaurant" at bounding box center [316, 149] width 7 height 7
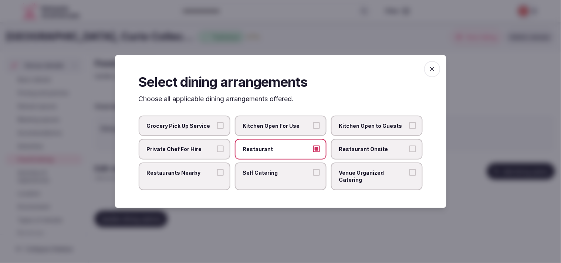
click at [356, 158] on label "Restaurant Onsite" at bounding box center [377, 149] width 92 height 21
click at [410, 152] on button "Restaurant Onsite" at bounding box center [413, 149] width 7 height 7
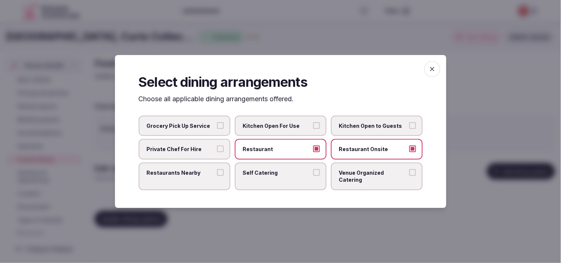
click at [215, 183] on label "Restaurants Nearby" at bounding box center [185, 177] width 92 height 28
click at [217, 176] on button "Restaurants Nearby" at bounding box center [220, 172] width 7 height 7
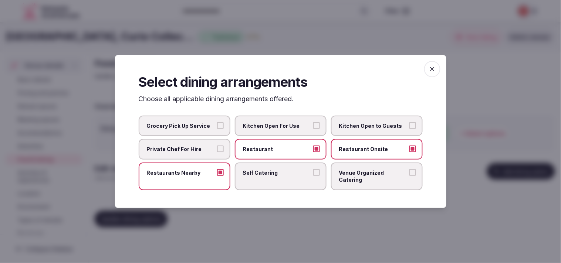
click at [390, 177] on span "Venue Organized Catering" at bounding box center [373, 176] width 68 height 14
click at [410, 176] on button "Venue Organized Catering" at bounding box center [413, 172] width 7 height 7
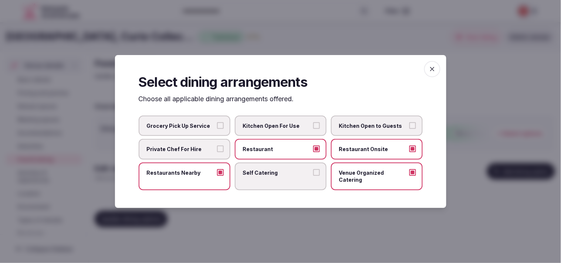
click at [436, 77] on span "button" at bounding box center [432, 69] width 16 height 16
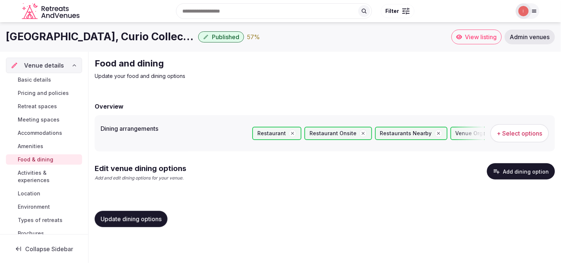
drag, startPoint x: 143, startPoint y: 217, endPoint x: 283, endPoint y: 119, distance: 171.1
click at [145, 217] on span "Update dining options" at bounding box center [131, 219] width 61 height 7
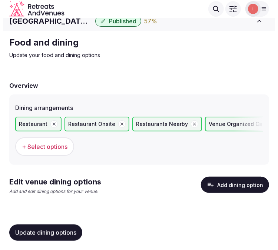
scroll to position [7, 0]
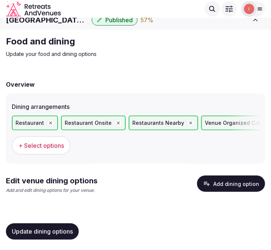
click at [232, 180] on button "Add dining option" at bounding box center [231, 183] width 68 height 16
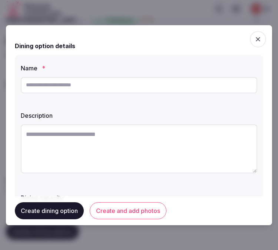
click at [81, 86] on input "text" at bounding box center [139, 85] width 236 height 16
paste input "**********"
type input "**********"
click at [167, 145] on textarea at bounding box center [139, 148] width 236 height 49
paste textarea "**********"
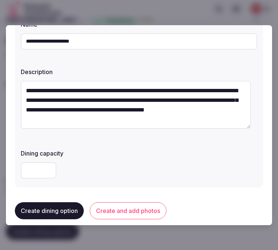
scroll to position [82, 0]
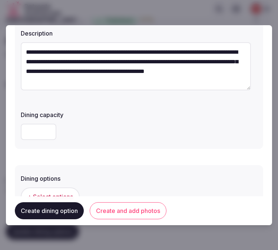
type textarea "**********"
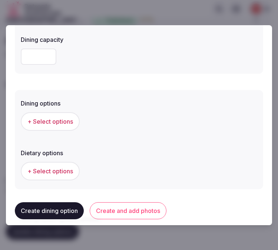
scroll to position [164, 0]
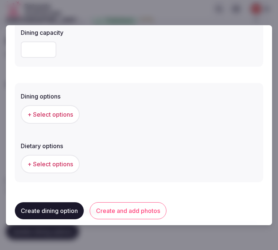
click at [45, 114] on span "+ Select options" at bounding box center [50, 114] width 46 height 8
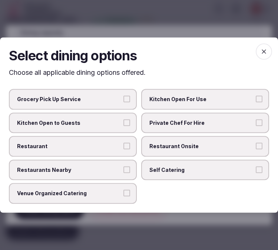
drag, startPoint x: 176, startPoint y: 147, endPoint x: 137, endPoint y: 158, distance: 40.4
click at [175, 145] on span "Restaurant Onsite" at bounding box center [201, 145] width 104 height 7
click at [118, 190] on span "Venue Organized Catering" at bounding box center [69, 193] width 104 height 7
click at [123, 190] on button "Venue Organized Catering" at bounding box center [126, 193] width 7 height 7
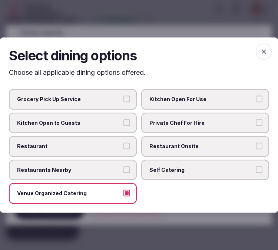
click at [121, 145] on label "Restaurant" at bounding box center [73, 146] width 128 height 21
click at [123, 145] on button "Restaurant" at bounding box center [126, 145] width 7 height 7
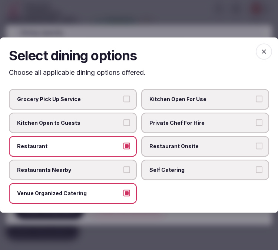
drag, startPoint x: 256, startPoint y: 145, endPoint x: 256, endPoint y: 131, distance: 14.1
click at [256, 145] on button "Restaurant Onsite" at bounding box center [258, 145] width 7 height 7
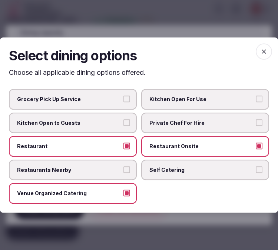
click at [264, 46] on span "button" at bounding box center [263, 51] width 16 height 16
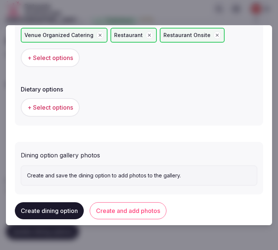
scroll to position [253, 0]
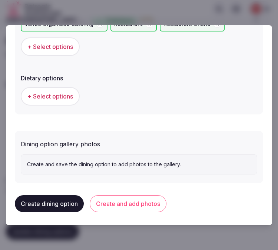
click at [118, 199] on button "Create and add photos" at bounding box center [128, 203] width 77 height 17
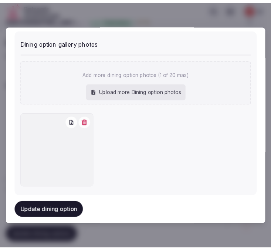
scroll to position [365, 0]
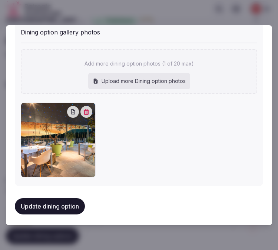
click at [53, 201] on button "Update dining option" at bounding box center [50, 206] width 70 height 16
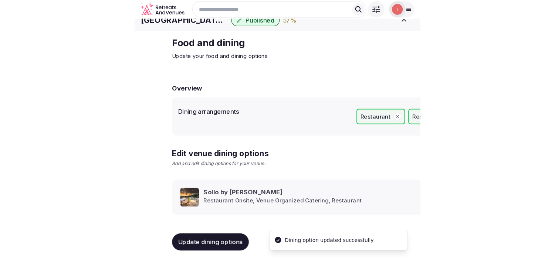
scroll to position [9, 0]
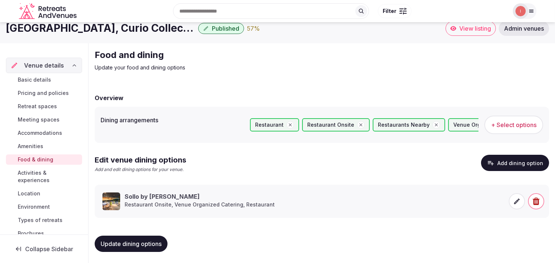
click at [21, 173] on span "Activities & experiences" at bounding box center [48, 176] width 61 height 15
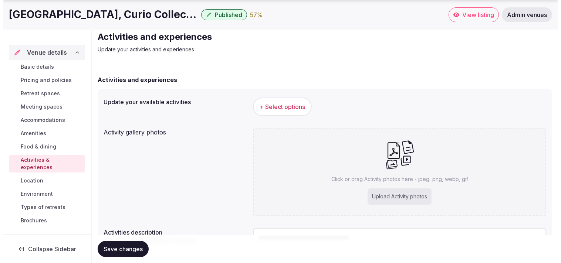
scroll to position [41, 0]
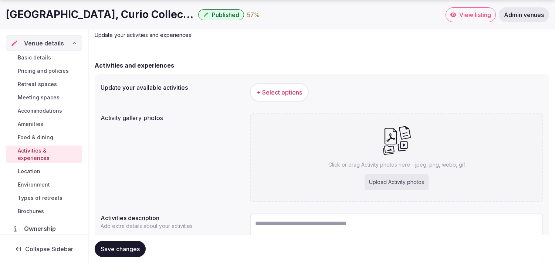
click at [288, 98] on button "+ Select options" at bounding box center [279, 92] width 59 height 19
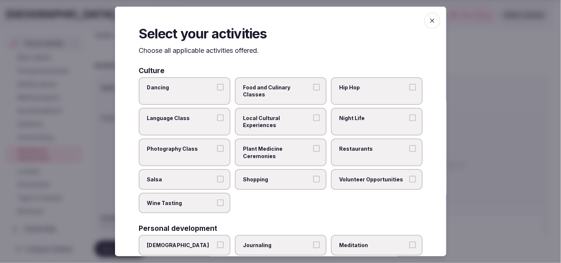
click at [262, 95] on span "Food and Culinary Classes" at bounding box center [277, 91] width 68 height 14
click at [313, 90] on button "Food and Culinary Classes" at bounding box center [316, 87] width 7 height 7
click at [290, 91] on span "Food and Culinary Classes" at bounding box center [277, 91] width 68 height 14
click at [313, 90] on button "Food and Culinary Classes" at bounding box center [316, 87] width 7 height 7
drag, startPoint x: 306, startPoint y: 120, endPoint x: 306, endPoint y: 130, distance: 9.3
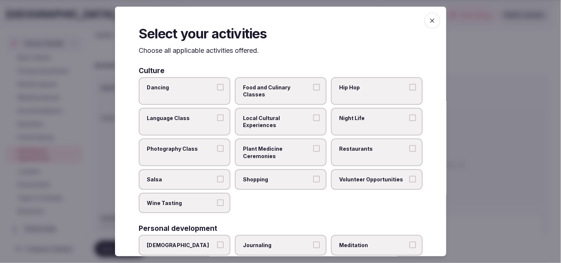
click at [306, 121] on span "Local Cultural Experiences" at bounding box center [277, 122] width 68 height 14
click at [305, 124] on span "Local Cultural Experiences" at bounding box center [277, 122] width 68 height 14
click at [313, 121] on button "Local Cultural Experiences" at bounding box center [316, 118] width 7 height 7
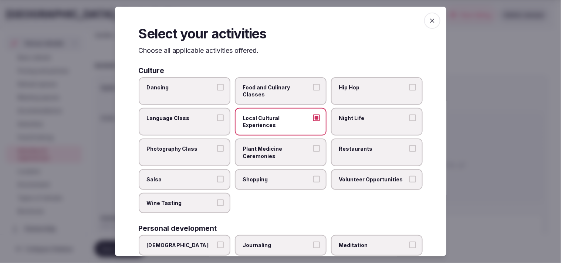
click at [317, 117] on label "Local Cultural Experiences" at bounding box center [281, 122] width 92 height 28
click at [317, 117] on button "Local Cultural Experiences" at bounding box center [316, 118] width 7 height 7
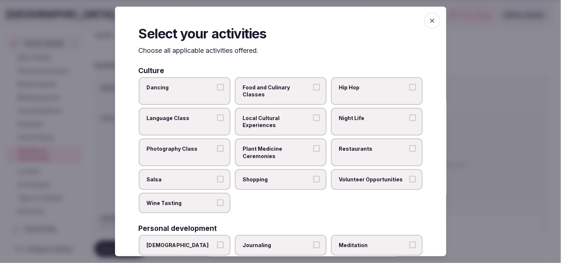
click at [310, 120] on label "Local Cultural Experiences" at bounding box center [281, 122] width 92 height 28
click at [313, 120] on button "Local Cultural Experiences" at bounding box center [316, 118] width 7 height 7
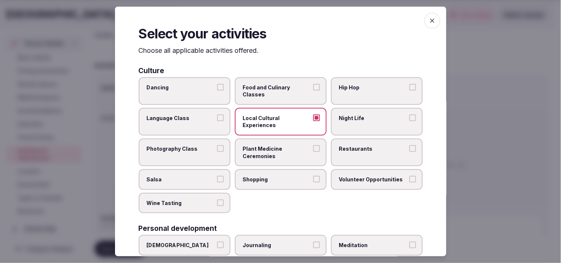
click at [359, 146] on span "Restaurants" at bounding box center [373, 148] width 68 height 7
click at [410, 146] on button "Restaurants" at bounding box center [413, 148] width 7 height 7
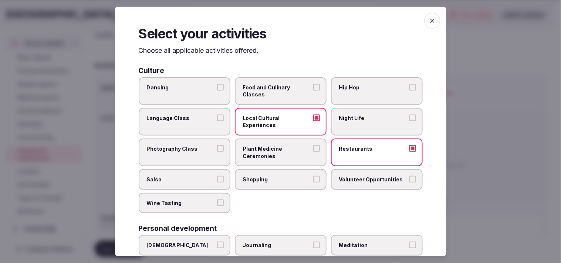
click at [294, 176] on span "Shopping" at bounding box center [277, 179] width 68 height 7
click at [313, 176] on button "Shopping" at bounding box center [316, 179] width 7 height 7
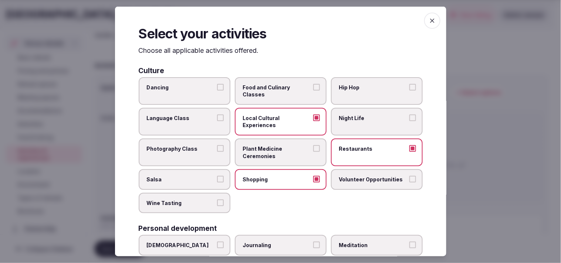
click at [294, 176] on span "Shopping" at bounding box center [277, 179] width 68 height 7
click at [313, 176] on button "Shopping" at bounding box center [316, 179] width 7 height 7
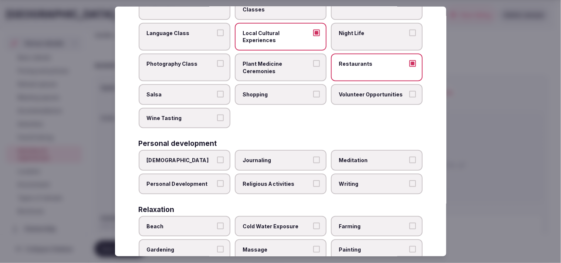
scroll to position [164, 0]
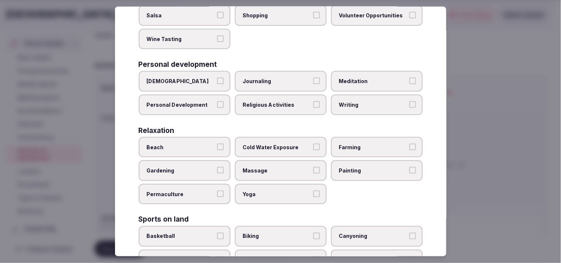
click at [219, 101] on button "Personal Development" at bounding box center [220, 104] width 7 height 7
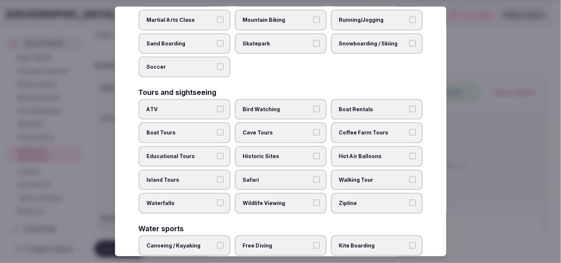
scroll to position [493, 0]
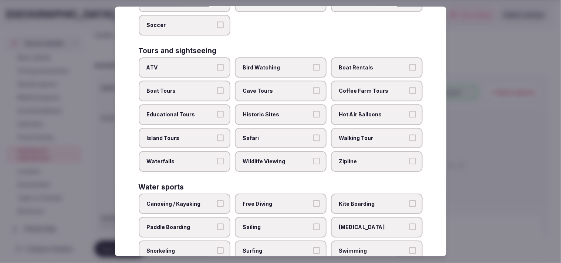
click at [359, 135] on span "Walking Tour" at bounding box center [373, 138] width 68 height 7
click at [410, 135] on button "Walking Tour" at bounding box center [413, 138] width 7 height 7
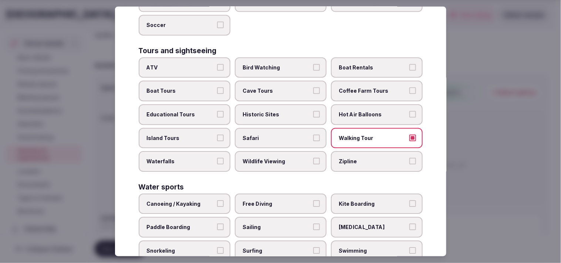
click at [289, 111] on span "Historic Sites" at bounding box center [277, 114] width 68 height 7
click at [313, 111] on button "Historic Sites" at bounding box center [316, 114] width 7 height 7
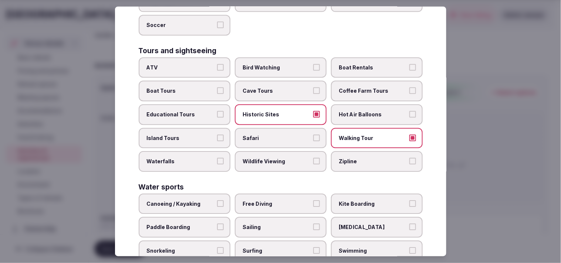
scroll to position [530, 0]
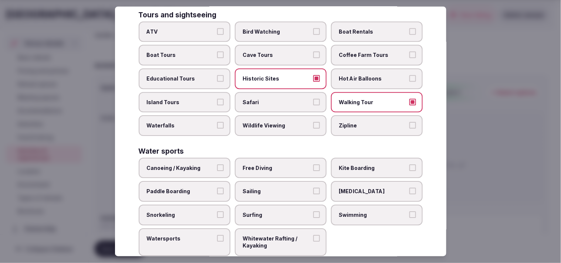
click at [365, 212] on span "Swimming" at bounding box center [373, 215] width 68 height 7
click at [410, 212] on button "Swimming" at bounding box center [413, 215] width 7 height 7
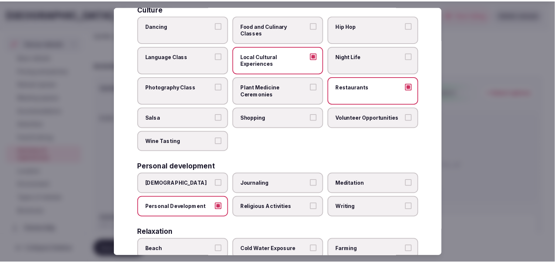
scroll to position [0, 0]
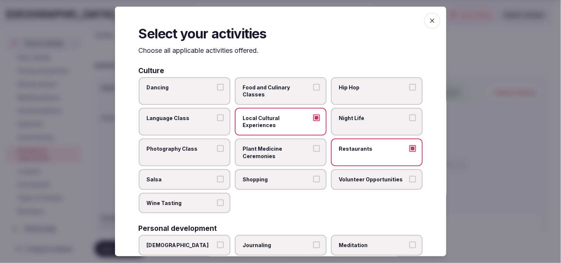
click at [424, 19] on span "button" at bounding box center [432, 21] width 16 height 16
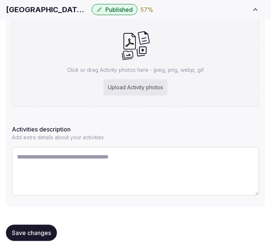
scroll to position [177, 0]
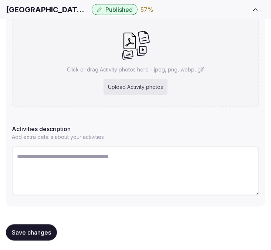
click at [96, 187] on textarea at bounding box center [136, 171] width 248 height 49
paste textarea "**********"
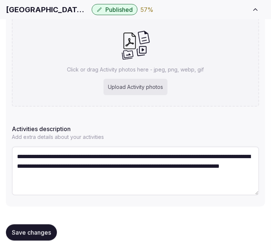
scroll to position [4, 0]
type textarea "**********"
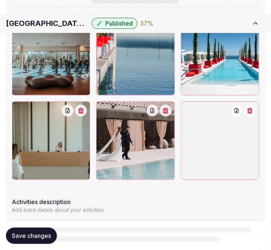
scroll to position [402, 0]
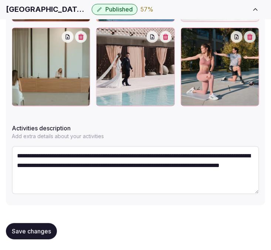
click at [24, 229] on span "Save changes" at bounding box center [31, 231] width 39 height 7
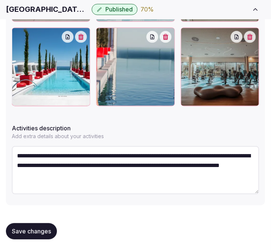
click at [22, 231] on span "Save changes" at bounding box center [31, 231] width 39 height 7
click at [36, 232] on span "Save changes" at bounding box center [31, 231] width 39 height 7
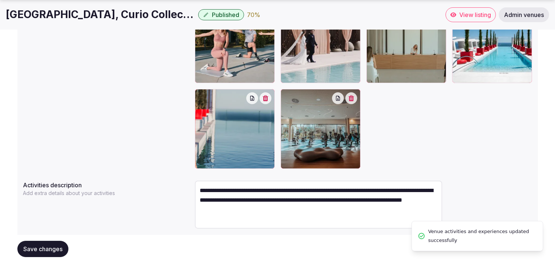
scroll to position [0, 0]
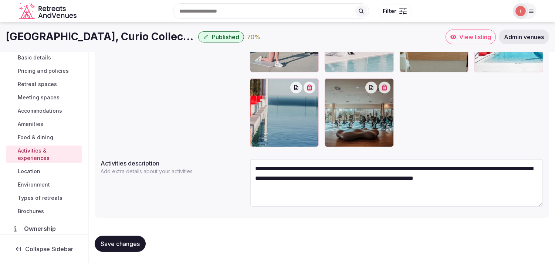
click at [37, 171] on span "Location" at bounding box center [29, 171] width 23 height 7
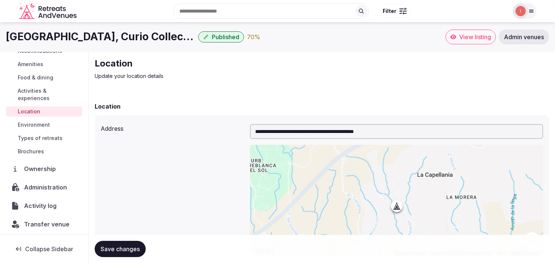
click at [36, 125] on span "Environment" at bounding box center [34, 124] width 32 height 7
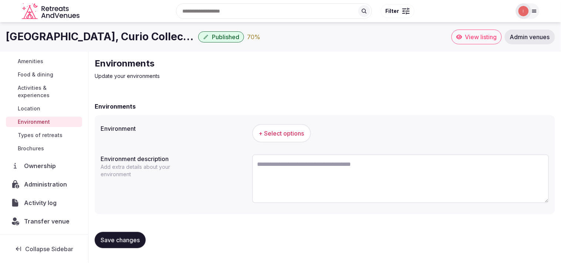
scroll to position [85, 0]
click at [301, 127] on button "+ Select options" at bounding box center [281, 133] width 59 height 19
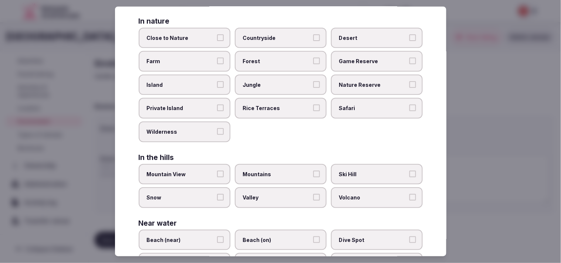
scroll to position [0, 0]
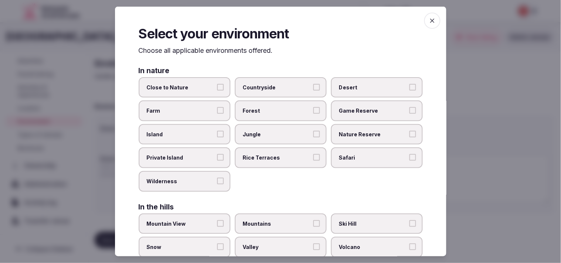
click at [200, 86] on span "Close to Nature" at bounding box center [181, 87] width 68 height 7
click at [217, 86] on button "Close to Nature" at bounding box center [220, 87] width 7 height 7
click at [220, 89] on button "Close to Nature" at bounding box center [220, 87] width 7 height 7
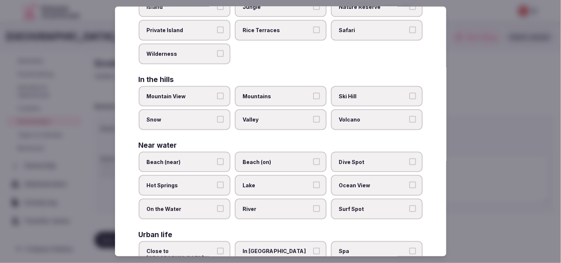
scroll to position [164, 0]
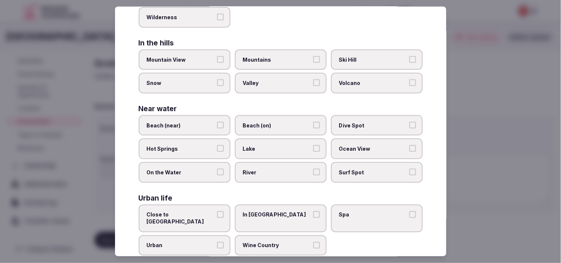
click at [308, 124] on label "Beach (on)" at bounding box center [281, 125] width 92 height 21
click at [313, 124] on button "Beach (on)" at bounding box center [316, 125] width 7 height 7
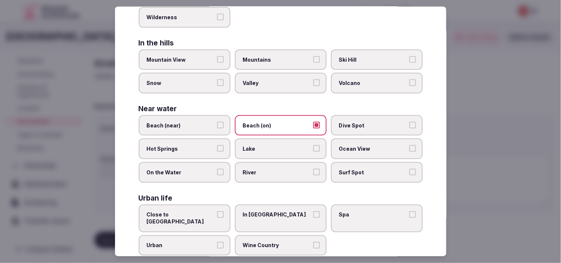
click at [219, 122] on button "Beach (near)" at bounding box center [220, 125] width 7 height 7
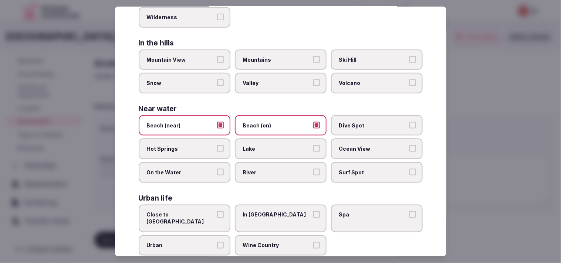
click at [308, 120] on label "Beach (on)" at bounding box center [281, 125] width 92 height 21
click at [313, 122] on button "Beach (on)" at bounding box center [316, 125] width 7 height 7
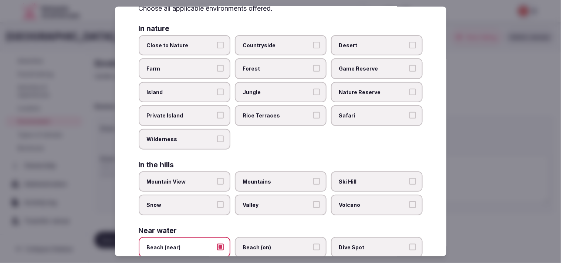
click at [219, 46] on button "Close to Nature" at bounding box center [220, 44] width 7 height 7
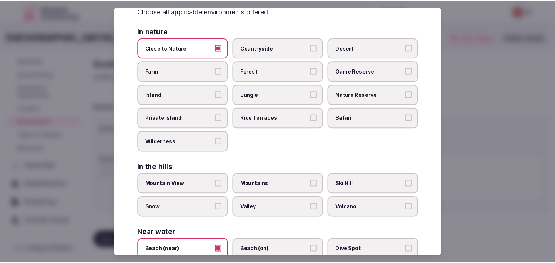
scroll to position [0, 0]
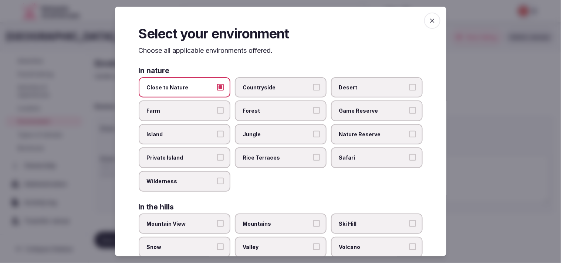
click at [432, 16] on span "button" at bounding box center [432, 21] width 16 height 16
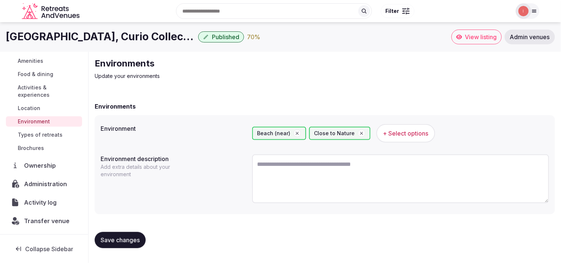
click at [122, 234] on button "Save changes" at bounding box center [120, 240] width 51 height 16
click at [104, 244] on button "Save changes" at bounding box center [120, 240] width 51 height 16
click at [139, 237] on span "Save changes" at bounding box center [120, 240] width 39 height 7
click at [55, 134] on span "Types of retreats" at bounding box center [40, 134] width 45 height 7
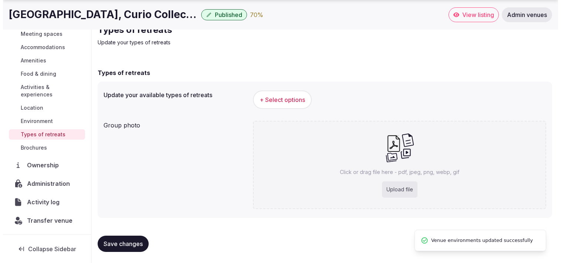
scroll to position [63, 0]
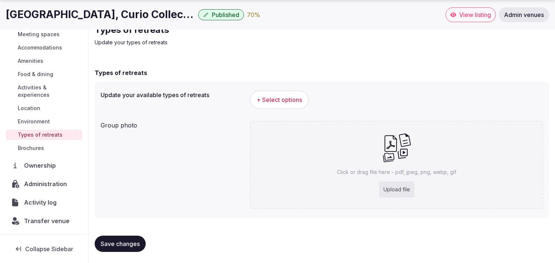
click at [292, 90] on div "+ Select options" at bounding box center [396, 100] width 293 height 24
click at [290, 94] on button "+ Select options" at bounding box center [279, 100] width 59 height 19
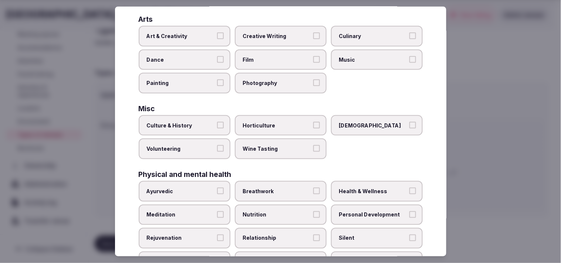
scroll to position [205, 0]
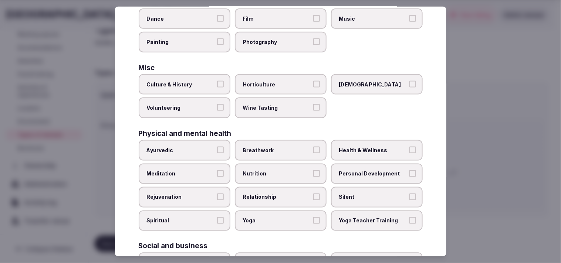
click at [393, 171] on label "Personal Development" at bounding box center [377, 174] width 92 height 21
click at [410, 171] on button "Personal Development" at bounding box center [413, 173] width 7 height 7
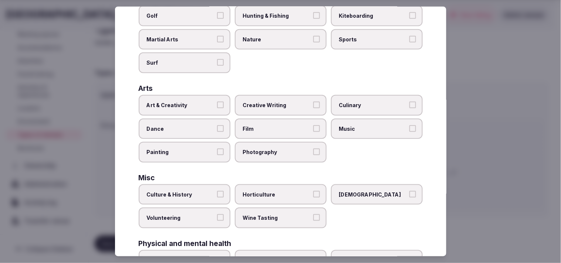
scroll to position [82, 0]
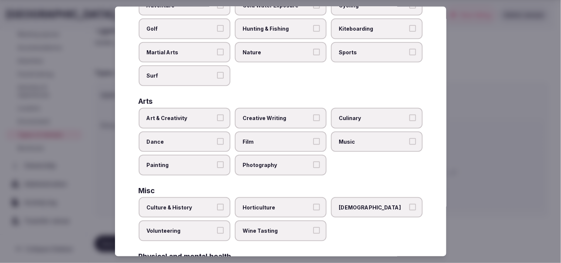
click at [210, 115] on span "Art & Creativity" at bounding box center [181, 118] width 68 height 7
click at [217, 115] on button "Art & Creativity" at bounding box center [220, 118] width 7 height 7
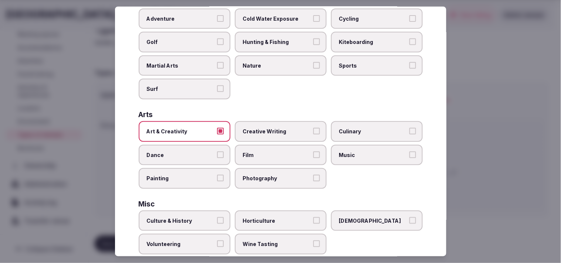
scroll to position [123, 0]
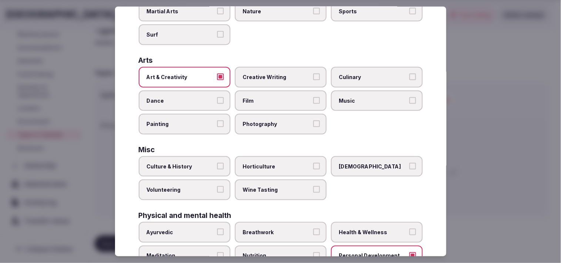
click at [217, 163] on button "Culture & History" at bounding box center [220, 166] width 7 height 7
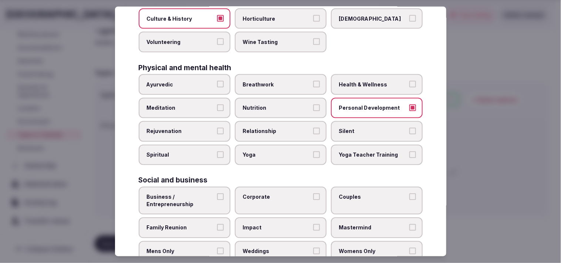
scroll to position [283, 0]
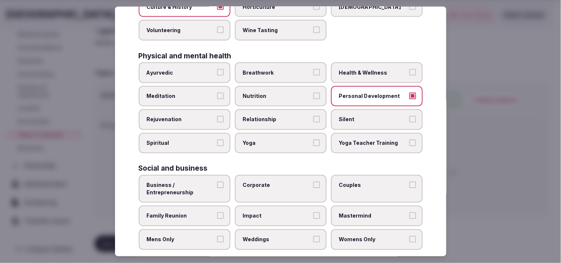
click at [261, 182] on span "Corporate" at bounding box center [277, 185] width 68 height 7
click at [313, 182] on button "Corporate" at bounding box center [316, 185] width 7 height 7
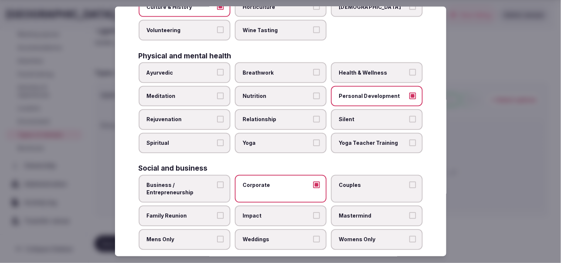
click at [195, 182] on span "Business / Entrepreneurship" at bounding box center [181, 189] width 68 height 14
click at [217, 182] on button "Business / Entrepreneurship" at bounding box center [220, 185] width 7 height 7
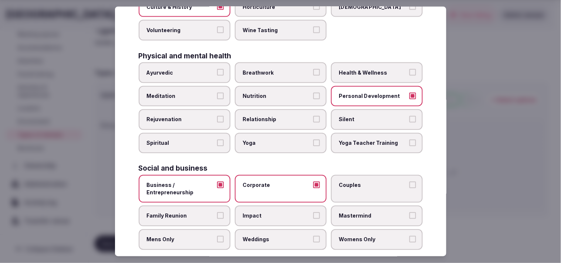
click at [405, 179] on label "Couples" at bounding box center [377, 189] width 92 height 28
click at [410, 182] on button "Couples" at bounding box center [413, 185] width 7 height 7
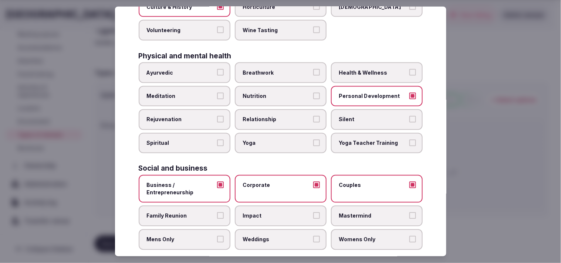
click at [219, 206] on label "Family Reunion" at bounding box center [185, 216] width 92 height 21
click at [219, 213] on button "Family Reunion" at bounding box center [220, 216] width 7 height 7
click at [297, 230] on label "Weddings" at bounding box center [281, 240] width 92 height 21
click at [313, 236] on button "Weddings" at bounding box center [316, 239] width 7 height 7
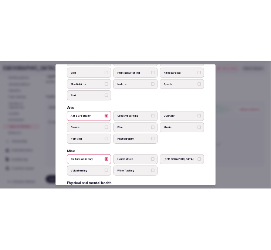
scroll to position [0, 0]
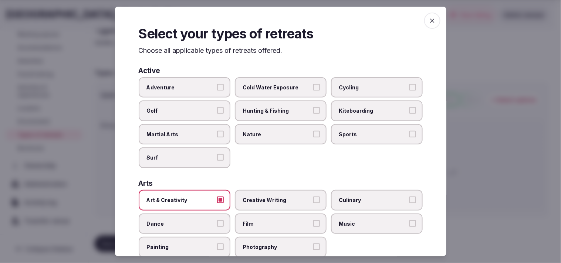
click at [429, 22] on icon "button" at bounding box center [432, 20] width 7 height 7
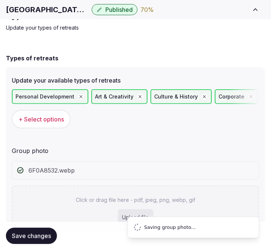
scroll to position [27, 0]
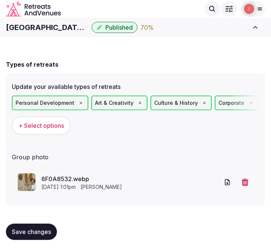
click at [45, 229] on span "Save changes" at bounding box center [31, 231] width 39 height 7
click at [57, 26] on h1 "[GEOGRAPHIC_DATA], Curio Collection by [PERSON_NAME]" at bounding box center [47, 27] width 83 height 10
click at [56, 26] on h1 "[GEOGRAPHIC_DATA], Curio Collection by [PERSON_NAME]" at bounding box center [47, 27] width 83 height 10
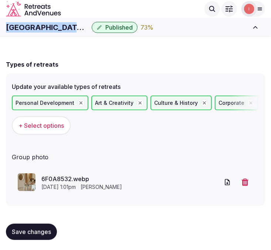
click at [56, 26] on h1 "[GEOGRAPHIC_DATA], Curio Collection by [PERSON_NAME]" at bounding box center [47, 27] width 83 height 10
copy div "[GEOGRAPHIC_DATA], Curio Collection by [PERSON_NAME]"
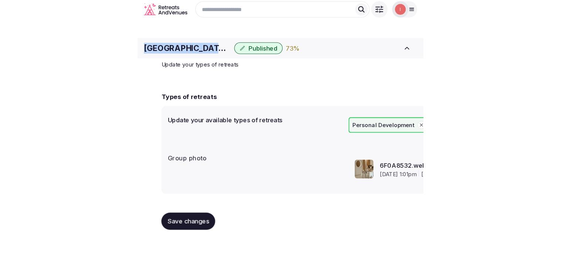
scroll to position [0, 0]
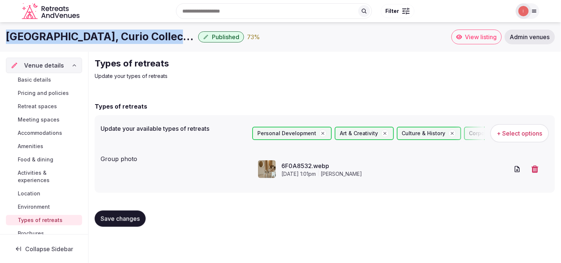
click at [229, 31] on button "Published" at bounding box center [221, 36] width 46 height 11
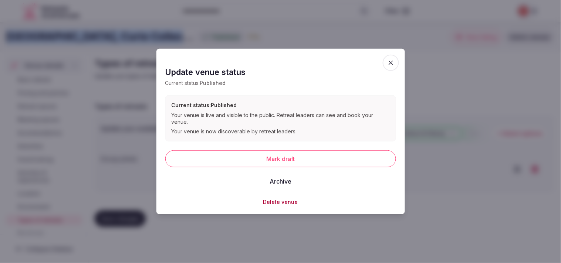
click at [283, 181] on button "Archive" at bounding box center [281, 181] width 34 height 16
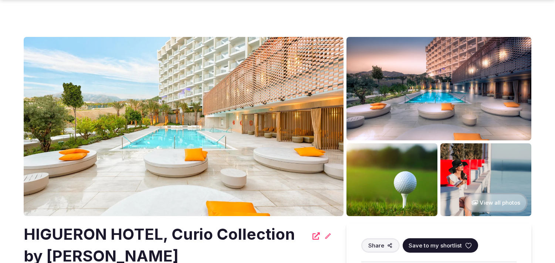
scroll to position [164, 0]
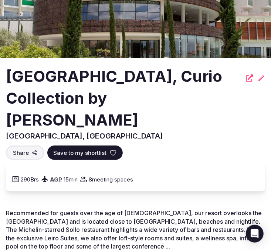
scroll to position [82, 0]
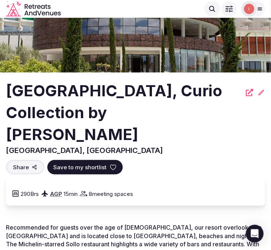
click at [128, 97] on h2 "[GEOGRAPHIC_DATA], Curio Collection by [PERSON_NAME]" at bounding box center [124, 112] width 236 height 65
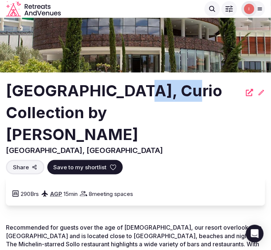
click at [128, 97] on h2 "[GEOGRAPHIC_DATA], Curio Collection by [PERSON_NAME]" at bounding box center [124, 112] width 236 height 65
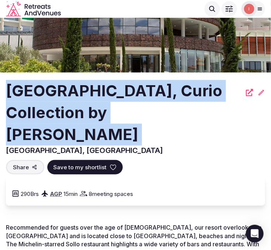
click at [128, 97] on h2 "[GEOGRAPHIC_DATA], Curio Collection by [PERSON_NAME]" at bounding box center [124, 112] width 236 height 65
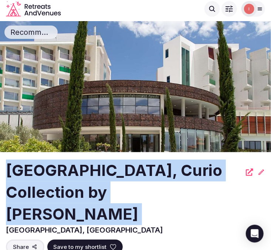
scroll to position [0, 0]
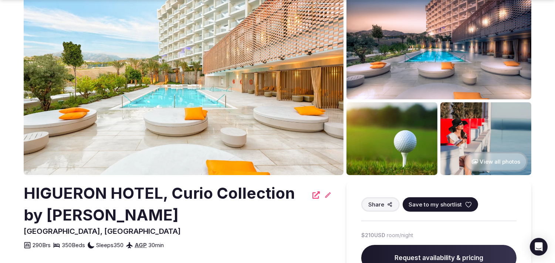
scroll to position [41, 0]
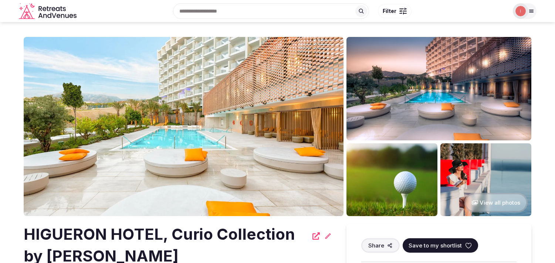
click at [64, 232] on h2 "HIGUERON HOTEL, Curio Collection by [PERSON_NAME]" at bounding box center [166, 246] width 285 height 44
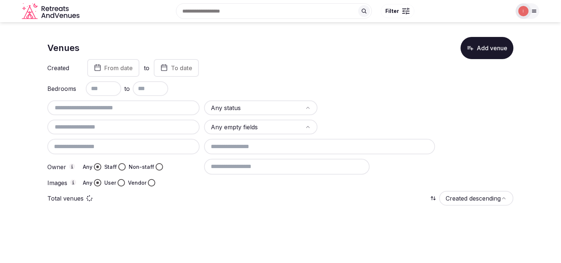
click at [97, 113] on div at bounding box center [123, 108] width 152 height 15
click at [95, 106] on input "text" at bounding box center [123, 108] width 147 height 9
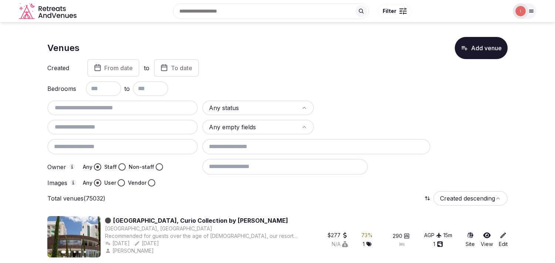
paste input "********"
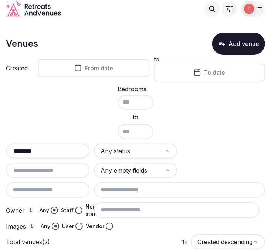
drag, startPoint x: 61, startPoint y: 156, endPoint x: 61, endPoint y: 152, distance: 4.1
click at [61, 155] on div "********" at bounding box center [48, 151] width 84 height 15
click at [60, 150] on input "********" at bounding box center [48, 151] width 78 height 9
paste input "*******"
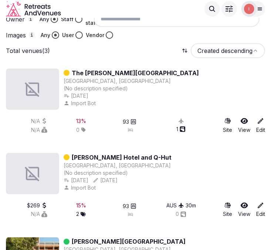
scroll to position [179, 0]
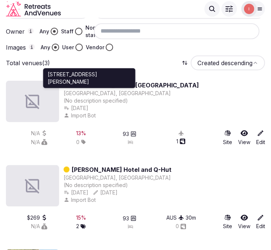
drag, startPoint x: 95, startPoint y: 86, endPoint x: 159, endPoint y: 53, distance: 72.5
click at [159, 56] on div "Total venues (3) Created descending" at bounding box center [135, 63] width 259 height 15
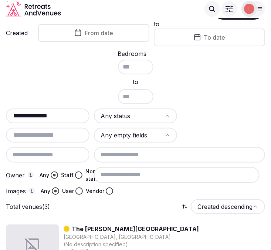
scroll to position [82, 0]
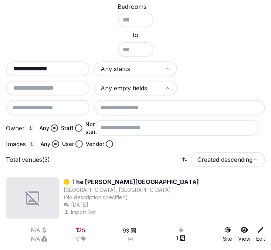
click at [61, 73] on div "**********" at bounding box center [48, 68] width 84 height 15
click at [68, 64] on input "**********" at bounding box center [48, 68] width 78 height 9
paste input "text"
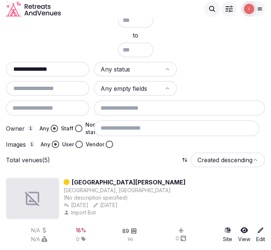
scroll to position [0, 0]
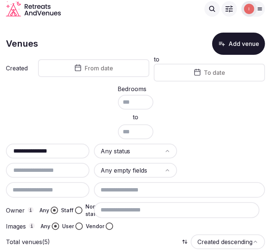
click at [75, 147] on input "**********" at bounding box center [48, 151] width 78 height 9
paste input "text"
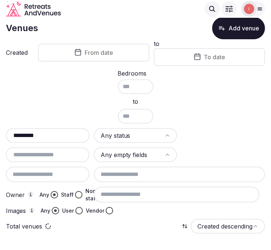
scroll to position [36, 0]
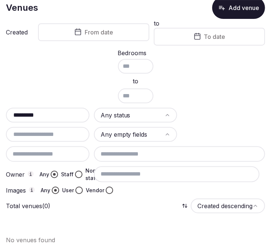
click at [35, 108] on div "*********" at bounding box center [48, 115] width 84 height 15
drag, startPoint x: 14, startPoint y: 109, endPoint x: 6, endPoint y: 108, distance: 8.3
click at [6, 108] on div "*********" at bounding box center [48, 115] width 84 height 15
click at [34, 115] on input "*********" at bounding box center [48, 115] width 78 height 9
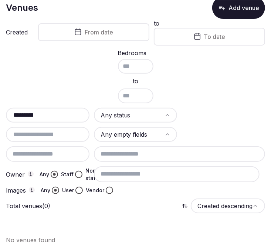
click at [34, 115] on input "*********" at bounding box center [48, 115] width 78 height 9
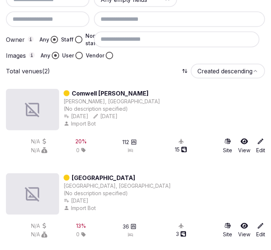
scroll to position [177, 0]
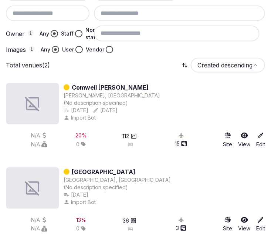
type input "*****"
drag, startPoint x: 109, startPoint y: 84, endPoint x: 82, endPoint y: 167, distance: 87.8
click at [64, 8] on div at bounding box center [48, 14] width 84 height 16
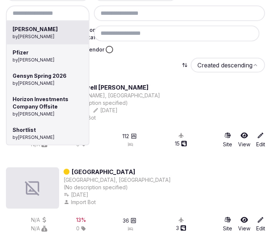
paste input "**********"
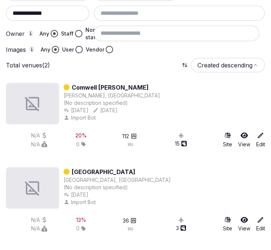
type input "**********"
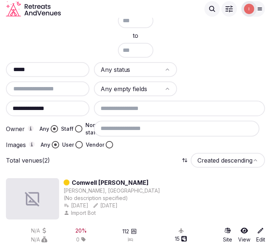
scroll to position [53, 0]
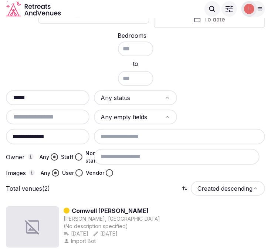
drag, startPoint x: 60, startPoint y: 128, endPoint x: -7, endPoint y: 119, distance: 67.2
click at [0, 119] on html "**********" at bounding box center [135, 72] width 271 height 250
drag, startPoint x: 30, startPoint y: 89, endPoint x: 10, endPoint y: 90, distance: 20.0
click at [35, 98] on input "*****" at bounding box center [48, 97] width 78 height 9
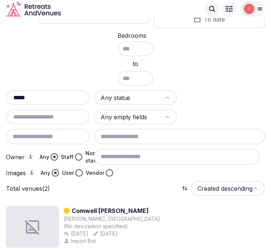
paste input "*********"
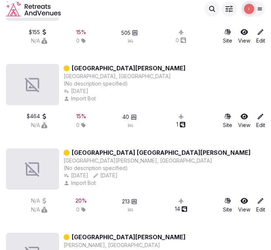
scroll to position [350, 0]
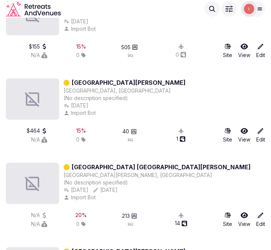
type input "**********"
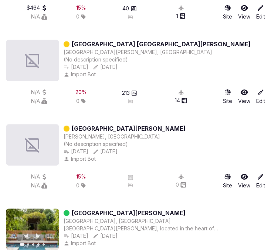
scroll to position [514, 0]
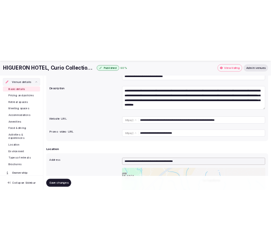
scroll to position [123, 0]
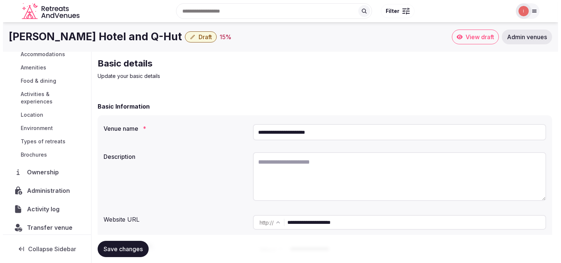
scroll to position [85, 0]
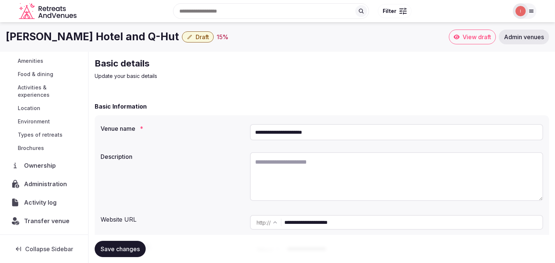
click at [43, 184] on span "Administration" at bounding box center [47, 184] width 46 height 9
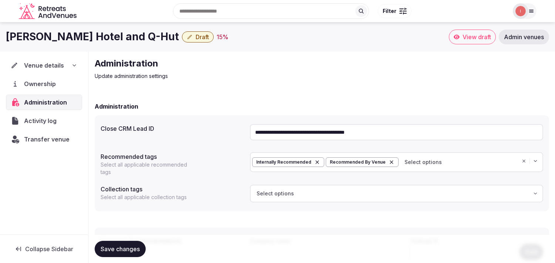
click at [271, 132] on input "**********" at bounding box center [396, 132] width 293 height 16
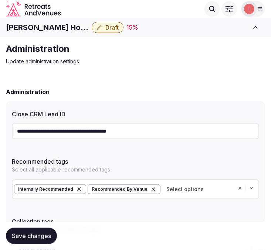
click at [110, 25] on span "Draft" at bounding box center [111, 27] width 13 height 7
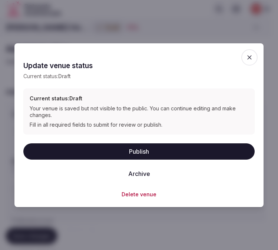
click at [138, 172] on button "Archive" at bounding box center [139, 173] width 34 height 16
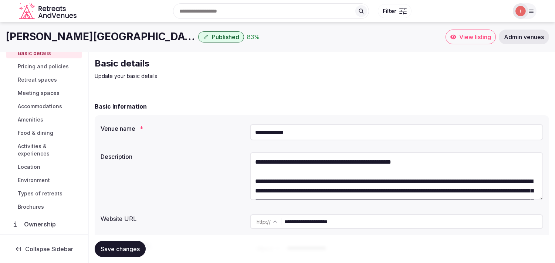
scroll to position [41, 0]
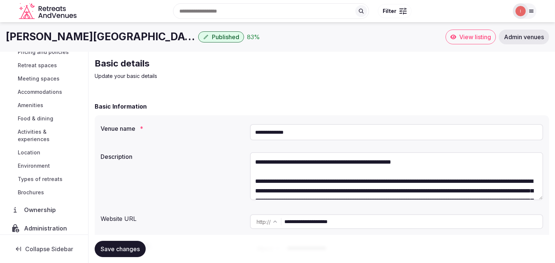
click at [27, 230] on span "Administration" at bounding box center [47, 228] width 46 height 9
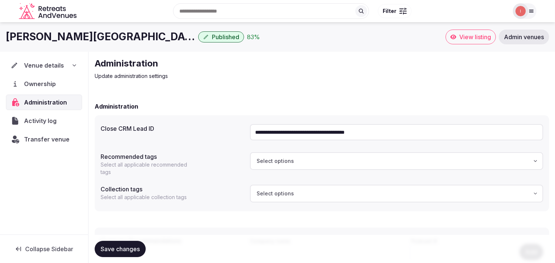
click at [277, 132] on input "**********" at bounding box center [396, 132] width 293 height 16
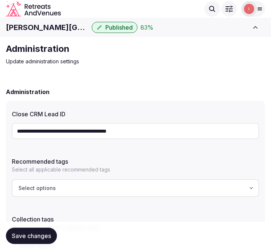
click at [194, 130] on input "**********" at bounding box center [136, 131] width 248 height 16
paste input "text"
type input "**********"
click at [27, 237] on span "Save changes" at bounding box center [31, 235] width 39 height 7
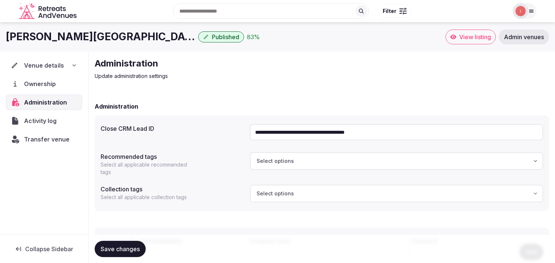
click at [49, 67] on span "Venue details" at bounding box center [44, 65] width 40 height 9
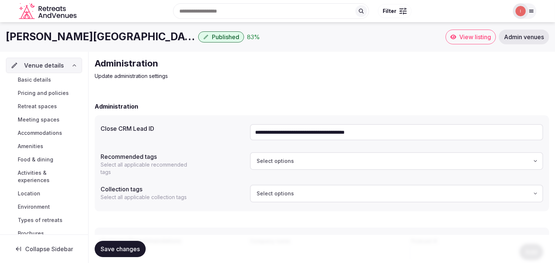
click at [38, 77] on span "Basic details" at bounding box center [34, 79] width 33 height 7
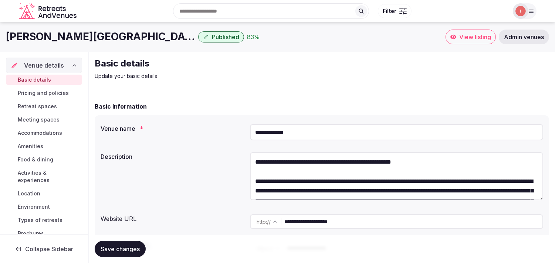
type textarea "**********"
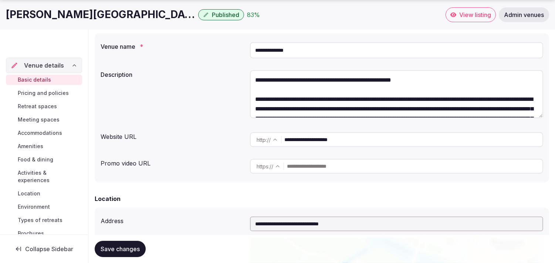
scroll to position [85, 0]
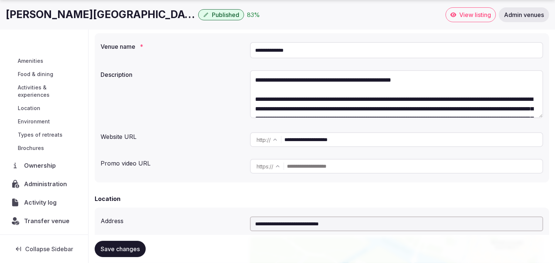
click at [33, 200] on span "Activity log" at bounding box center [42, 202] width 36 height 9
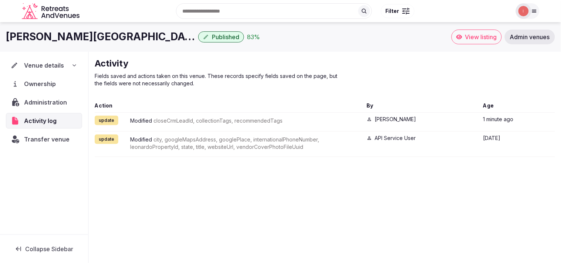
click at [30, 139] on span "Transfer venue" at bounding box center [47, 139] width 46 height 9
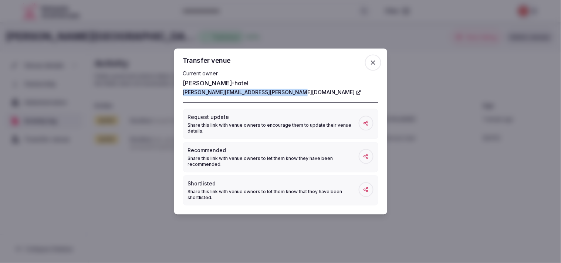
drag, startPoint x: 177, startPoint y: 93, endPoint x: 283, endPoint y: 98, distance: 106.7
click at [277, 98] on div "Transfer venue Current owner [PERSON_NAME]-hotel [PERSON_NAME][EMAIL_ADDRESS][P…" at bounding box center [280, 132] width 213 height 166
copy link "[PERSON_NAME][EMAIL_ADDRESS][PERSON_NAME][DOMAIN_NAME]"
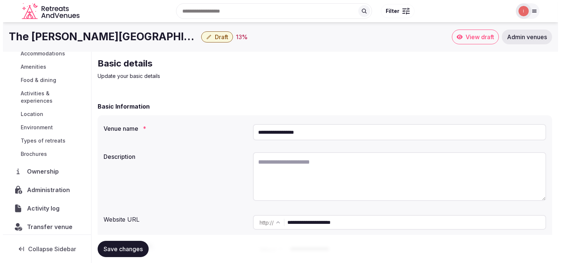
scroll to position [85, 0]
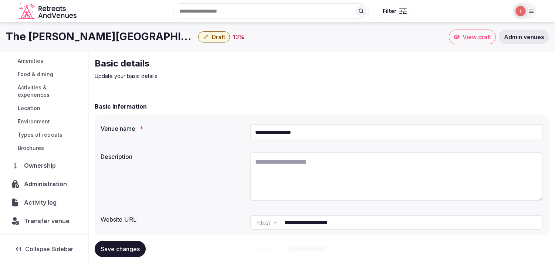
click at [46, 188] on span "Administration" at bounding box center [47, 184] width 46 height 9
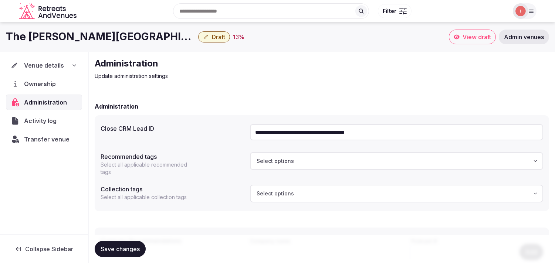
click at [271, 129] on input "**********" at bounding box center [396, 132] width 293 height 16
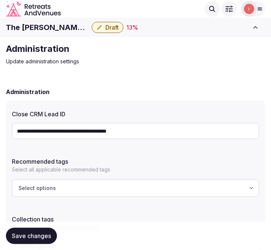
click at [105, 30] on span "Draft" at bounding box center [111, 27] width 13 height 7
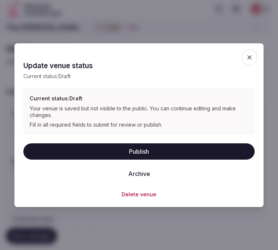
click at [146, 175] on button "Archive" at bounding box center [139, 173] width 34 height 16
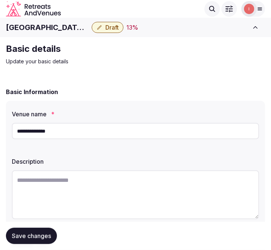
click at [105, 24] on span "Draft" at bounding box center [111, 27] width 13 height 7
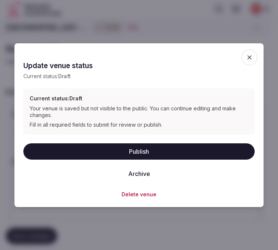
click at [138, 175] on button "Archive" at bounding box center [139, 173] width 34 height 16
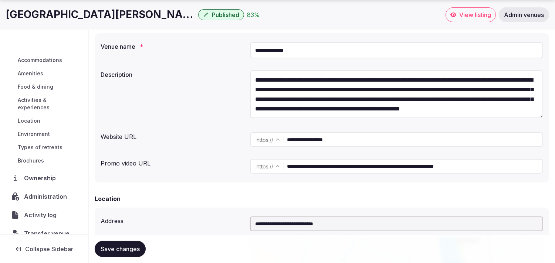
scroll to position [85, 0]
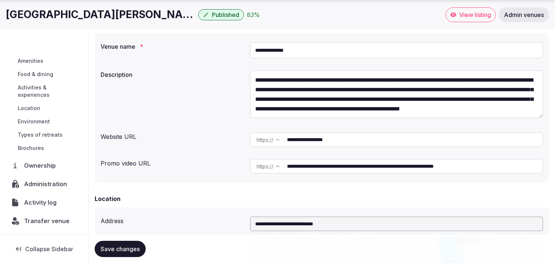
click at [42, 201] on span "Activity log" at bounding box center [42, 202] width 36 height 9
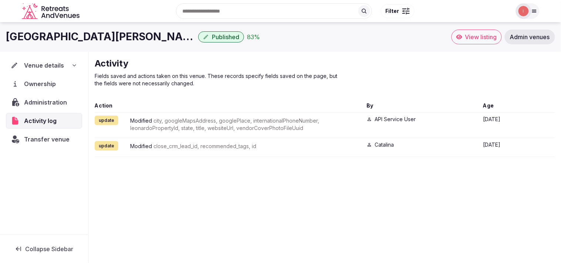
click at [42, 95] on div "Administration" at bounding box center [44, 103] width 76 height 16
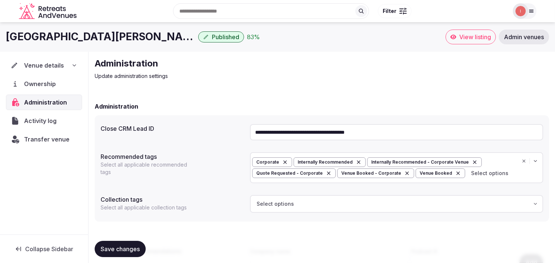
click at [271, 134] on input "**********" at bounding box center [396, 132] width 293 height 16
click at [60, 136] on span "Transfer venue" at bounding box center [47, 139] width 46 height 9
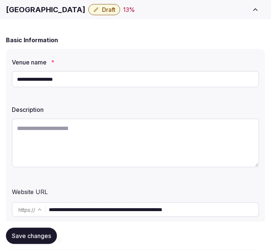
scroll to position [41, 0]
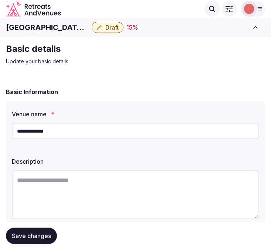
click at [105, 27] on span "Draft" at bounding box center [111, 27] width 13 height 7
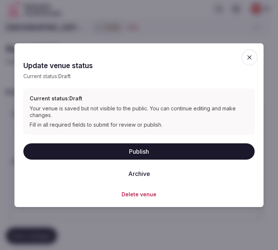
click at [154, 173] on button "Archive" at bounding box center [139, 173] width 34 height 16
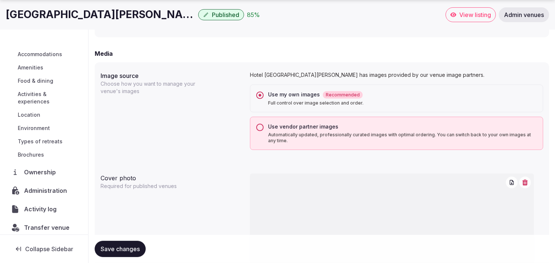
scroll to position [82, 0]
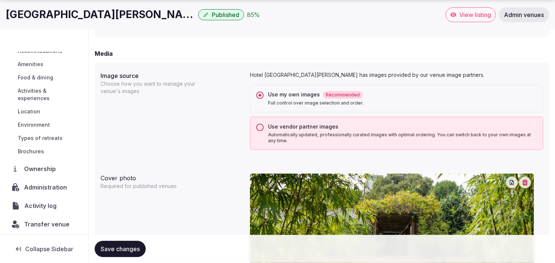
click at [39, 208] on span "Activity log" at bounding box center [41, 206] width 35 height 9
click at [52, 185] on span "Administration" at bounding box center [47, 187] width 46 height 9
click at [53, 184] on span "Administration" at bounding box center [47, 187] width 46 height 9
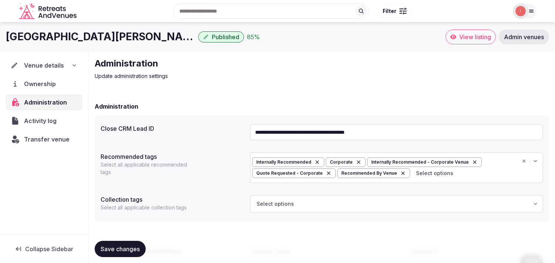
click at [271, 132] on input "**********" at bounding box center [396, 132] width 293 height 16
click at [56, 121] on span "Activity log" at bounding box center [42, 121] width 36 height 9
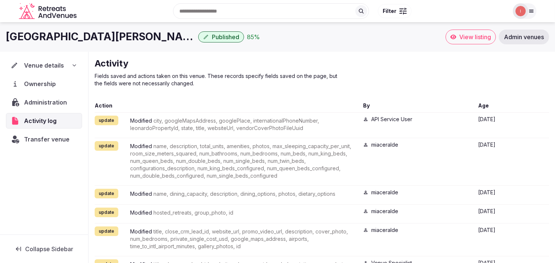
click at [65, 135] on div "Transfer venue" at bounding box center [44, 140] width 76 height 16
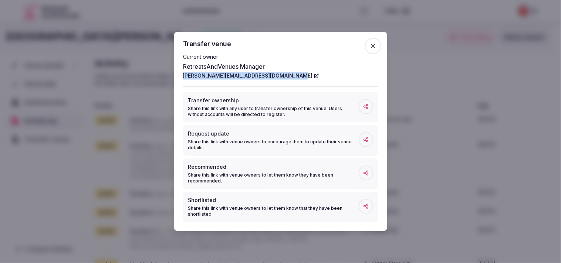
drag, startPoint x: 197, startPoint y: 77, endPoint x: 287, endPoint y: 80, distance: 89.6
click at [271, 82] on div "Transfer venue Current owner RetreatsAndVenues Manager c.o.r.e.y.sanford@retrea…" at bounding box center [280, 131] width 213 height 199
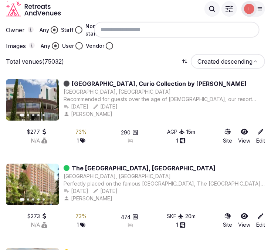
scroll to position [16, 0]
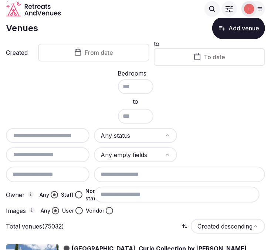
drag, startPoint x: 68, startPoint y: 64, endPoint x: 38, endPoint y: 98, distance: 45.4
click at [38, 98] on div "Bedrooms to" at bounding box center [135, 96] width 259 height 53
click at [57, 134] on input "text" at bounding box center [48, 135] width 78 height 9
paste input "**********"
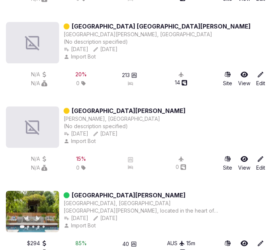
scroll to position [514, 0]
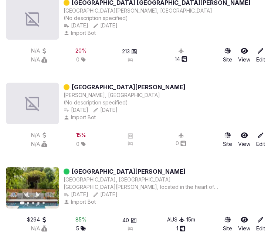
type input "**********"
click at [106, 167] on link "[GEOGRAPHIC_DATA][PERSON_NAME]" at bounding box center [129, 171] width 114 height 9
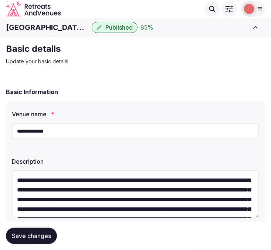
click at [240, 61] on p "Update your basic details" at bounding box center [130, 61] width 249 height 7
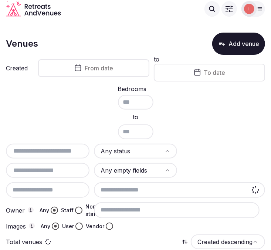
scroll to position [16, 0]
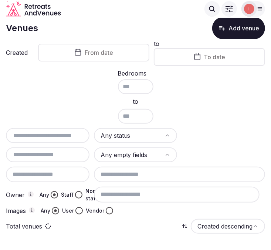
click at [57, 131] on input "text" at bounding box center [48, 135] width 78 height 9
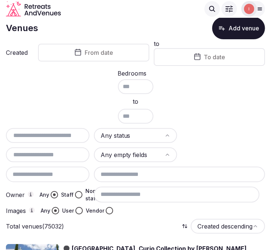
paste input "**********"
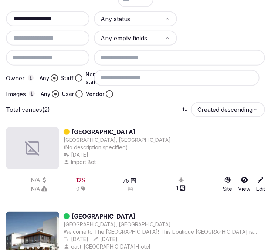
scroll to position [177, 0]
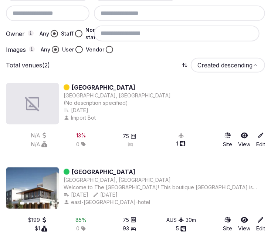
type input "**********"
click at [91, 168] on link "[GEOGRAPHIC_DATA]" at bounding box center [104, 171] width 64 height 9
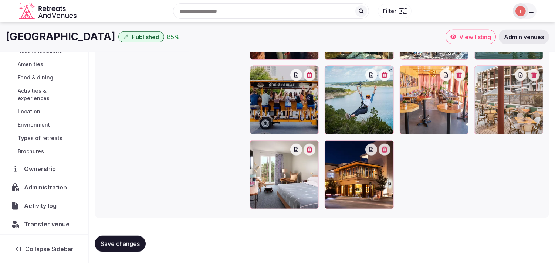
scroll to position [85, 0]
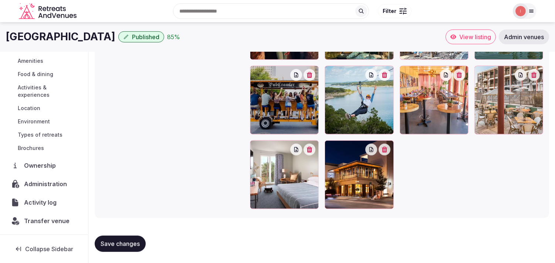
click at [49, 206] on span "Activity log" at bounding box center [42, 202] width 36 height 9
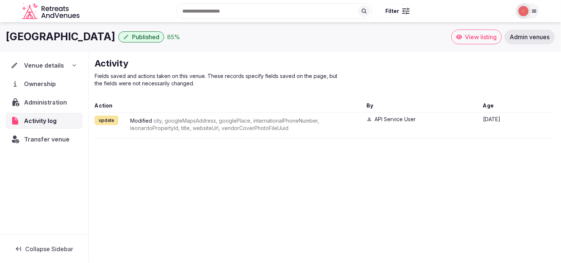
click at [39, 104] on span "Administration" at bounding box center [47, 102] width 46 height 9
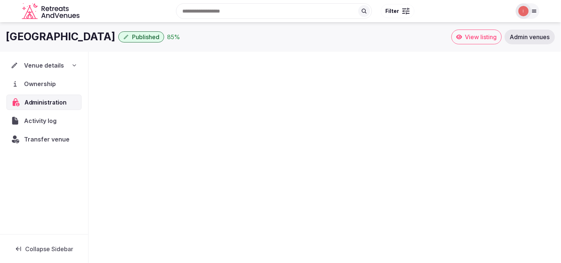
click at [39, 104] on span "Administration" at bounding box center [46, 102] width 45 height 9
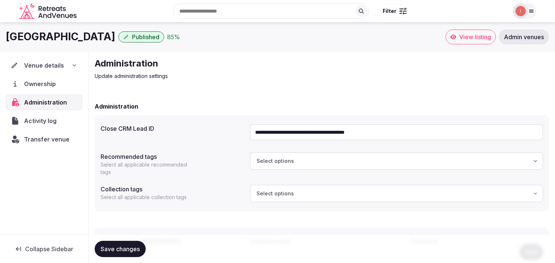
click at [271, 134] on input "**********" at bounding box center [396, 132] width 293 height 16
click at [48, 121] on span "Activity log" at bounding box center [41, 121] width 35 height 9
click at [49, 138] on span "Transfer venue" at bounding box center [47, 139] width 46 height 9
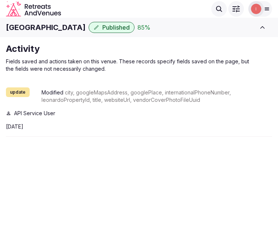
click at [221, 31] on div "East Austin Hotel Published 85 %" at bounding box center [129, 27] width 246 height 11
click at [222, 33] on div "East Austin Hotel Published 85 % View listing Admin venues" at bounding box center [139, 27] width 278 height 16
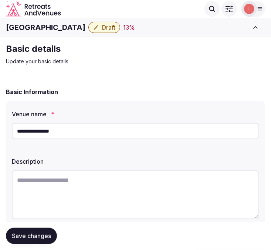
click at [43, 29] on h1 "[GEOGRAPHIC_DATA]" at bounding box center [46, 27] width 80 height 10
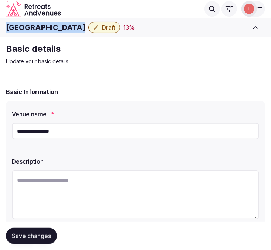
click at [43, 29] on h1 "[GEOGRAPHIC_DATA]" at bounding box center [46, 27] width 80 height 10
copy div "[GEOGRAPHIC_DATA]"
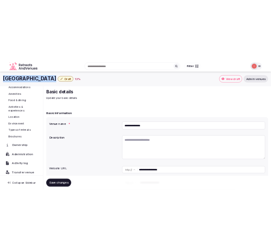
scroll to position [82, 0]
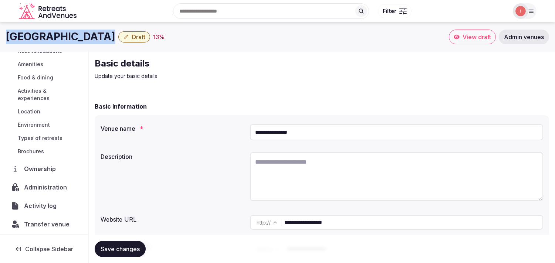
click at [132, 38] on span "Draft" at bounding box center [138, 36] width 13 height 7
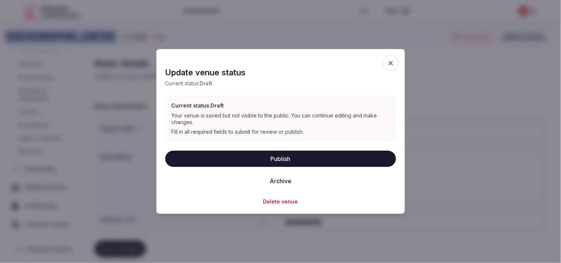
click at [271, 180] on button "Archive" at bounding box center [281, 181] width 34 height 16
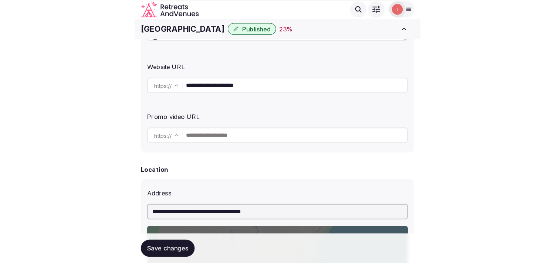
scroll to position [15, 0]
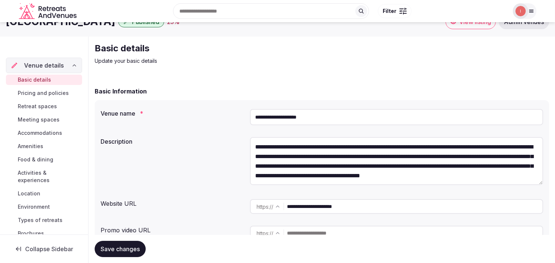
click at [40, 117] on span "Meeting spaces" at bounding box center [39, 119] width 42 height 7
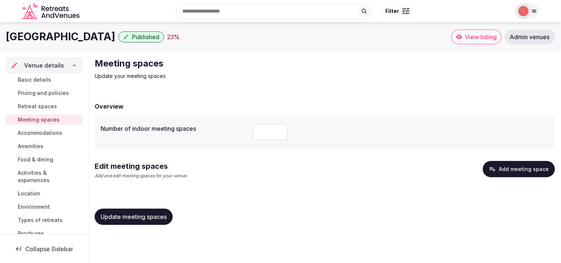
click at [43, 109] on span "Retreat spaces" at bounding box center [37, 106] width 39 height 7
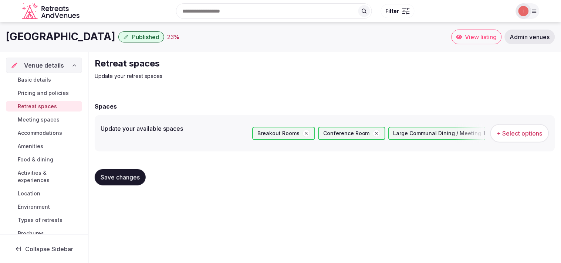
click at [34, 122] on span "Meeting spaces" at bounding box center [39, 119] width 42 height 7
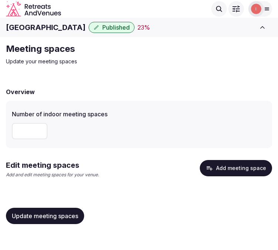
click at [21, 136] on input "number" at bounding box center [30, 131] width 36 height 16
drag, startPoint x: 24, startPoint y: 123, endPoint x: 26, endPoint y: 129, distance: 5.9
click at [23, 128] on input "number" at bounding box center [30, 131] width 36 height 16
click at [35, 125] on input "number" at bounding box center [30, 131] width 36 height 16
type input "**"
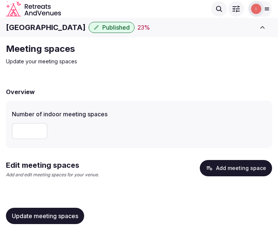
click at [213, 172] on button "Add meeting space" at bounding box center [235, 168] width 72 height 16
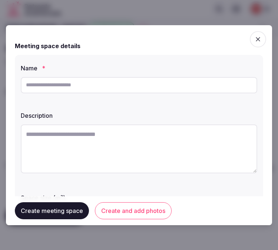
click at [254, 36] on icon "button" at bounding box center [257, 39] width 7 height 7
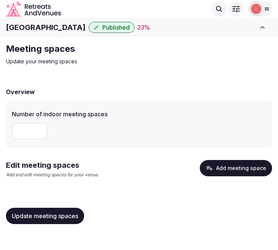
click at [46, 220] on button "Update meeting spaces" at bounding box center [45, 216] width 78 height 16
click at [253, 167] on button "Add meeting space" at bounding box center [235, 168] width 72 height 16
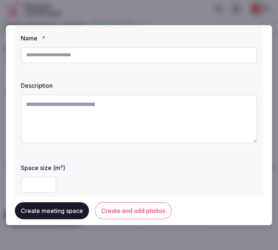
scroll to position [41, 0]
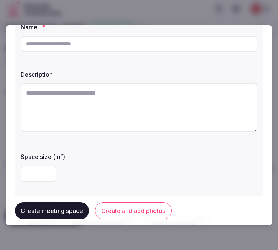
click at [78, 44] on input "text" at bounding box center [139, 44] width 236 height 16
paste input "*******"
type input "*******"
click at [117, 112] on textarea at bounding box center [139, 107] width 236 height 49
paste textarea "**********"
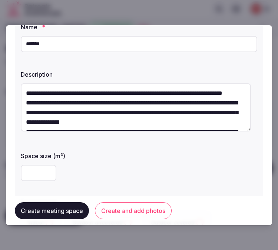
scroll to position [33, 0]
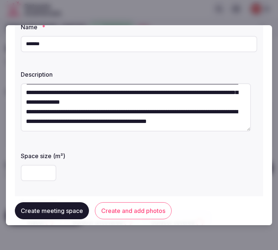
type textarea "**********"
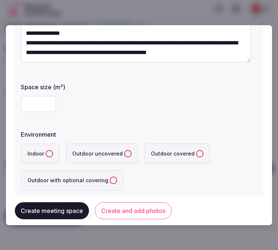
scroll to position [123, 0]
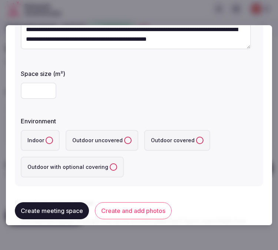
click at [52, 141] on button "Indoor" at bounding box center [49, 140] width 7 height 7
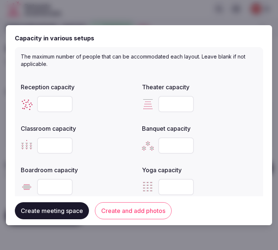
scroll to position [329, 0]
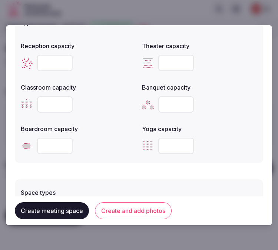
click at [45, 59] on input "number" at bounding box center [55, 63] width 36 height 16
type input "***"
click at [161, 59] on input "number" at bounding box center [176, 63] width 36 height 16
type input "***"
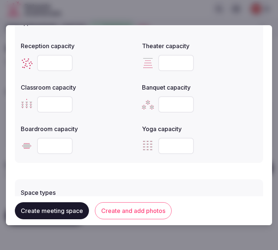
click at [52, 100] on input "number" at bounding box center [55, 104] width 36 height 16
type input "***"
click at [167, 104] on input "number" at bounding box center [176, 104] width 36 height 16
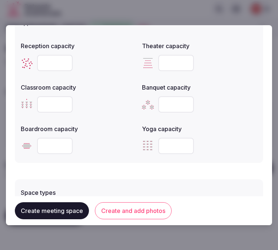
click at [167, 104] on input "number" at bounding box center [176, 104] width 36 height 16
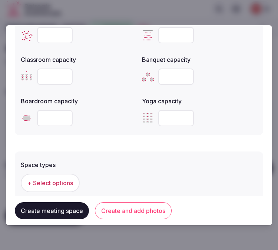
scroll to position [411, 0]
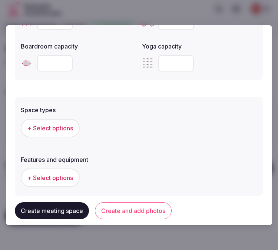
type input "***"
click at [64, 125] on span "+ Select options" at bounding box center [50, 128] width 46 height 8
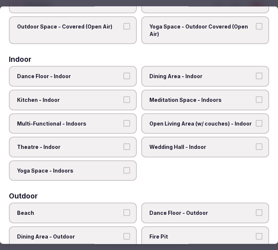
scroll to position [123, 0]
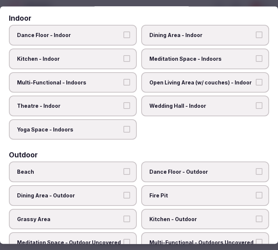
click at [202, 32] on span "Dining Area - Indoor" at bounding box center [201, 35] width 104 height 7
click at [255, 32] on button "Dining Area - Indoor" at bounding box center [258, 35] width 7 height 7
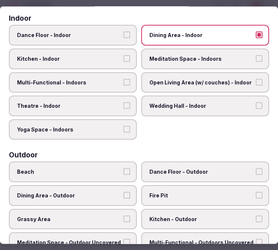
click at [105, 79] on span "Multi-Functional - Indoors" at bounding box center [69, 82] width 104 height 7
click at [123, 79] on button "Multi-Functional - Indoors" at bounding box center [126, 82] width 7 height 7
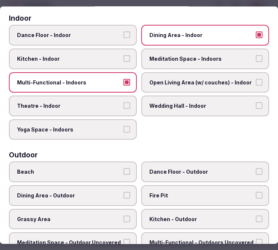
click at [113, 103] on span "Theatre - Indoor" at bounding box center [69, 106] width 104 height 7
click at [123, 103] on button "Theatre - Indoor" at bounding box center [126, 106] width 7 height 7
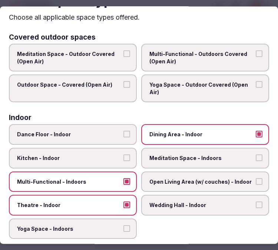
scroll to position [0, 0]
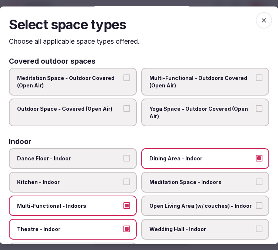
click at [260, 20] on icon "button" at bounding box center [263, 20] width 7 height 7
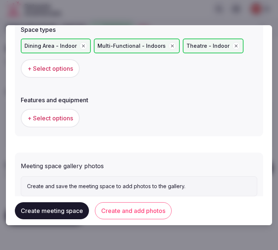
scroll to position [493, 0]
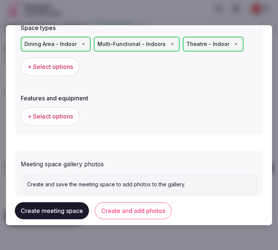
click at [64, 115] on span "+ Select options" at bounding box center [50, 116] width 46 height 8
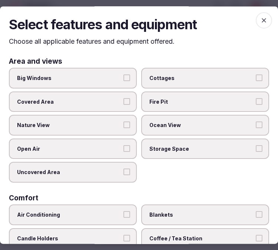
click at [112, 80] on span "Big Windows" at bounding box center [69, 77] width 104 height 7
click at [123, 80] on button "Big Windows" at bounding box center [126, 77] width 7 height 7
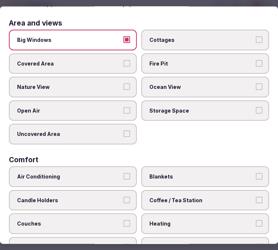
scroll to position [82, 0]
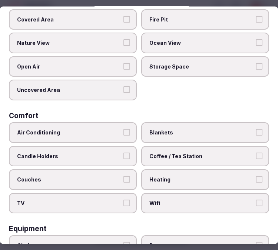
click at [117, 40] on span "Nature View" at bounding box center [69, 43] width 104 height 7
click at [123, 40] on button "Nature View" at bounding box center [126, 43] width 7 height 7
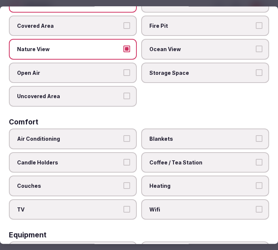
scroll to position [123, 0]
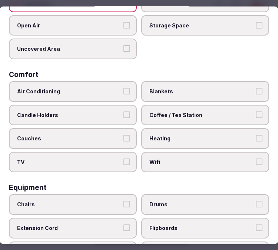
click at [124, 88] on button "Air Conditioning" at bounding box center [126, 91] width 7 height 7
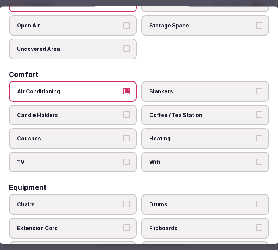
click at [127, 152] on label "TV" at bounding box center [73, 162] width 128 height 21
click at [127, 158] on button "TV" at bounding box center [126, 161] width 7 height 7
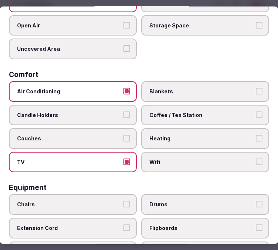
click at [214, 158] on span "Wifi" at bounding box center [201, 161] width 104 height 7
click at [255, 158] on button "Wifi" at bounding box center [258, 161] width 7 height 7
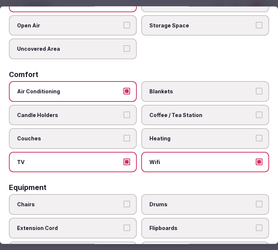
click at [238, 111] on span "Coffee / Tea Station" at bounding box center [201, 114] width 104 height 7
click at [255, 111] on button "Coffee / Tea Station" at bounding box center [258, 114] width 7 height 7
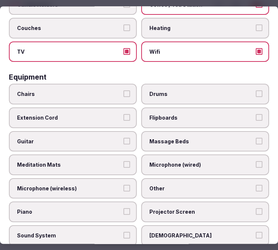
scroll to position [246, 0]
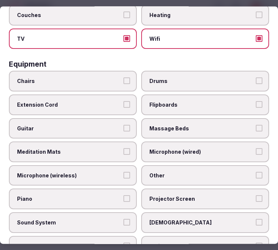
click at [109, 71] on label "Chairs" at bounding box center [73, 81] width 128 height 21
click at [123, 78] on button "Chairs" at bounding box center [126, 81] width 7 height 7
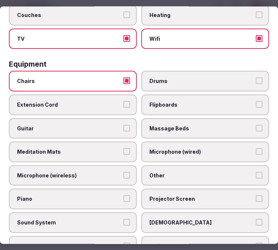
click at [165, 172] on label "Other" at bounding box center [205, 175] width 128 height 21
click at [255, 172] on button "Other" at bounding box center [258, 175] width 7 height 7
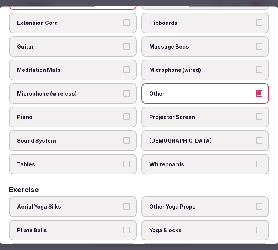
scroll to position [329, 0]
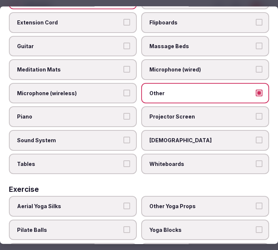
click at [124, 137] on button "Sound System" at bounding box center [126, 140] width 7 height 7
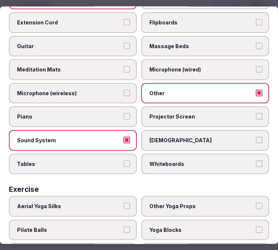
click at [172, 113] on span "Projector Screen" at bounding box center [201, 116] width 104 height 7
click at [255, 113] on button "Projector Screen" at bounding box center [258, 116] width 7 height 7
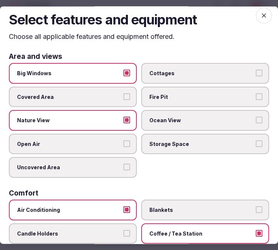
scroll to position [0, 0]
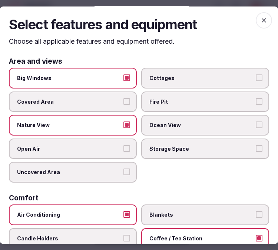
click at [261, 20] on icon "button" at bounding box center [263, 20] width 4 height 4
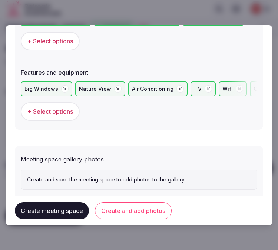
scroll to position [532, 0]
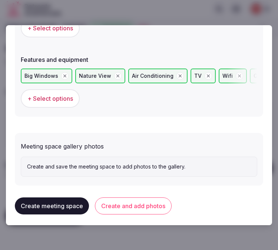
click at [51, 94] on span "+ Select options" at bounding box center [50, 98] width 46 height 8
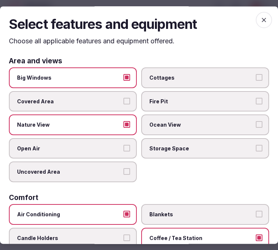
scroll to position [0, 0]
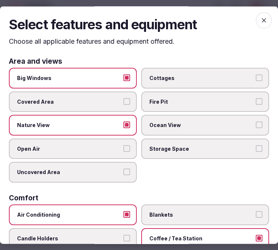
click at [260, 20] on icon "button" at bounding box center [263, 20] width 7 height 7
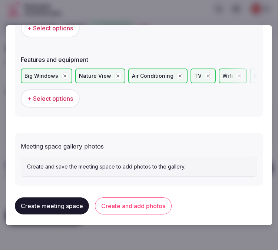
click at [137, 200] on button "Create and add photos" at bounding box center [133, 205] width 77 height 17
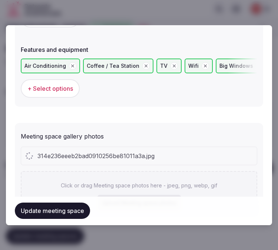
scroll to position [498, 0]
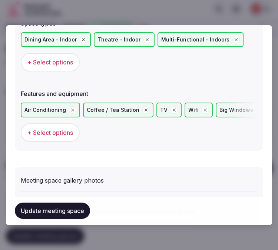
click at [72, 205] on button "Update meeting space" at bounding box center [52, 211] width 75 height 16
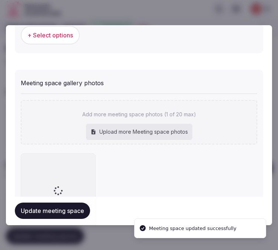
scroll to position [621, 0]
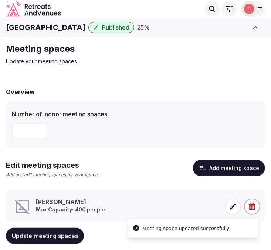
click at [235, 204] on icon at bounding box center [234, 207] width 6 height 6
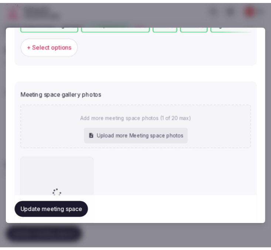
scroll to position [637, 0]
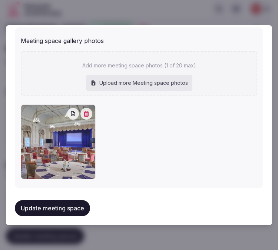
click at [71, 201] on button "Update meeting space" at bounding box center [52, 208] width 75 height 16
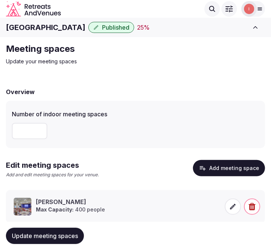
click at [24, 241] on button "Update meeting spaces" at bounding box center [45, 236] width 78 height 16
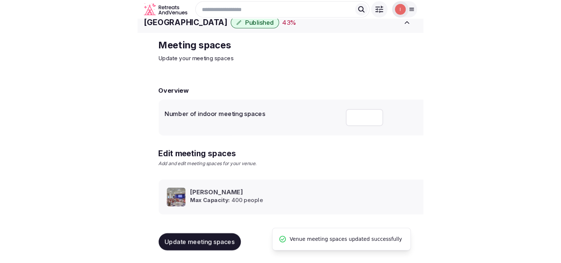
scroll to position [7, 0]
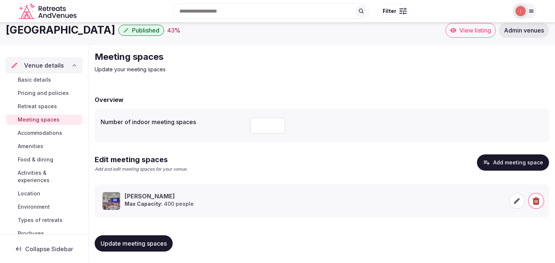
click at [161, 206] on strong "Max Capacity:" at bounding box center [144, 204] width 38 height 6
click at [271, 203] on icon at bounding box center [517, 201] width 7 height 7
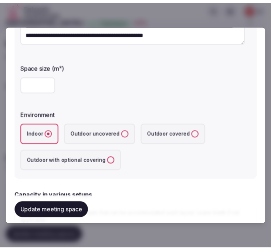
scroll to position [29, 0]
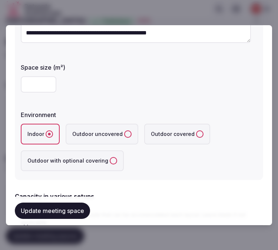
click at [34, 86] on input "number" at bounding box center [39, 84] width 36 height 16
type input "***"
click at [57, 208] on button "Update meeting space" at bounding box center [52, 211] width 75 height 16
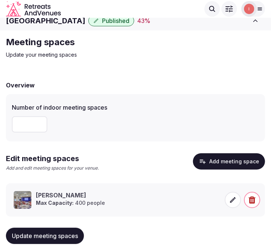
drag, startPoint x: 44, startPoint y: 238, endPoint x: 72, endPoint y: 230, distance: 29.1
click at [46, 236] on span "Update meeting spaces" at bounding box center [45, 235] width 66 height 7
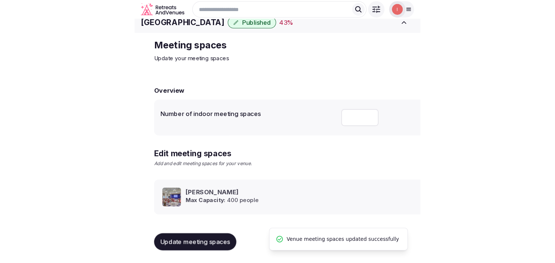
scroll to position [7, 0]
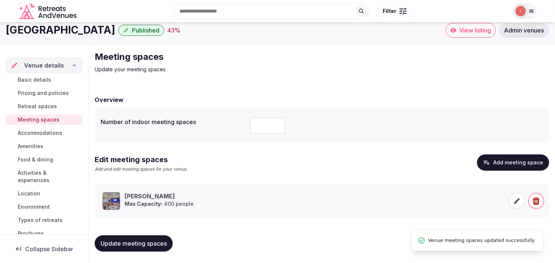
click at [49, 136] on span "Accommodations" at bounding box center [40, 133] width 44 height 7
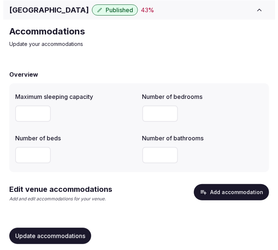
scroll to position [27, 0]
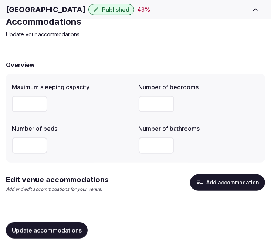
click at [234, 181] on button "Add accommodation" at bounding box center [227, 182] width 75 height 16
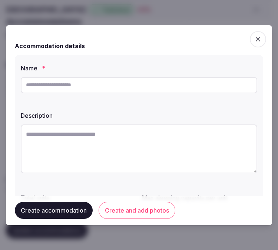
click at [58, 85] on input "text" at bounding box center [139, 85] width 236 height 16
paste input "**********"
click at [142, 82] on input "**********" at bounding box center [139, 85] width 236 height 16
paste input "text"
type input "**********"
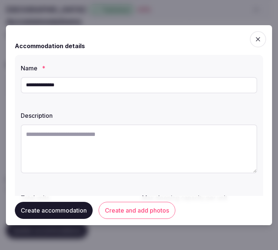
click at [149, 156] on textarea at bounding box center [139, 148] width 236 height 49
paste textarea "**********"
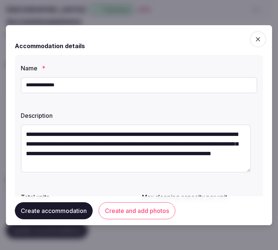
scroll to position [13, 0]
type textarea "**********"
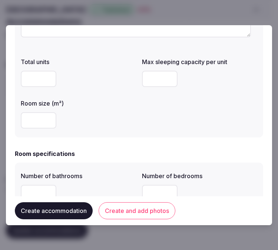
scroll to position [123, 0]
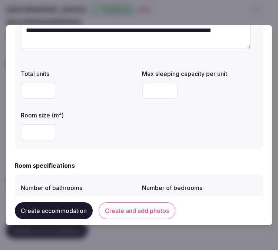
click at [154, 83] on input "number" at bounding box center [160, 91] width 36 height 16
type input "*"
click at [39, 91] on input "*" at bounding box center [39, 91] width 36 height 16
type input "*"
click at [31, 127] on input "number" at bounding box center [39, 132] width 36 height 16
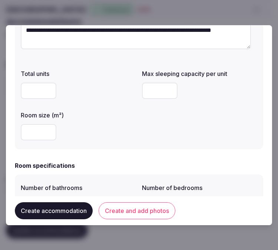
click at [194, 134] on div "Total units * Max sleeping capacity per unit * Room size (m²)" at bounding box center [139, 104] width 236 height 77
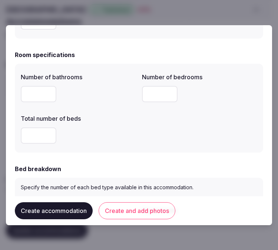
scroll to position [246, 0]
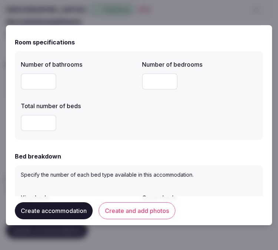
click at [38, 78] on input "number" at bounding box center [39, 81] width 36 height 16
type input "*"
click at [148, 80] on input "number" at bounding box center [160, 81] width 36 height 16
type input "*"
click at [44, 125] on input "*" at bounding box center [39, 123] width 36 height 16
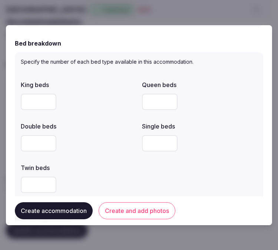
scroll to position [370, 0]
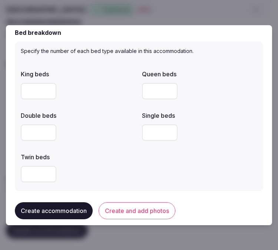
type input "*"
click at [26, 97] on input "number" at bounding box center [39, 91] width 36 height 16
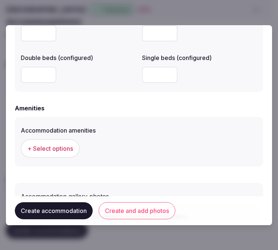
scroll to position [699, 0]
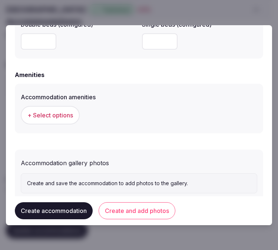
type input "*"
click at [71, 106] on button "+ Select options" at bounding box center [50, 115] width 59 height 19
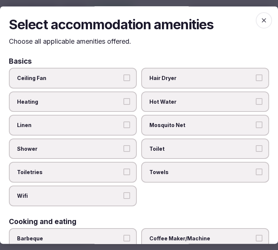
click at [83, 128] on label "Linen" at bounding box center [73, 125] width 128 height 21
click at [123, 128] on button "Linen" at bounding box center [126, 125] width 7 height 7
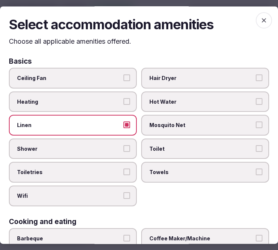
click at [97, 145] on span "Shower" at bounding box center [69, 148] width 104 height 7
click at [123, 145] on button "Shower" at bounding box center [126, 148] width 7 height 7
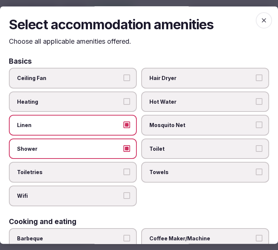
click at [103, 169] on span "Toiletries" at bounding box center [69, 172] width 104 height 7
click at [123, 169] on button "Toiletries" at bounding box center [126, 172] width 7 height 7
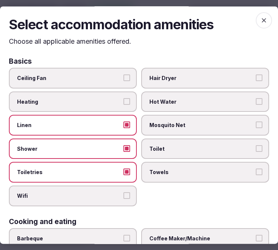
drag, startPoint x: 109, startPoint y: 183, endPoint x: 165, endPoint y: 174, distance: 57.3
click at [109, 185] on label "Wifi" at bounding box center [73, 195] width 128 height 21
click at [123, 192] on button "Wifi" at bounding box center [126, 195] width 7 height 7
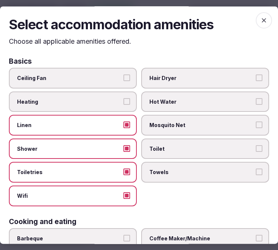
click at [177, 169] on span "Towels" at bounding box center [201, 172] width 104 height 7
click at [255, 169] on button "Towels" at bounding box center [258, 172] width 7 height 7
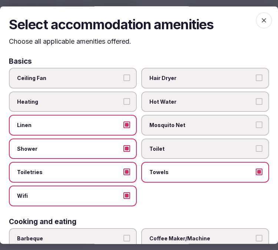
click at [203, 138] on label "Toilet" at bounding box center [205, 148] width 128 height 21
click at [255, 145] on button "Toilet" at bounding box center [258, 148] width 7 height 7
click at [203, 138] on label "Toilet" at bounding box center [205, 148] width 128 height 21
click at [255, 145] on button "Toilet" at bounding box center [258, 148] width 7 height 7
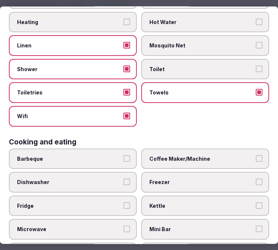
scroll to position [82, 0]
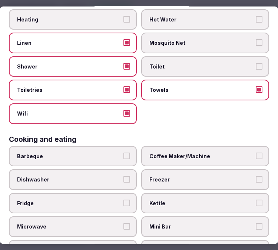
click at [235, 76] on div "Ceiling Fan Hair Dryer Heating Hot Water Linen Mosquito Net Shower Toilet Toile…" at bounding box center [139, 55] width 260 height 138
click at [234, 64] on span "Toilet" at bounding box center [201, 66] width 104 height 7
click at [255, 64] on button "Toilet" at bounding box center [258, 66] width 7 height 7
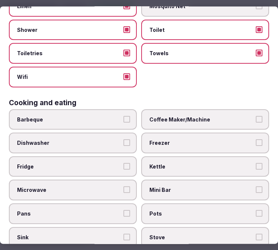
scroll to position [164, 0]
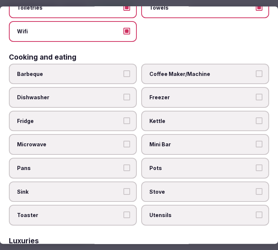
click at [199, 75] on label "Coffee Maker/Machine" at bounding box center [205, 74] width 128 height 21
click at [255, 75] on button "Coffee Maker/Machine" at bounding box center [258, 73] width 7 height 7
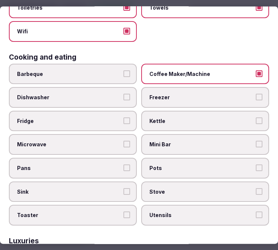
click at [200, 134] on label "Mini Bar" at bounding box center [205, 144] width 128 height 21
click at [255, 141] on button "Mini Bar" at bounding box center [258, 144] width 7 height 7
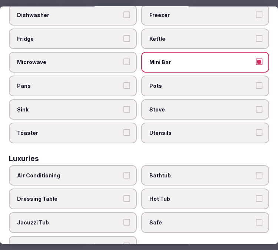
click at [58, 172] on span "Air Conditioning" at bounding box center [69, 175] width 104 height 7
click at [123, 172] on button "Air Conditioning" at bounding box center [126, 175] width 7 height 7
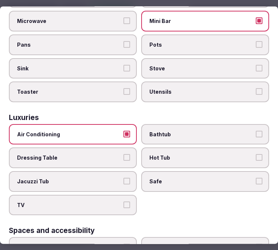
scroll to position [329, 0]
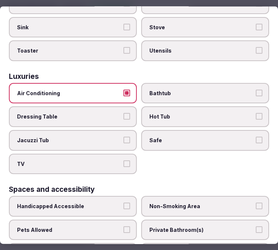
click at [196, 137] on span "Safe" at bounding box center [201, 140] width 104 height 7
click at [255, 137] on button "Safe" at bounding box center [258, 140] width 7 height 7
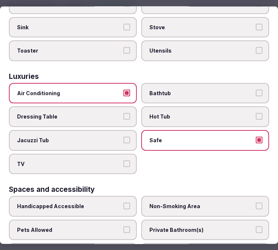
click at [118, 160] on span "TV" at bounding box center [69, 163] width 104 height 7
click at [123, 160] on button "TV" at bounding box center [126, 163] width 7 height 7
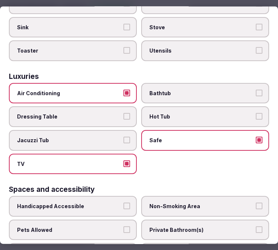
click at [195, 90] on span "Bathtub" at bounding box center [201, 93] width 104 height 7
click at [255, 90] on button "Bathtub" at bounding box center [258, 93] width 7 height 7
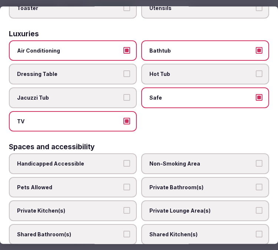
scroll to position [411, 0]
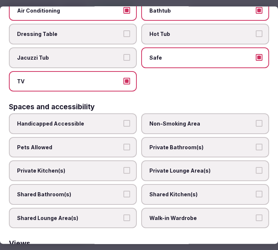
drag, startPoint x: 164, startPoint y: 131, endPoint x: 167, endPoint y: 146, distance: 15.5
click at [164, 144] on span "Private Bathroom(s)" at bounding box center [201, 147] width 104 height 7
click at [255, 144] on button "Private Bathroom(s)" at bounding box center [258, 147] width 7 height 7
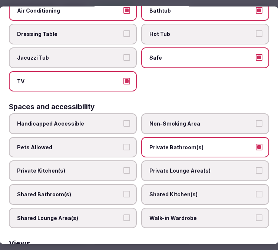
drag, startPoint x: 169, startPoint y: 155, endPoint x: 161, endPoint y: 158, distance: 8.7
click at [167, 167] on span "Private Lounge Area(s)" at bounding box center [201, 170] width 104 height 7
click at [99, 165] on label "Private Kitchen(s)" at bounding box center [73, 171] width 128 height 21
click at [123, 167] on button "Private Kitchen(s)" at bounding box center [126, 170] width 7 height 7
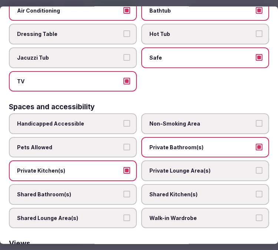
click at [109, 167] on span "Private Kitchen(s)" at bounding box center [69, 170] width 104 height 7
click at [123, 167] on button "Private Kitchen(s)" at bounding box center [126, 170] width 7 height 7
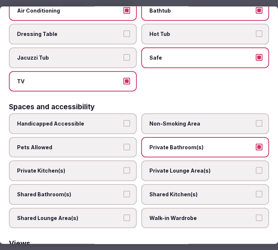
click at [164, 167] on span "Private Lounge Area(s)" at bounding box center [201, 170] width 104 height 7
click at [255, 167] on button "Private Lounge Area(s)" at bounding box center [258, 170] width 7 height 7
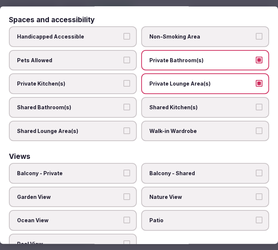
scroll to position [500, 0]
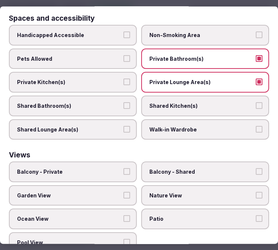
drag, startPoint x: 95, startPoint y: 151, endPoint x: 98, endPoint y: 156, distance: 5.3
click at [95, 162] on label "Balcony - Private" at bounding box center [73, 172] width 128 height 21
click at [123, 168] on button "Balcony - Private" at bounding box center [126, 171] width 7 height 7
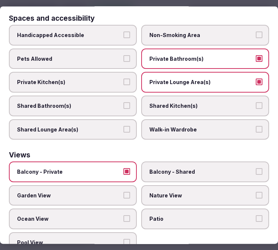
click at [115, 185] on label "Garden View" at bounding box center [73, 195] width 128 height 21
click at [123, 192] on button "Garden View" at bounding box center [126, 195] width 7 height 7
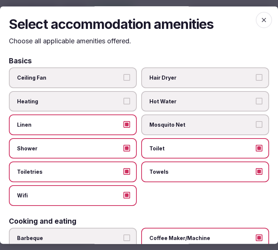
scroll to position [0, 0]
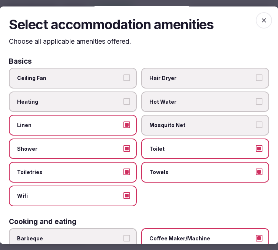
click at [255, 17] on span "button" at bounding box center [263, 20] width 16 height 16
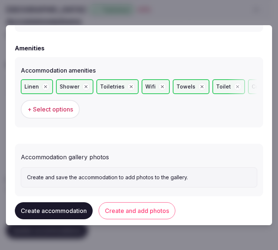
scroll to position [738, 0]
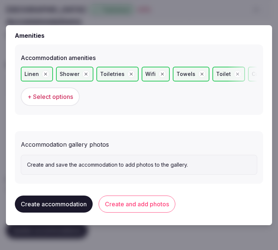
click at [141, 197] on button "Create and add photos" at bounding box center [136, 203] width 77 height 17
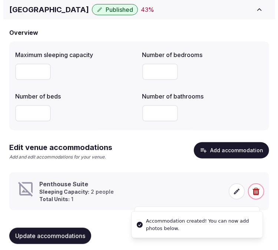
scroll to position [65, 0]
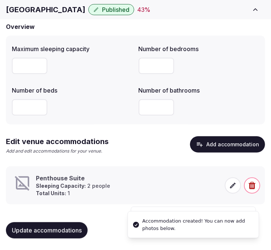
click at [231, 189] on span at bounding box center [233, 185] width 16 height 16
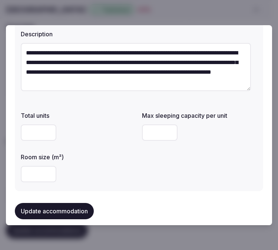
scroll to position [82, 0]
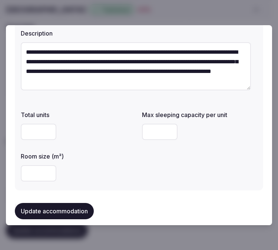
click at [35, 173] on input "number" at bounding box center [39, 173] width 36 height 16
type input "**"
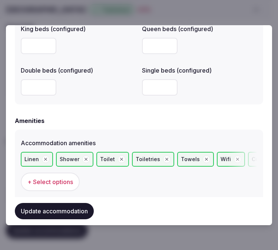
scroll to position [713, 0]
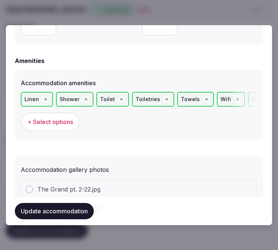
click at [47, 119] on span "+ Select options" at bounding box center [50, 122] width 46 height 8
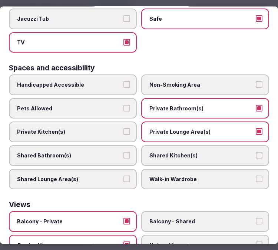
scroll to position [500, 0]
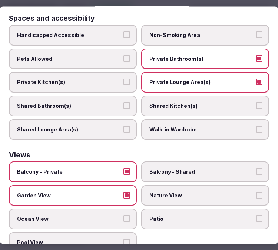
drag, startPoint x: 108, startPoint y: 179, endPoint x: 110, endPoint y: 183, distance: 4.3
click at [108, 192] on span "Garden View" at bounding box center [69, 195] width 104 height 7
click at [123, 192] on button "Garden View" at bounding box center [126, 195] width 7 height 7
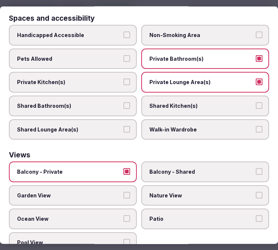
click at [123, 215] on button "Ocean View" at bounding box center [126, 218] width 7 height 7
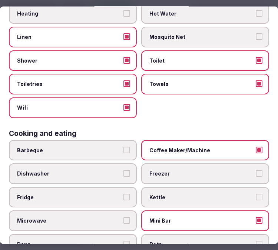
scroll to position [0, 0]
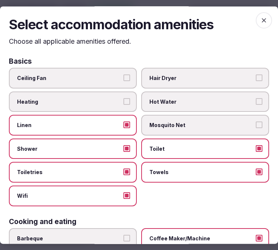
click at [261, 20] on icon "button" at bounding box center [263, 20] width 4 height 4
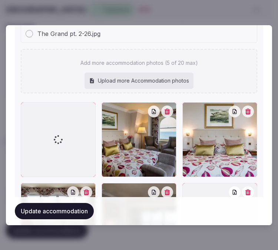
scroll to position [918, 0]
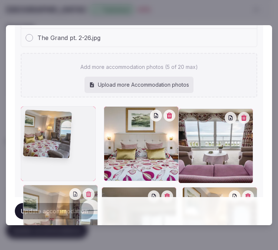
drag, startPoint x: 105, startPoint y: 109, endPoint x: 30, endPoint y: 115, distance: 75.8
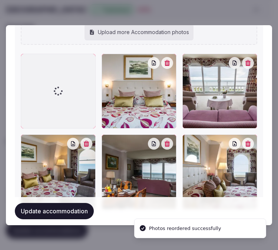
scroll to position [960, 0]
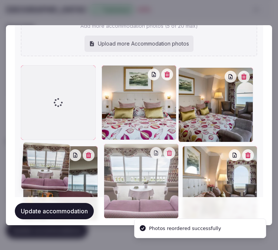
drag, startPoint x: 184, startPoint y: 67, endPoint x: 75, endPoint y: 142, distance: 132.1
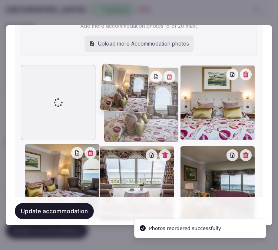
drag, startPoint x: 187, startPoint y: 147, endPoint x: 150, endPoint y: 95, distance: 64.1
click at [150, 95] on div at bounding box center [141, 104] width 75 height 75
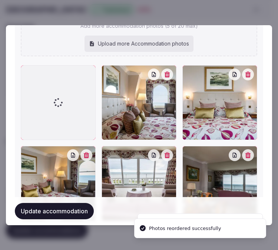
scroll to position [1001, 0]
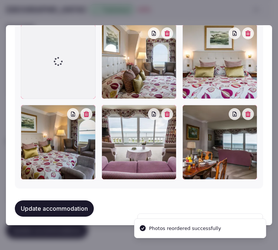
click at [80, 200] on button "Update accommodation" at bounding box center [54, 208] width 79 height 16
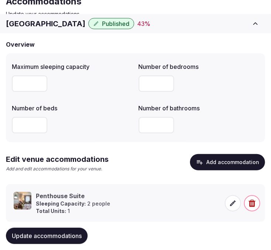
scroll to position [65, 0]
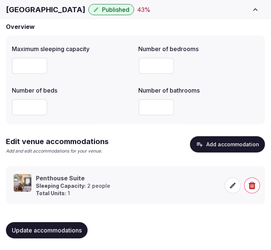
click at [67, 228] on span "Update accommodations" at bounding box center [47, 229] width 70 height 7
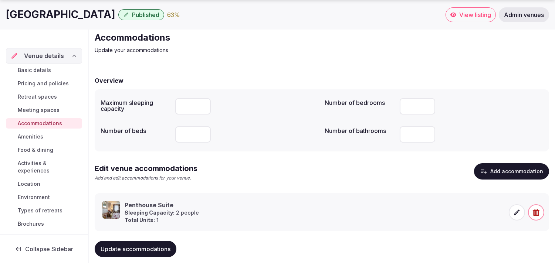
scroll to position [40, 0]
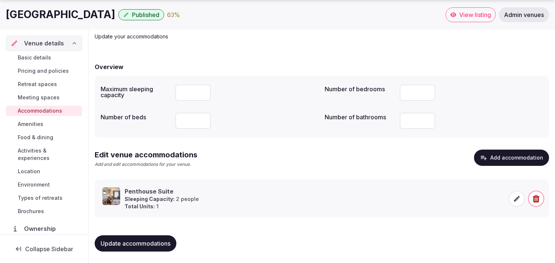
click at [40, 118] on div "Basic details Pricing and policies Retreat spaces Meeting spaces Accommodations…" at bounding box center [44, 134] width 76 height 167
click at [37, 122] on span "Amenities" at bounding box center [31, 124] width 26 height 7
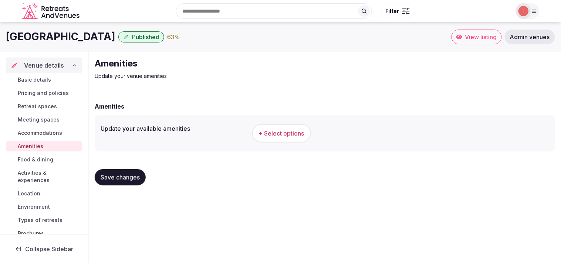
click at [271, 131] on span "+ Select options" at bounding box center [282, 134] width 46 height 8
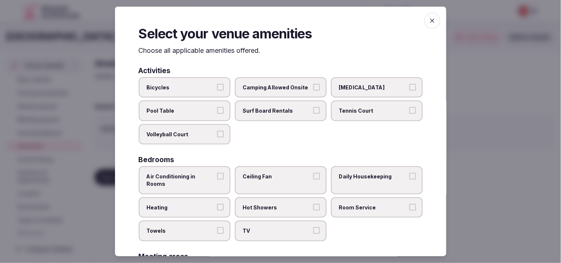
click at [208, 93] on label "Bicycles" at bounding box center [185, 87] width 92 height 21
click at [217, 90] on button "Bicycles" at bounding box center [220, 87] width 7 height 7
click at [217, 112] on button "Pool Table" at bounding box center [220, 110] width 7 height 7
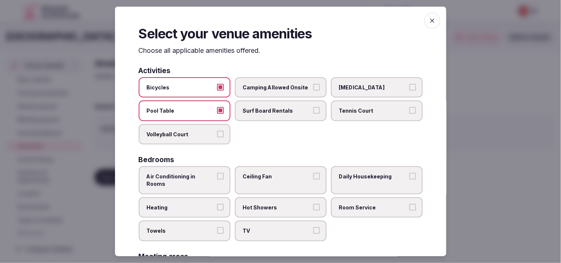
click at [221, 109] on button "Pool Table" at bounding box center [220, 110] width 7 height 7
click at [219, 86] on button "Bicycles" at bounding box center [220, 87] width 7 height 7
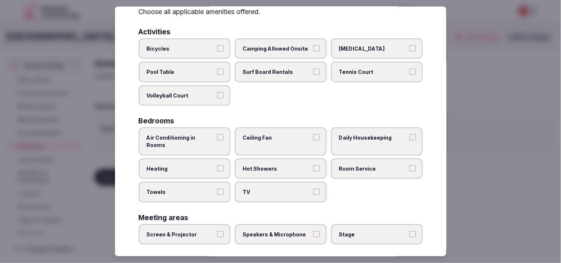
scroll to position [82, 0]
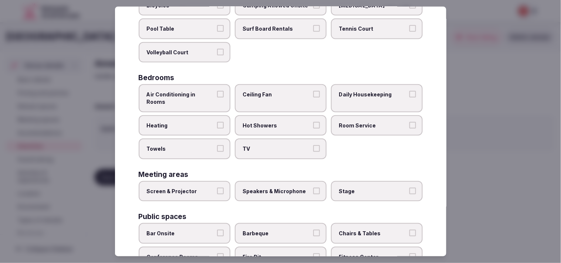
click at [220, 91] on button "Air Conditioning in Rooms" at bounding box center [220, 94] width 7 height 7
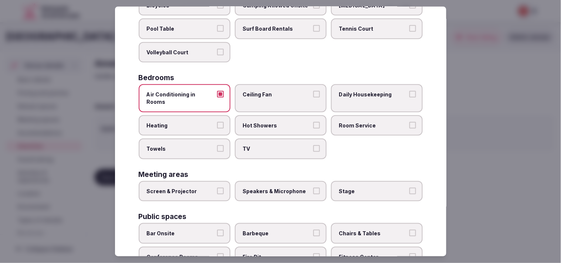
click at [271, 94] on span "Daily Housekeeping" at bounding box center [373, 94] width 68 height 7
click at [271, 94] on button "Daily Housekeeping" at bounding box center [413, 94] width 7 height 7
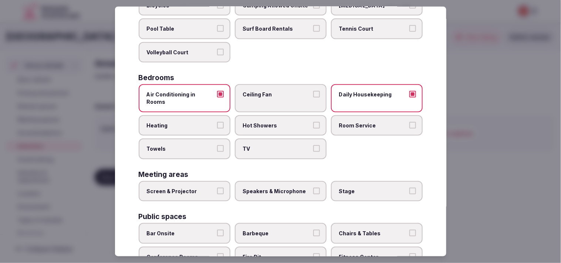
click at [271, 122] on span "Hot Showers" at bounding box center [277, 125] width 68 height 7
click at [271, 122] on button "Hot Showers" at bounding box center [316, 125] width 7 height 7
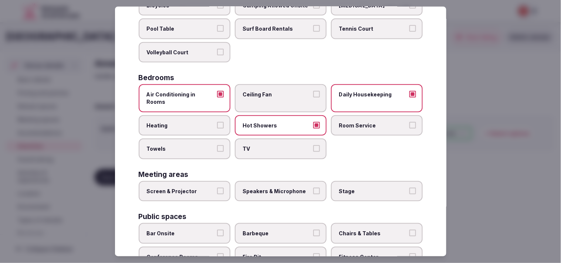
click at [271, 122] on span "Room Service" at bounding box center [373, 125] width 68 height 7
click at [271, 122] on button "Room Service" at bounding box center [413, 125] width 7 height 7
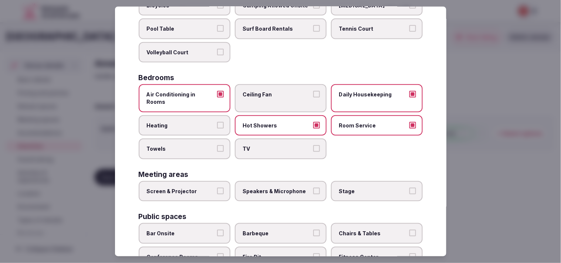
click at [271, 145] on span "TV" at bounding box center [277, 148] width 68 height 7
click at [271, 145] on button "TV" at bounding box center [316, 148] width 7 height 7
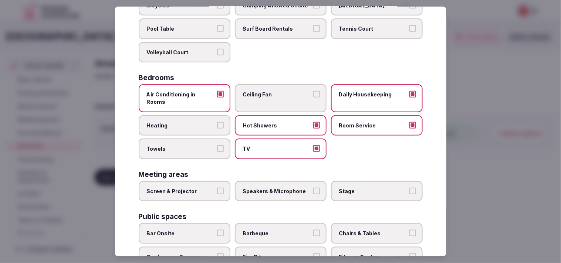
click at [210, 143] on label "Towels" at bounding box center [185, 149] width 92 height 21
click at [217, 145] on button "Towels" at bounding box center [220, 148] width 7 height 7
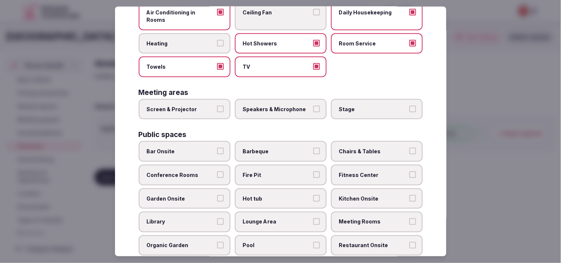
scroll to position [205, 0]
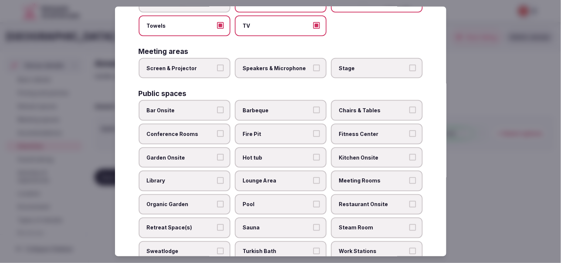
click at [217, 102] on label "Bar Onsite" at bounding box center [185, 110] width 92 height 21
click at [217, 107] on button "Bar Onsite" at bounding box center [220, 110] width 7 height 7
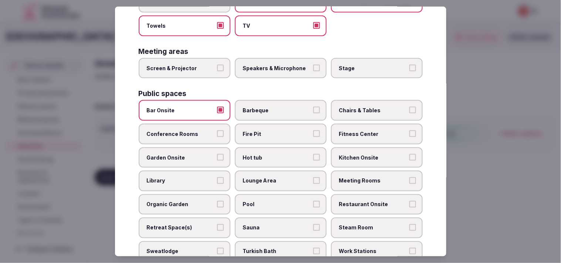
click at [223, 58] on label "Screen & Projector" at bounding box center [185, 68] width 92 height 21
click at [223, 65] on button "Screen & Projector" at bounding box center [220, 68] width 7 height 7
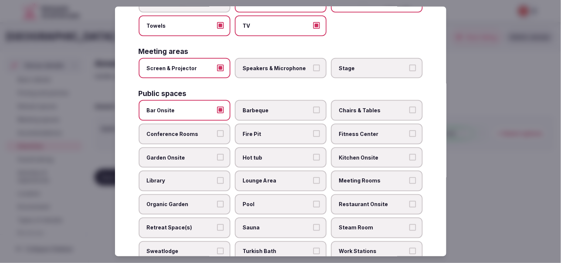
click at [271, 58] on label "Speakers & Microphone" at bounding box center [281, 68] width 92 height 21
click at [271, 65] on button "Speakers & Microphone" at bounding box center [316, 68] width 7 height 7
click at [271, 105] on label "Chairs & Tables" at bounding box center [377, 110] width 92 height 21
click at [271, 107] on button "Chairs & Tables" at bounding box center [413, 110] width 7 height 7
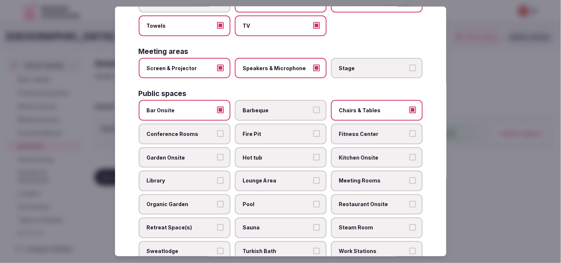
click at [271, 131] on span "Fitness Center" at bounding box center [373, 134] width 68 height 7
click at [271, 131] on button "Fitness Center" at bounding box center [413, 134] width 7 height 7
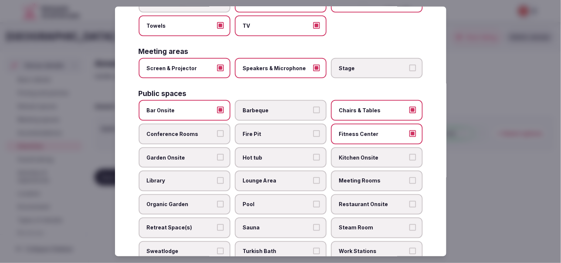
click at [210, 131] on span "Conference Rooms" at bounding box center [181, 134] width 68 height 7
click at [217, 131] on button "Conference Rooms" at bounding box center [220, 134] width 7 height 7
click at [271, 154] on span "Kitchen Onsite" at bounding box center [373, 157] width 68 height 7
click at [271, 154] on button "Kitchen Onsite" at bounding box center [413, 157] width 7 height 7
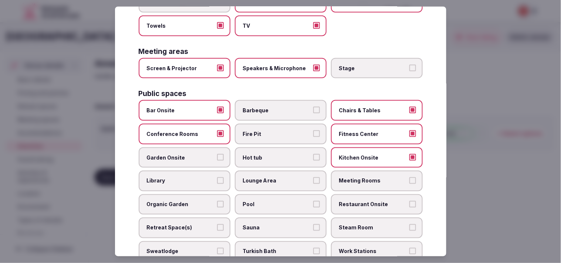
click at [271, 178] on span "Meeting Rooms" at bounding box center [373, 181] width 68 height 7
click at [271, 178] on button "Meeting Rooms" at bounding box center [413, 181] width 7 height 7
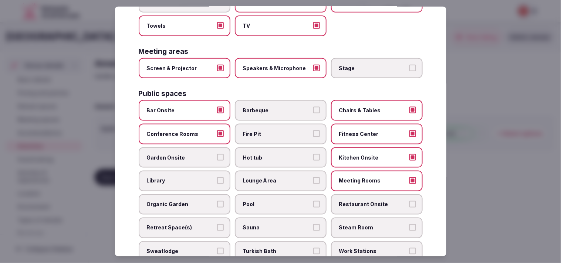
click at [271, 171] on label "Lounge Area" at bounding box center [281, 181] width 92 height 21
click at [271, 178] on button "Lounge Area" at bounding box center [316, 181] width 7 height 7
click at [204, 154] on span "Garden Onsite" at bounding box center [181, 157] width 68 height 7
click at [217, 154] on button "Garden Onsite" at bounding box center [220, 157] width 7 height 7
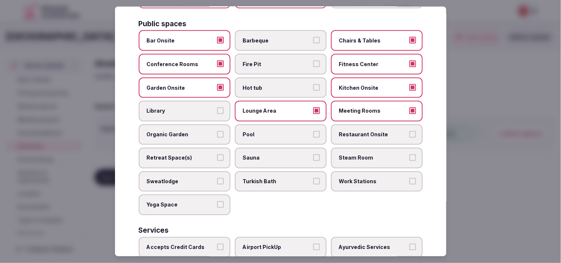
scroll to position [288, 0]
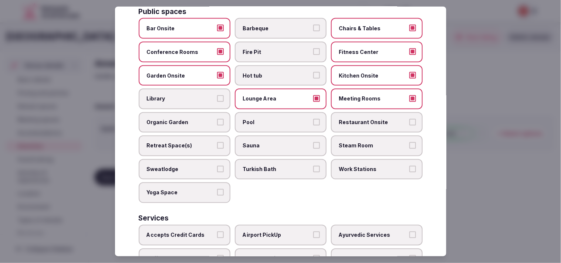
click at [271, 119] on span "Restaurant Onsite" at bounding box center [373, 122] width 68 height 7
click at [271, 119] on button "Restaurant Onsite" at bounding box center [413, 122] width 7 height 7
click at [271, 114] on label "Pool" at bounding box center [281, 122] width 92 height 21
click at [271, 119] on button "Pool" at bounding box center [316, 122] width 7 height 7
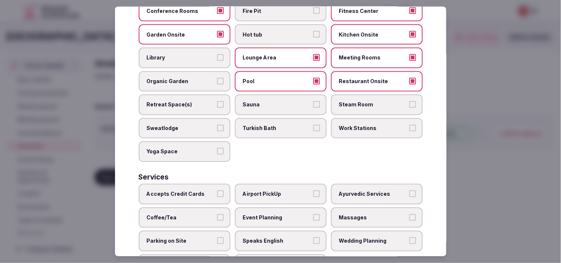
scroll to position [345, 0]
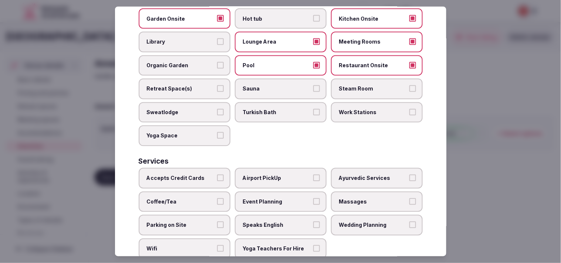
click at [221, 175] on button "Accepts Credit Cards" at bounding box center [220, 178] width 7 height 7
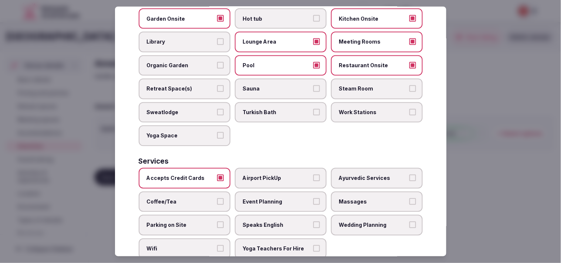
click at [271, 198] on span "Massages" at bounding box center [373, 201] width 68 height 7
click at [271, 198] on button "Massages" at bounding box center [413, 201] width 7 height 7
click at [271, 192] on label "Event Planning" at bounding box center [281, 202] width 92 height 21
click at [271, 198] on button "Event Planning" at bounding box center [316, 201] width 7 height 7
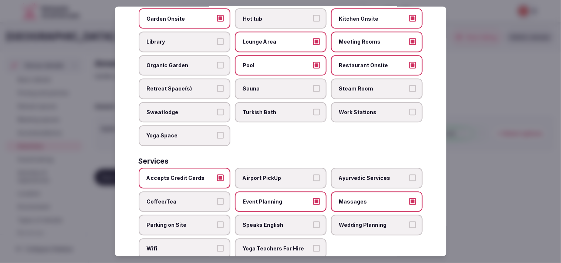
click at [271, 198] on span "Event Planning" at bounding box center [277, 201] width 68 height 7
click at [271, 198] on button "Event Planning" at bounding box center [316, 201] width 7 height 7
click at [217, 198] on button "Coffee/Tea" at bounding box center [220, 201] width 7 height 7
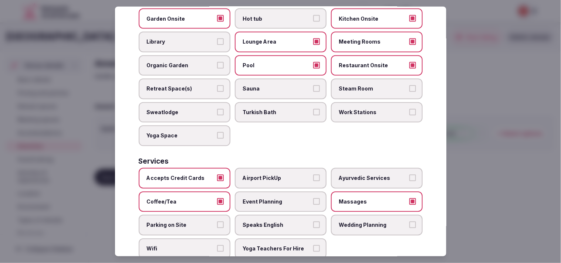
click at [217, 222] on button "Parking on Site" at bounding box center [220, 225] width 7 height 7
drag, startPoint x: 232, startPoint y: 201, endPoint x: 221, endPoint y: 204, distance: 11.0
click at [224, 202] on div "Accepts Credit Cards Airport PickUp Ayurvedic Services Coffee/Tea Event Plannin…" at bounding box center [281, 213] width 284 height 91
drag, startPoint x: 221, startPoint y: 205, endPoint x: 261, endPoint y: 207, distance: 39.3
click at [223, 215] on label "Parking on Site" at bounding box center [185, 225] width 92 height 21
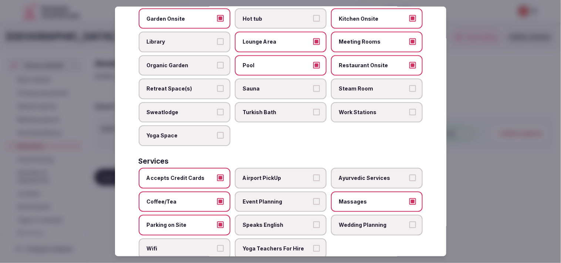
click at [271, 222] on span "Speaks English" at bounding box center [277, 225] width 68 height 7
click at [271, 222] on button "Speaks English" at bounding box center [316, 225] width 7 height 7
click at [224, 215] on label "Parking on Site" at bounding box center [185, 225] width 92 height 21
click at [224, 222] on button "Parking on Site" at bounding box center [220, 225] width 7 height 7
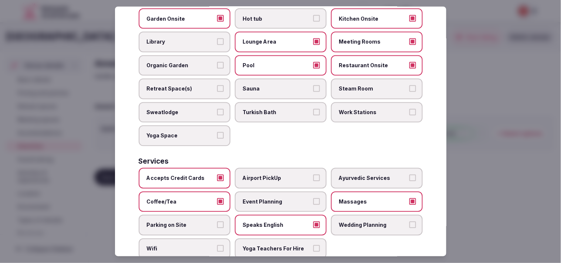
drag, startPoint x: 221, startPoint y: 229, endPoint x: 238, endPoint y: 231, distance: 17.1
click at [221, 246] on button "Wifi" at bounding box center [220, 249] width 7 height 7
click at [271, 246] on button "Yoga Teachers For Hire" at bounding box center [316, 249] width 7 height 7
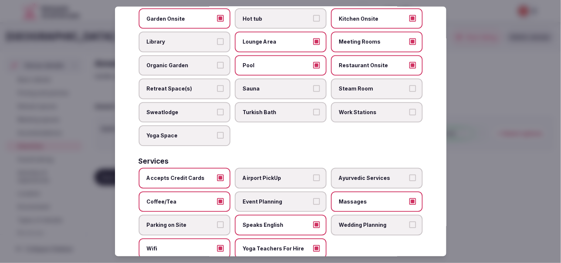
click at [271, 246] on button "Yoga Teachers For Hire" at bounding box center [316, 249] width 7 height 7
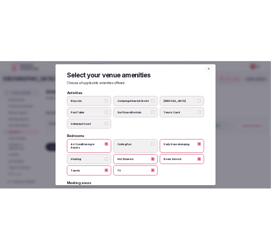
scroll to position [0, 0]
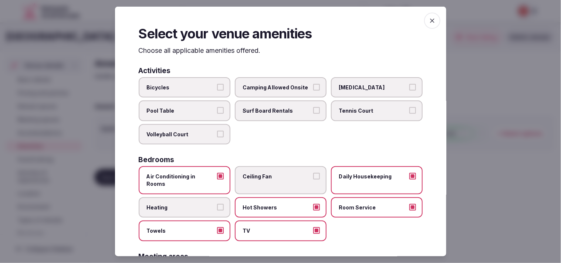
click at [271, 21] on icon "button" at bounding box center [432, 20] width 7 height 7
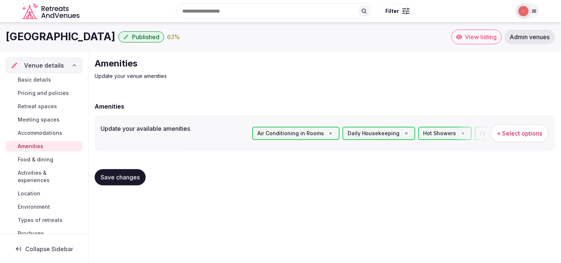
click at [131, 175] on span "Save changes" at bounding box center [120, 177] width 39 height 7
click at [129, 175] on span "Save changes" at bounding box center [120, 177] width 39 height 7
click at [23, 162] on span "Food & dining" at bounding box center [36, 159] width 36 height 7
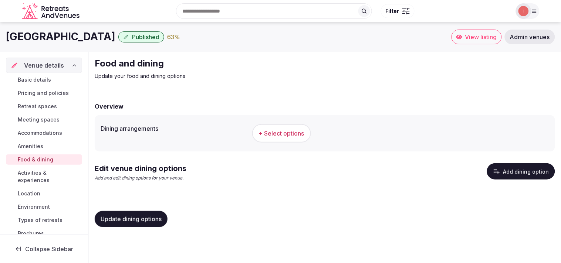
click at [269, 130] on span "+ Select options" at bounding box center [282, 134] width 46 height 8
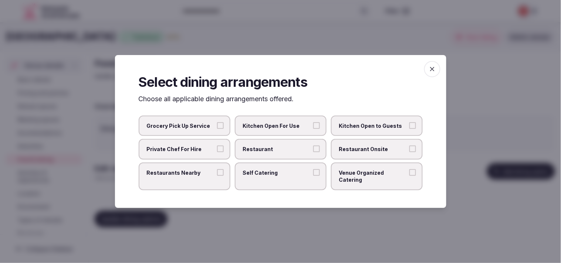
click at [271, 151] on label "Restaurant" at bounding box center [281, 149] width 92 height 21
click at [271, 151] on button "Restaurant" at bounding box center [316, 149] width 7 height 7
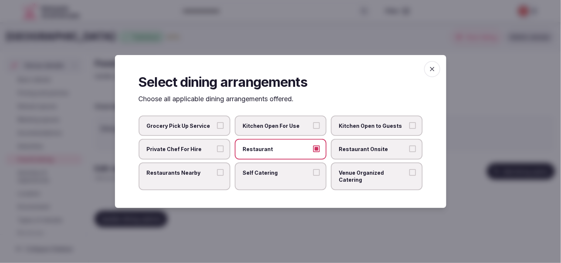
click at [271, 153] on span "Restaurant Onsite" at bounding box center [373, 149] width 68 height 7
click at [271, 152] on button "Restaurant Onsite" at bounding box center [413, 149] width 7 height 7
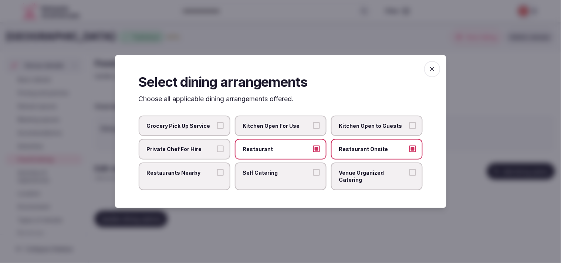
click at [209, 177] on span "Restaurants Nearby" at bounding box center [181, 172] width 68 height 7
click at [217, 176] on button "Restaurants Nearby" at bounding box center [220, 172] width 7 height 7
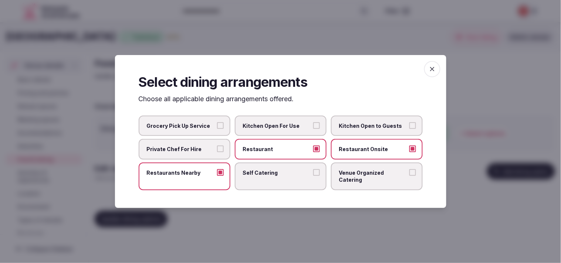
click at [271, 180] on label "Venue Organized Catering" at bounding box center [377, 177] width 92 height 28
click at [271, 176] on button "Venue Organized Catering" at bounding box center [413, 172] width 7 height 7
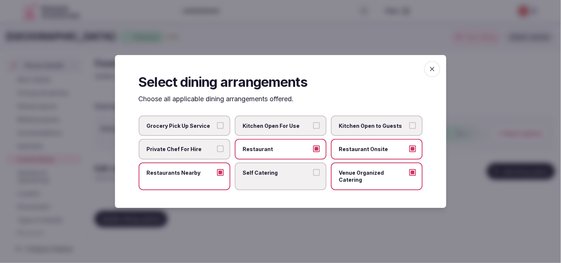
click at [271, 75] on span "button" at bounding box center [432, 69] width 16 height 16
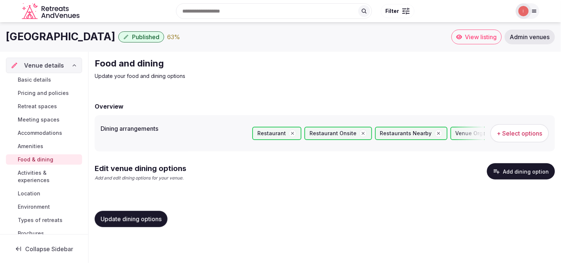
click at [141, 213] on button "Update dining options" at bounding box center [131, 219] width 73 height 16
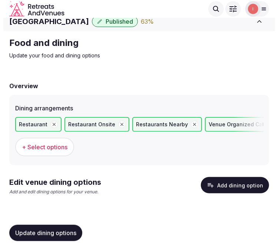
scroll to position [7, 0]
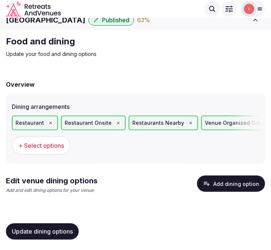
click at [23, 231] on span "Update dining options" at bounding box center [42, 231] width 61 height 7
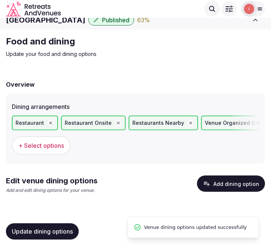
click at [241, 182] on button "Add dining option" at bounding box center [231, 183] width 68 height 16
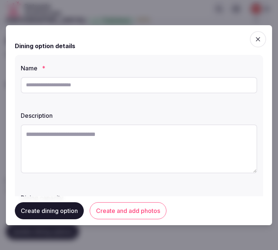
click at [55, 81] on input "text" at bounding box center [139, 85] width 236 height 16
paste input "**********"
type input "**********"
click at [120, 149] on textarea at bounding box center [139, 148] width 236 height 49
paste textarea "**********"
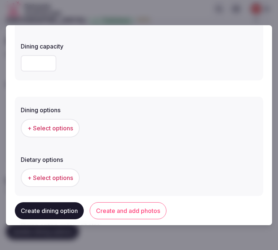
scroll to position [150, 0]
type textarea "**********"
click at [57, 125] on span "+ Select options" at bounding box center [50, 128] width 46 height 8
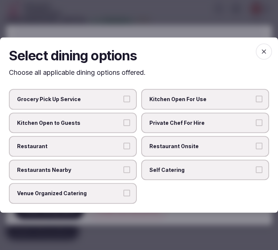
click at [141, 146] on label "Restaurant Onsite" at bounding box center [205, 146] width 128 height 21
click at [255, 146] on button "Restaurant Onsite" at bounding box center [258, 145] width 7 height 7
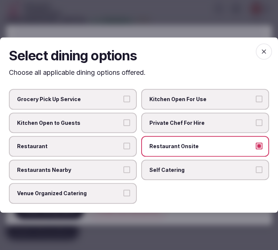
click at [122, 147] on label "Restaurant" at bounding box center [73, 146] width 128 height 21
click at [123, 147] on button "Restaurant" at bounding box center [126, 145] width 7 height 7
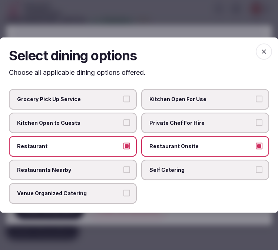
click at [126, 186] on label "Venue Organized Catering" at bounding box center [73, 193] width 128 height 21
click at [126, 190] on button "Venue Organized Catering" at bounding box center [126, 193] width 7 height 7
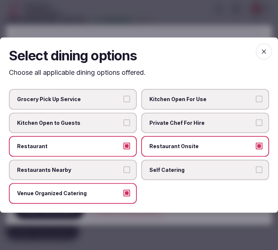
click at [255, 57] on h2 "Select dining options" at bounding box center [139, 55] width 260 height 19
click at [262, 51] on icon "button" at bounding box center [263, 51] width 4 height 4
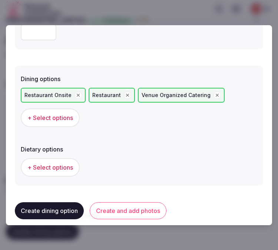
scroll to position [253, 0]
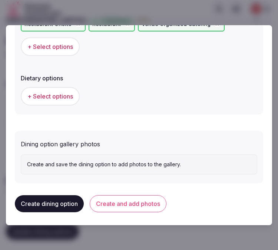
click at [112, 204] on button "Create and add photos" at bounding box center [128, 203] width 77 height 17
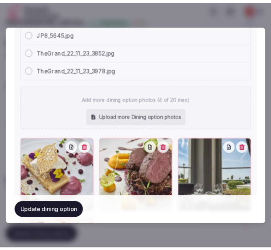
scroll to position [444, 0]
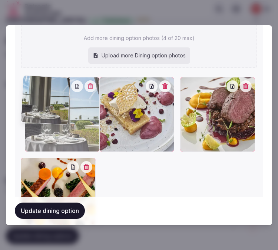
drag, startPoint x: 185, startPoint y: 81, endPoint x: 16, endPoint y: 83, distance: 169.5
click at [16, 83] on div "Dining option gallery photos JP8_5645.jpg TheGrand_22_11_23_3852.jpg TheGrand_2…" at bounding box center [139, 90] width 248 height 302
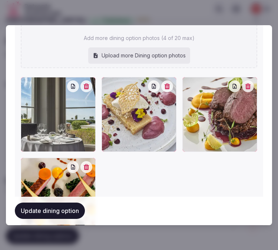
click at [33, 206] on button "Update dining option" at bounding box center [50, 211] width 70 height 16
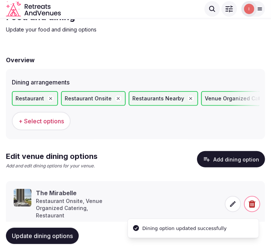
scroll to position [46, 0]
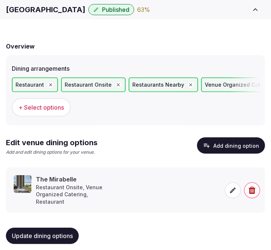
click at [73, 228] on button "Update dining options" at bounding box center [42, 236] width 73 height 16
click at [68, 228] on button "Update dining options" at bounding box center [42, 236] width 73 height 16
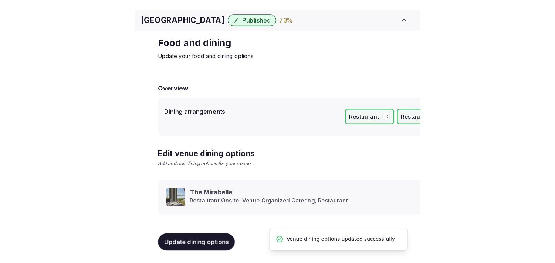
scroll to position [9, 0]
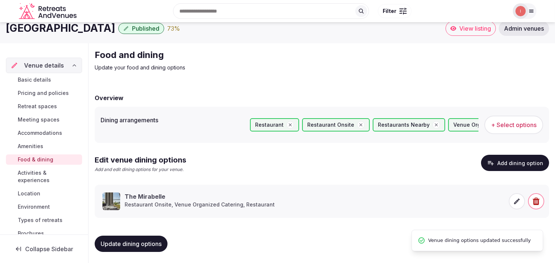
click at [38, 173] on span "Activities & experiences" at bounding box center [48, 176] width 61 height 15
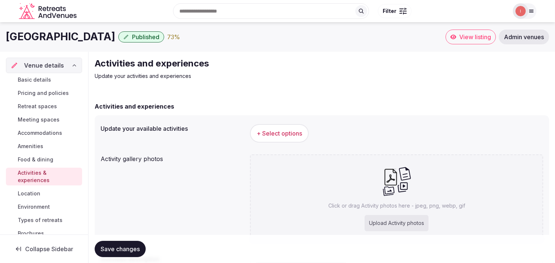
click at [271, 130] on span "+ Select options" at bounding box center [280, 134] width 46 height 8
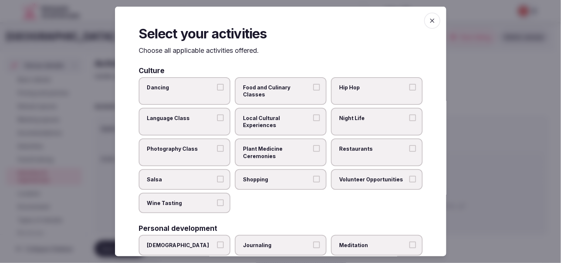
click at [271, 123] on span "Local Cultural Experiences" at bounding box center [277, 122] width 68 height 14
click at [271, 121] on button "Local Cultural Experiences" at bounding box center [316, 118] width 7 height 7
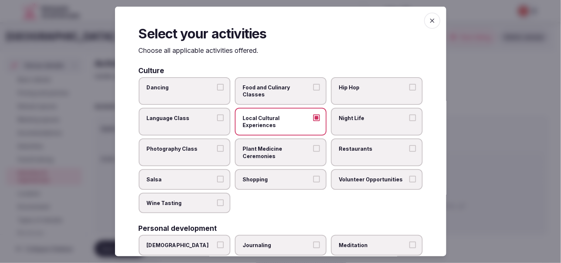
click at [271, 93] on span "Food and Culinary Classes" at bounding box center [277, 91] width 68 height 14
click at [271, 90] on button "Food and Culinary Classes" at bounding box center [316, 87] width 7 height 7
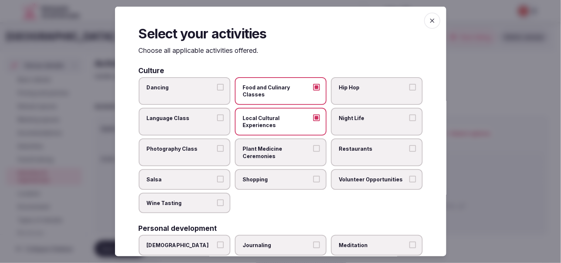
click at [271, 154] on label "Restaurants" at bounding box center [377, 153] width 92 height 28
click at [271, 152] on button "Restaurants" at bounding box center [413, 148] width 7 height 7
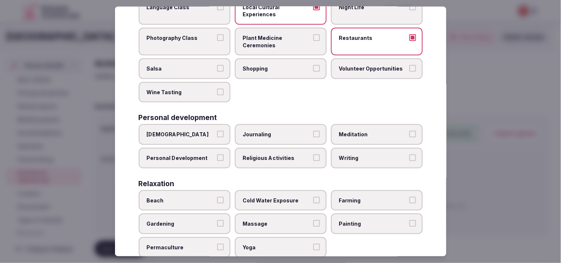
scroll to position [164, 0]
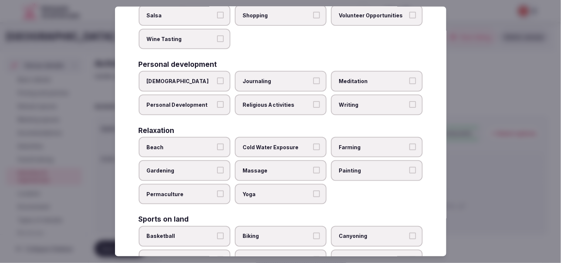
click at [213, 101] on span "Personal Development" at bounding box center [181, 104] width 68 height 7
click at [217, 101] on button "Personal Development" at bounding box center [220, 104] width 7 height 7
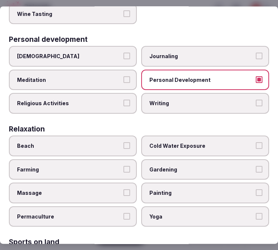
scroll to position [229, 0]
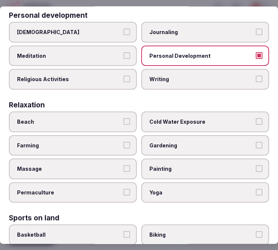
click at [123, 165] on button "Massage" at bounding box center [126, 168] width 7 height 7
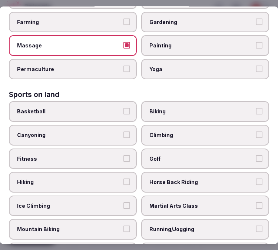
scroll to position [394, 0]
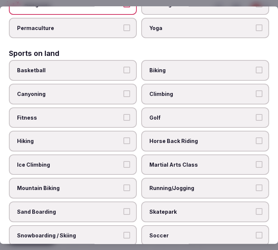
click at [78, 107] on label "Fitness" at bounding box center [73, 117] width 128 height 21
click at [123, 114] on button "Fitness" at bounding box center [126, 117] width 7 height 7
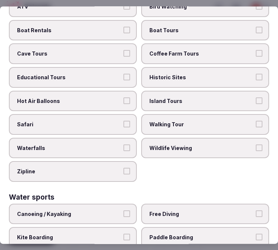
scroll to position [747, 0]
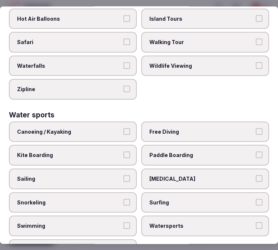
click at [124, 222] on button "Swimming" at bounding box center [126, 225] width 7 height 7
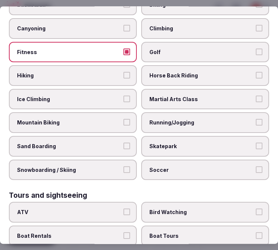
scroll to position [582, 0]
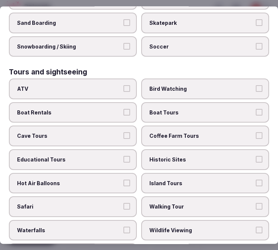
click at [225, 196] on label "Walking Tour" at bounding box center [205, 206] width 128 height 21
click at [255, 203] on button "Walking Tour" at bounding box center [258, 206] width 7 height 7
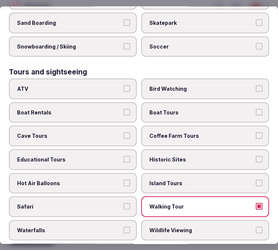
click at [230, 156] on span "Historic Sites" at bounding box center [201, 159] width 104 height 7
click at [255, 156] on button "Historic Sites" at bounding box center [258, 159] width 7 height 7
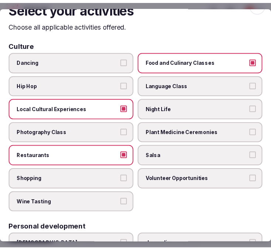
scroll to position [0, 0]
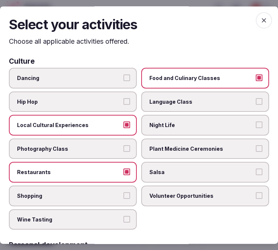
click at [252, 13] on div "Select your activities Choose all applicable activities offered. Culture Dancin…" at bounding box center [139, 124] width 278 height 237
click at [260, 18] on icon "button" at bounding box center [263, 20] width 7 height 7
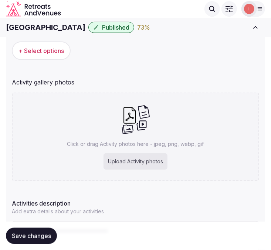
scroll to position [94, 0]
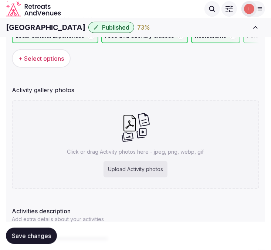
click at [69, 28] on h1 "Grand Hotel Eastbourne" at bounding box center [46, 27] width 80 height 10
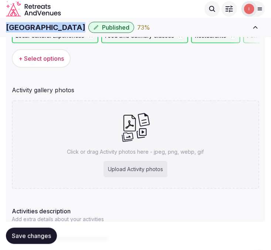
click at [69, 28] on h1 "Grand Hotel Eastbourne" at bounding box center [46, 27] width 80 height 10
copy div "Grand Hotel Eastbourne"
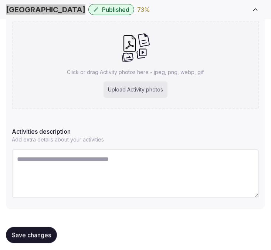
scroll to position [177, 0]
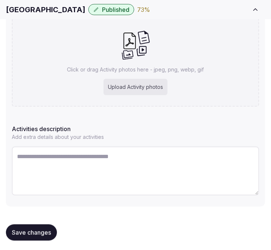
click at [121, 164] on textarea at bounding box center [136, 171] width 248 height 49
paste textarea "**********"
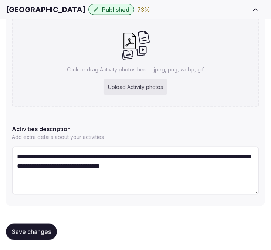
type textarea "**********"
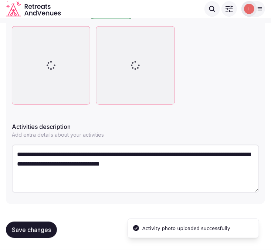
scroll to position [384, 0]
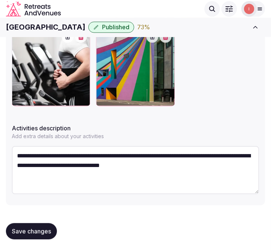
drag, startPoint x: 29, startPoint y: 229, endPoint x: 43, endPoint y: 224, distance: 14.4
click at [29, 229] on span "Save changes" at bounding box center [31, 231] width 39 height 7
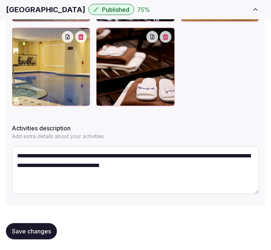
click at [50, 232] on span "Save changes" at bounding box center [31, 231] width 39 height 7
click at [27, 225] on button "Save changes" at bounding box center [31, 231] width 51 height 16
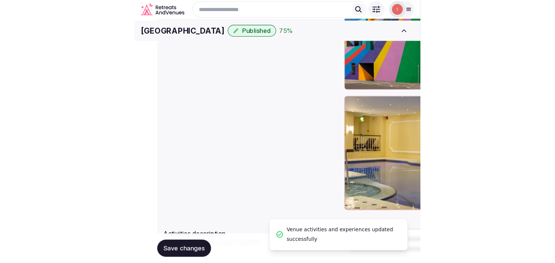
scroll to position [283, 0]
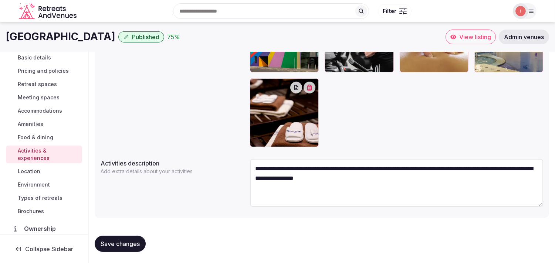
click at [31, 169] on span "Location" at bounding box center [29, 171] width 23 height 7
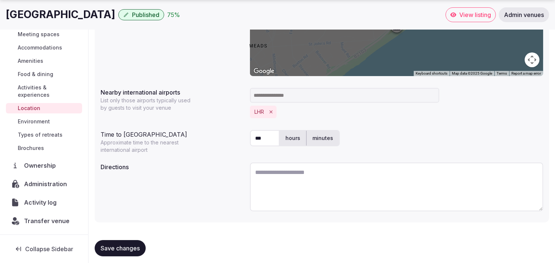
scroll to position [184, 0]
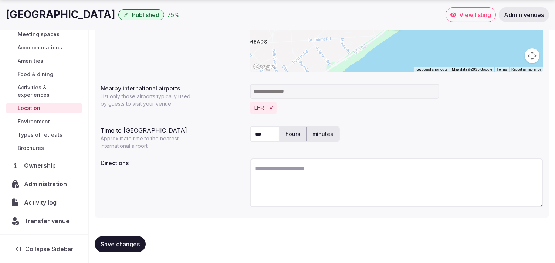
click at [42, 123] on span "Environment" at bounding box center [34, 121] width 32 height 7
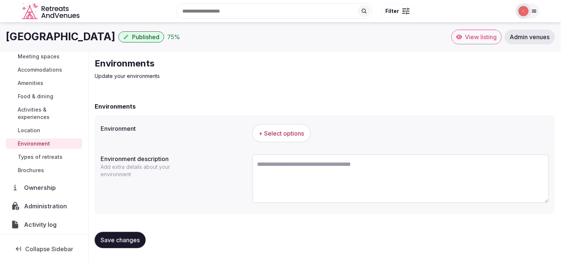
click at [271, 132] on span "+ Select options" at bounding box center [282, 134] width 46 height 8
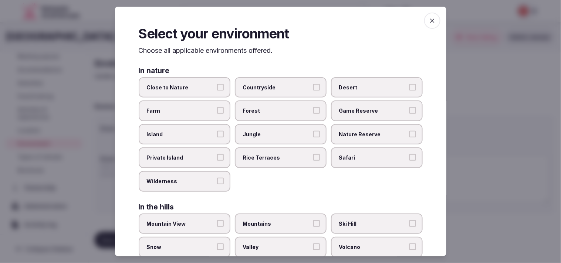
click at [225, 93] on label "Close to Nature" at bounding box center [185, 87] width 92 height 21
click at [224, 90] on button "Close to Nature" at bounding box center [220, 87] width 7 height 7
click at [220, 88] on button "Close to Nature" at bounding box center [220, 87] width 7 height 7
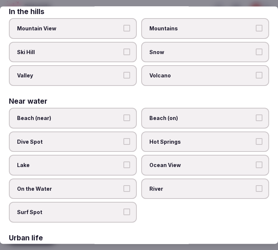
scroll to position [298, 0]
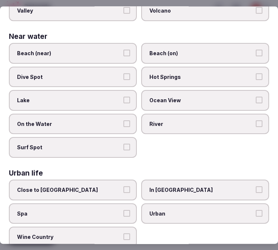
click at [161, 203] on label "Urban" at bounding box center [205, 213] width 128 height 21
click at [255, 210] on button "Urban" at bounding box center [258, 213] width 7 height 7
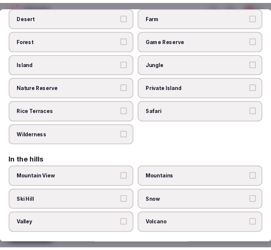
scroll to position [0, 0]
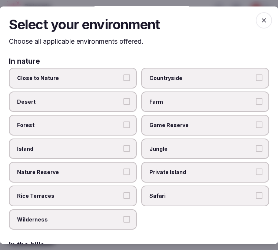
click at [255, 25] on span "button" at bounding box center [263, 20] width 16 height 16
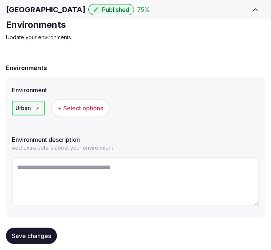
scroll to position [36, 0]
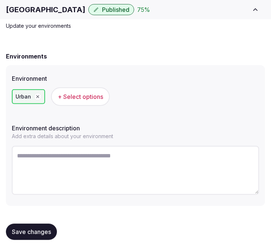
click at [49, 228] on span "Save changes" at bounding box center [31, 231] width 39 height 7
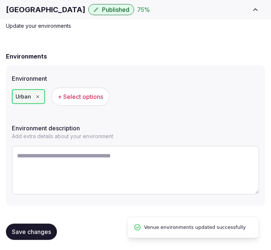
click at [38, 232] on span "Save changes" at bounding box center [31, 231] width 39 height 7
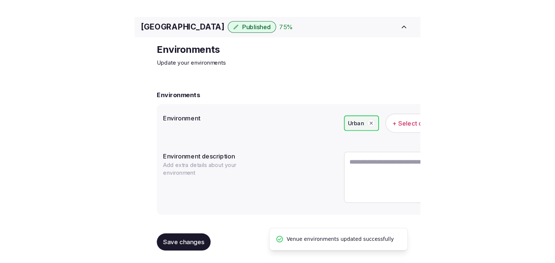
scroll to position [0, 0]
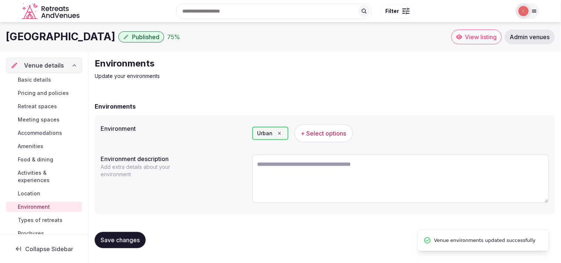
click at [47, 221] on span "Types of retreats" at bounding box center [40, 220] width 45 height 7
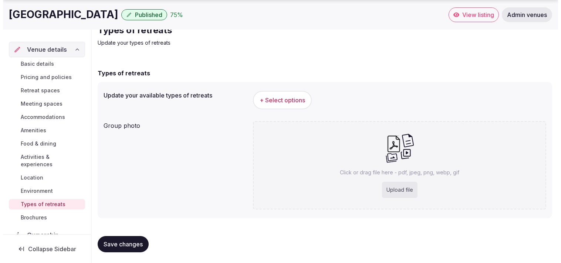
scroll to position [34, 0]
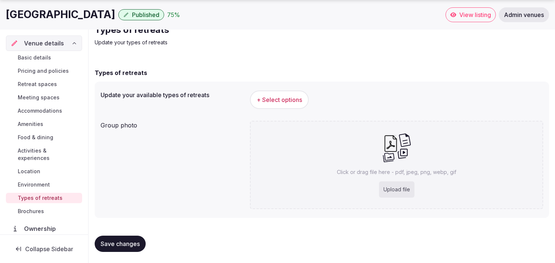
click at [267, 97] on span "+ Select options" at bounding box center [280, 100] width 46 height 8
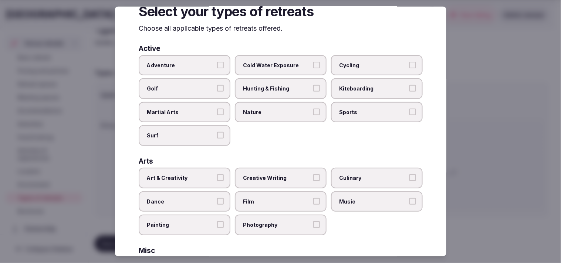
scroll to position [41, 0]
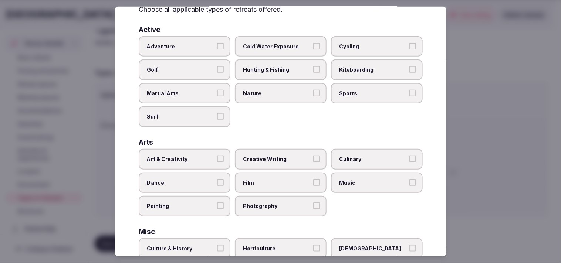
click at [212, 156] on span "Art & Creativity" at bounding box center [181, 159] width 68 height 7
click at [217, 156] on button "Art & Creativity" at bounding box center [220, 159] width 7 height 7
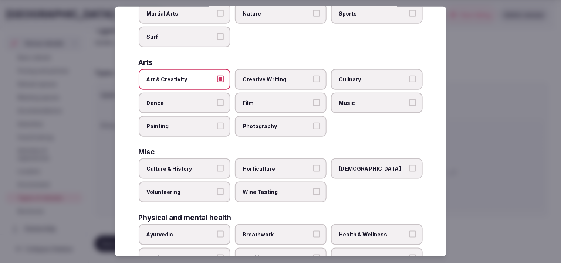
scroll to position [123, 0]
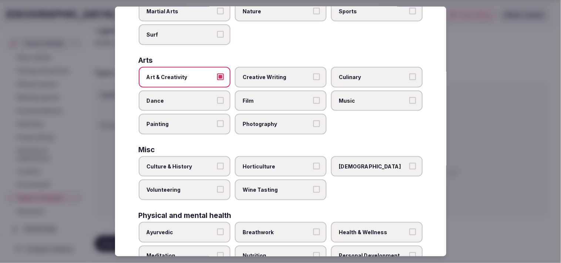
click at [217, 163] on button "Culture & History" at bounding box center [220, 166] width 7 height 7
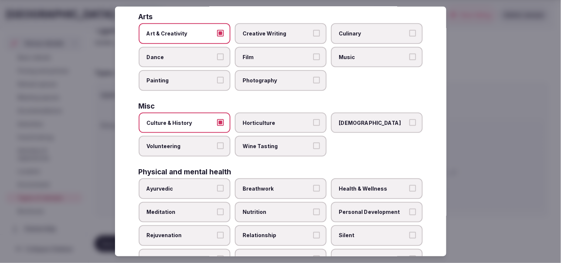
scroll to position [246, 0]
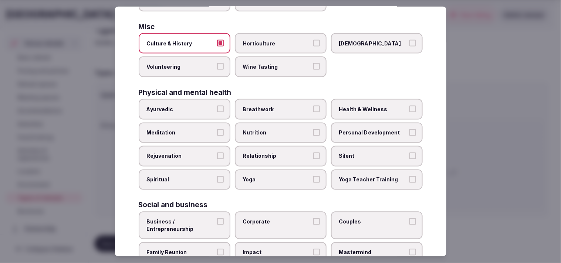
click at [271, 129] on span "Personal Development" at bounding box center [373, 132] width 68 height 7
click at [271, 129] on button "Personal Development" at bounding box center [413, 132] width 7 height 7
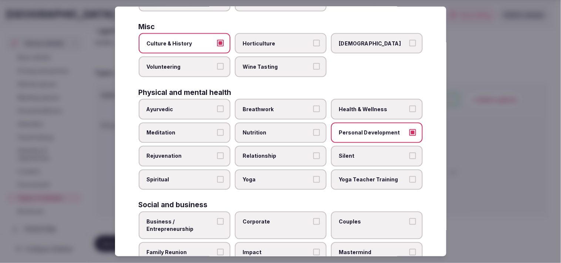
click at [271, 152] on label "Relationship" at bounding box center [281, 156] width 92 height 21
click at [271, 153] on button "Relationship" at bounding box center [316, 156] width 7 height 7
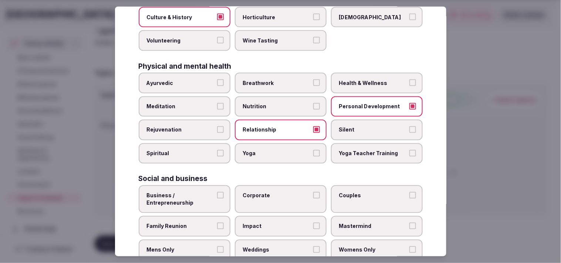
scroll to position [283, 0]
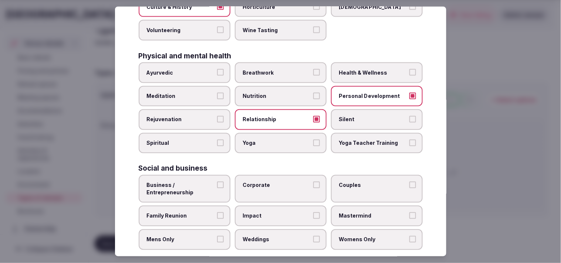
click at [271, 182] on span "Corporate" at bounding box center [277, 185] width 68 height 7
click at [271, 182] on button "Corporate" at bounding box center [316, 185] width 7 height 7
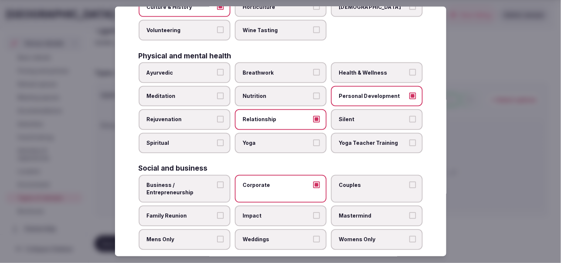
click at [174, 213] on span "Family Reunion" at bounding box center [181, 216] width 68 height 7
click at [217, 213] on button "Family Reunion" at bounding box center [220, 216] width 7 height 7
click at [271, 213] on button "Impact" at bounding box center [316, 216] width 7 height 7
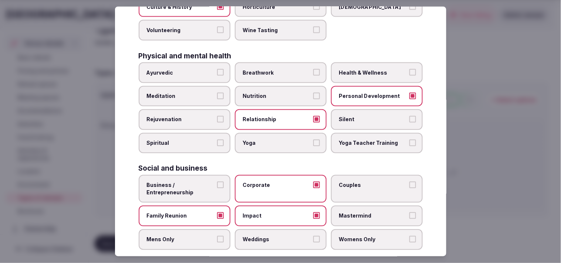
click at [271, 208] on label "Impact" at bounding box center [281, 216] width 92 height 21
click at [271, 213] on button "Impact" at bounding box center [316, 216] width 7 height 7
click at [271, 180] on label "Couples" at bounding box center [377, 189] width 92 height 28
click at [271, 182] on button "Couples" at bounding box center [413, 185] width 7 height 7
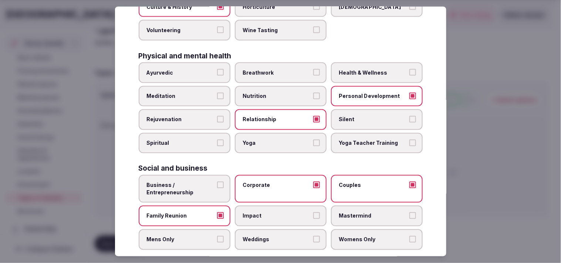
click at [212, 182] on span "Business / Entrepreneurship" at bounding box center [181, 189] width 68 height 14
click at [217, 182] on button "Business / Entrepreneurship" at bounding box center [220, 185] width 7 height 7
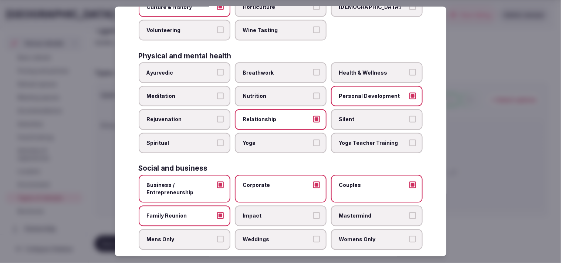
click at [271, 182] on button "Couples" at bounding box center [413, 185] width 7 height 7
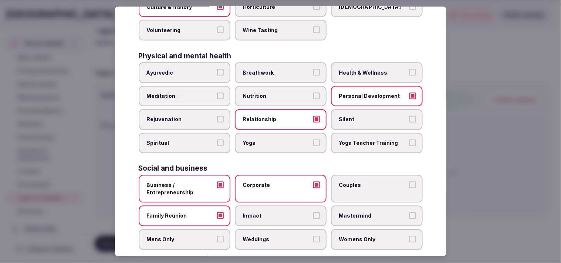
click at [271, 194] on div "Business / Entrepreneurship Corporate Couples Family Reunion Impact Mastermind …" at bounding box center [281, 212] width 284 height 75
click at [271, 175] on label "Couples" at bounding box center [377, 189] width 92 height 28
click at [271, 182] on button "Couples" at bounding box center [413, 185] width 7 height 7
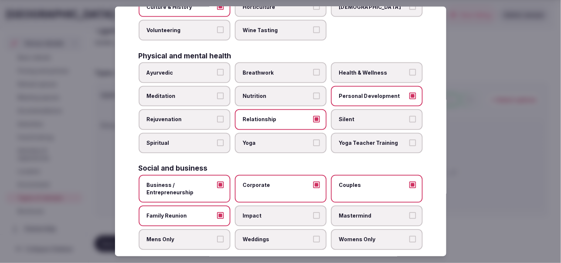
click at [271, 230] on label "Weddings" at bounding box center [281, 240] width 92 height 21
click at [271, 236] on button "Weddings" at bounding box center [316, 239] width 7 height 7
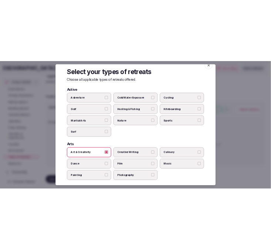
scroll to position [0, 0]
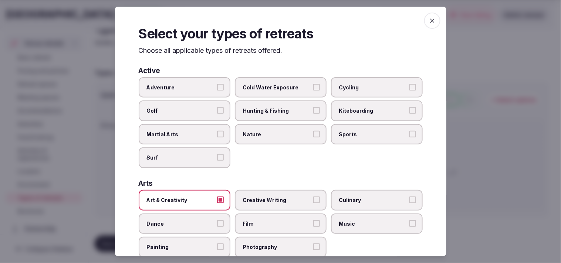
click at [271, 23] on icon "button" at bounding box center [432, 20] width 7 height 7
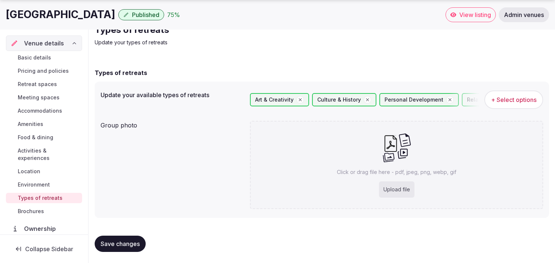
click at [140, 245] on span "Save changes" at bounding box center [120, 244] width 39 height 7
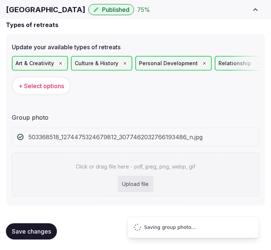
scroll to position [27, 0]
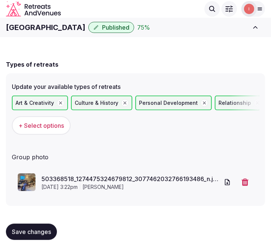
drag, startPoint x: 42, startPoint y: 230, endPoint x: 44, endPoint y: 226, distance: 4.6
click at [42, 230] on span "Save changes" at bounding box center [31, 231] width 39 height 7
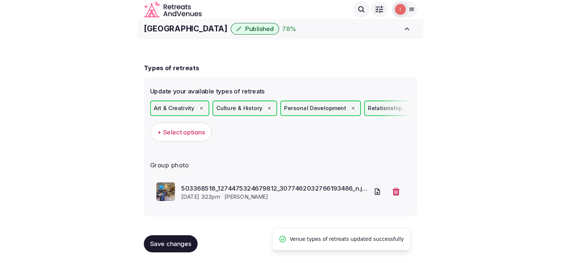
scroll to position [0, 0]
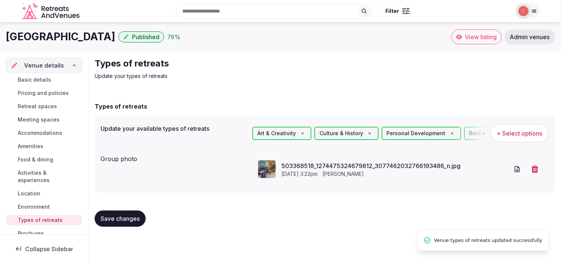
click at [93, 39] on h1 "Grand Hotel Eastbourne" at bounding box center [61, 37] width 110 height 14
drag, startPoint x: 93, startPoint y: 39, endPoint x: 79, endPoint y: 35, distance: 14.3
click at [79, 35] on h1 "Grand Hotel Eastbourne" at bounding box center [61, 37] width 110 height 14
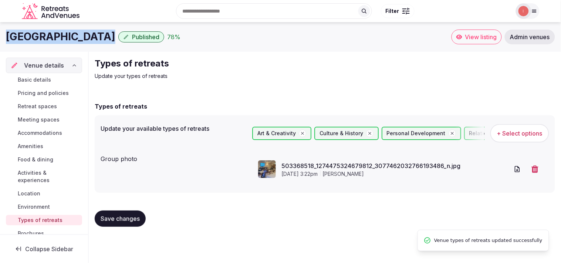
click at [79, 35] on h1 "Grand Hotel Eastbourne" at bounding box center [61, 37] width 110 height 14
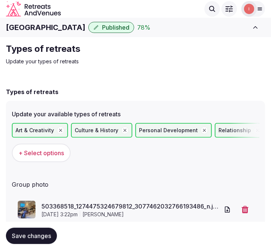
click at [216, 40] on div "Types of retreats Update your types of retreats Types of retreats Update your a…" at bounding box center [135, 158] width 271 height 242
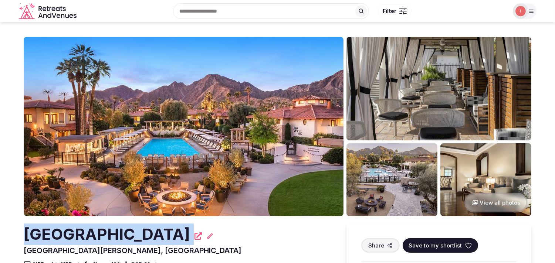
drag, startPoint x: 209, startPoint y: 231, endPoint x: 21, endPoint y: 230, distance: 187.3
copy div "[GEOGRAPHIC_DATA]"
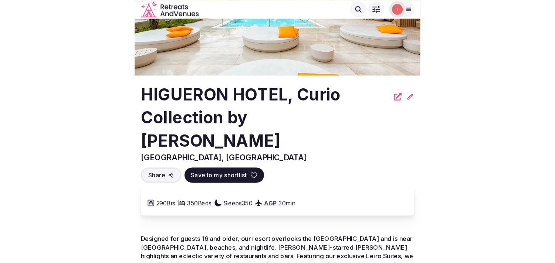
scroll to position [82, 0]
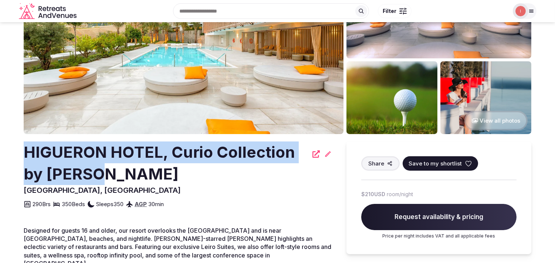
drag, startPoint x: 99, startPoint y: 168, endPoint x: 10, endPoint y: 159, distance: 89.6
copy h2 "HIGUERON HOTEL, Curio Collection by [PERSON_NAME]"
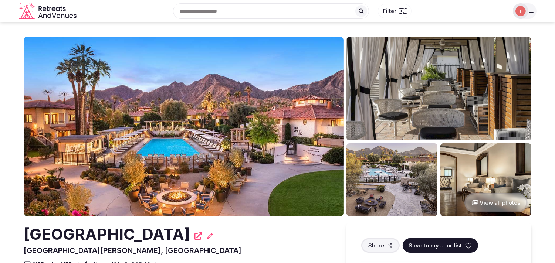
click at [158, 239] on h2 "[GEOGRAPHIC_DATA]" at bounding box center [107, 235] width 167 height 22
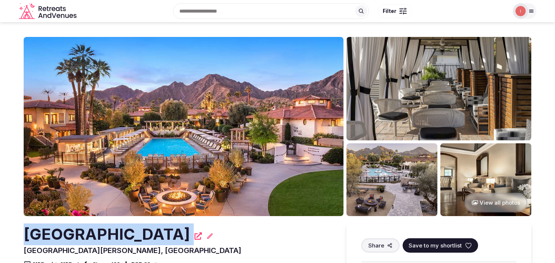
click at [158, 240] on h2 "[GEOGRAPHIC_DATA]" at bounding box center [107, 235] width 167 height 22
copy div "[GEOGRAPHIC_DATA]"
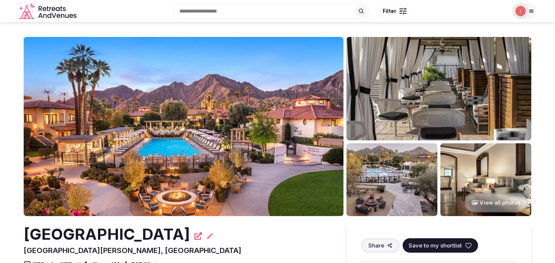
click at [121, 231] on h2 "[GEOGRAPHIC_DATA]" at bounding box center [107, 235] width 167 height 22
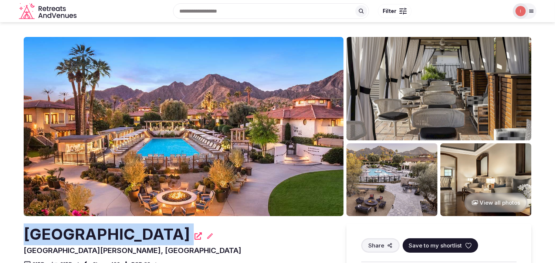
click at [121, 231] on h2 "[GEOGRAPHIC_DATA]" at bounding box center [107, 235] width 167 height 22
copy div "[GEOGRAPHIC_DATA]"
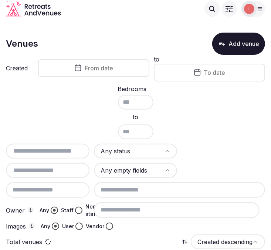
click at [68, 152] on input "text" at bounding box center [48, 151] width 78 height 9
paste input "**********"
type input "**********"
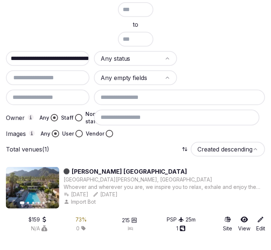
scroll to position [0, 0]
click at [167, 167] on link "[PERSON_NAME] [GEOGRAPHIC_DATA]" at bounding box center [129, 171] width 115 height 9
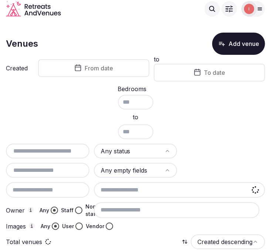
scroll to position [16, 0]
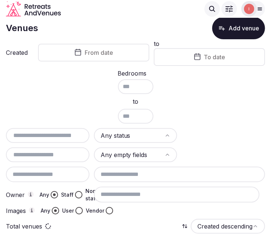
click at [67, 134] on input "text" at bounding box center [48, 135] width 78 height 9
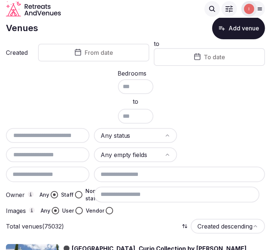
click at [63, 131] on input "text" at bounding box center [48, 135] width 78 height 9
paste input "**********"
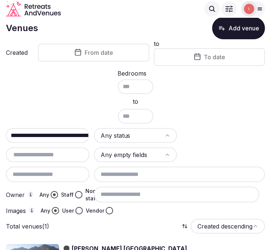
scroll to position [0, 0]
drag, startPoint x: 24, startPoint y: 133, endPoint x: -8, endPoint y: 131, distance: 32.6
click at [0, 131] on html "**********" at bounding box center [135, 109] width 271 height 250
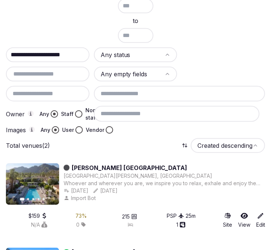
scroll to position [139, 0]
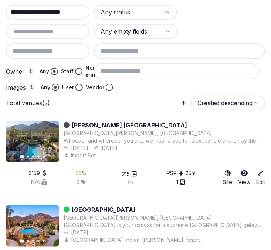
type input "**********"
click at [106, 206] on link "[GEOGRAPHIC_DATA]" at bounding box center [104, 209] width 64 height 9
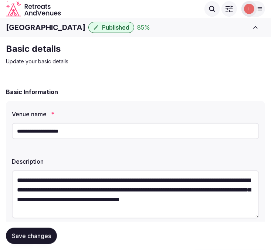
click at [95, 131] on input "**********" at bounding box center [136, 131] width 248 height 16
paste input "**********"
type input "**********"
click at [28, 241] on button "Save changes" at bounding box center [31, 236] width 51 height 16
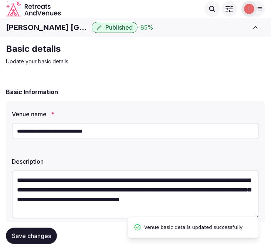
click at [38, 242] on button "Save changes" at bounding box center [31, 236] width 51 height 16
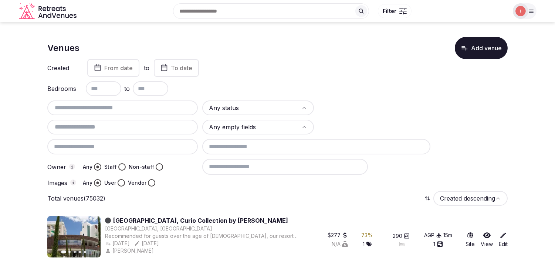
click at [111, 68] on span "From date" at bounding box center [118, 67] width 28 height 7
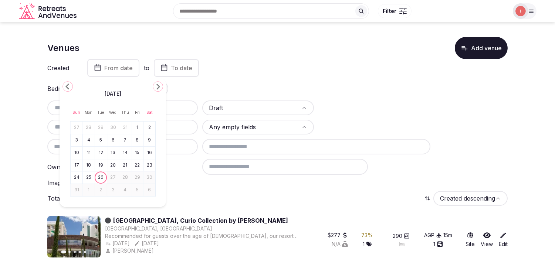
click at [67, 88] on icon "Go to the Previous Month" at bounding box center [67, 86] width 9 height 9
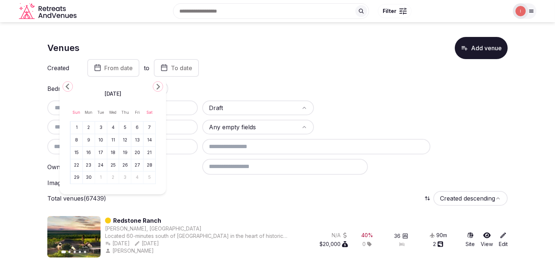
click at [67, 88] on icon "Go to the Previous Month" at bounding box center [67, 86] width 9 height 9
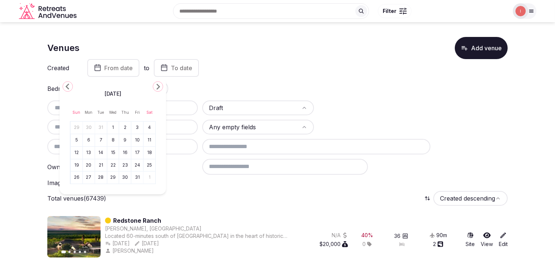
click at [67, 88] on icon "Go to the Previous Month" at bounding box center [67, 86] width 9 height 9
click at [68, 83] on icon "Go to the Previous Month" at bounding box center [67, 86] width 9 height 9
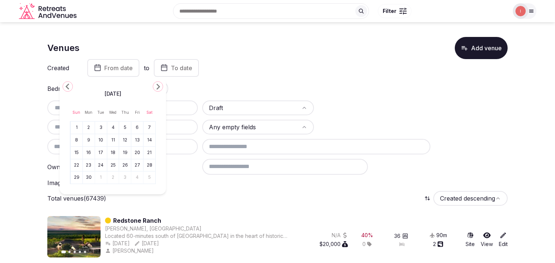
click at [68, 83] on icon "Go to the Previous Month" at bounding box center [67, 86] width 9 height 9
click at [68, 84] on icon "Go to the Previous Month" at bounding box center [67, 86] width 9 height 9
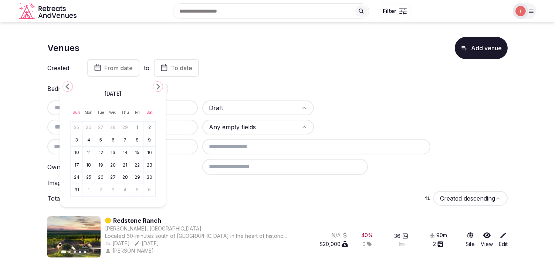
click at [68, 84] on icon "Go to the Previous Month" at bounding box center [67, 86] width 9 height 9
click at [90, 126] on button "1" at bounding box center [89, 127] width 10 height 11
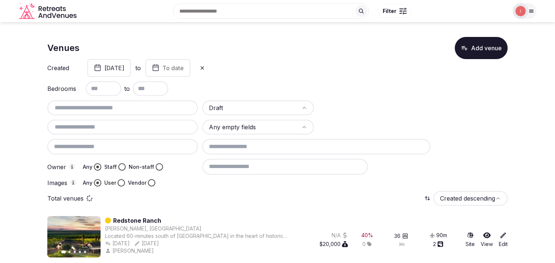
click at [190, 66] on button "To date" at bounding box center [167, 68] width 45 height 18
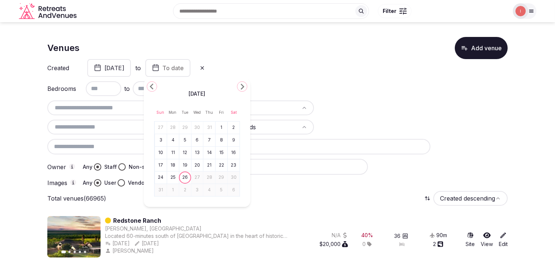
click at [152, 84] on icon "Go to the Previous Month" at bounding box center [152, 86] width 9 height 9
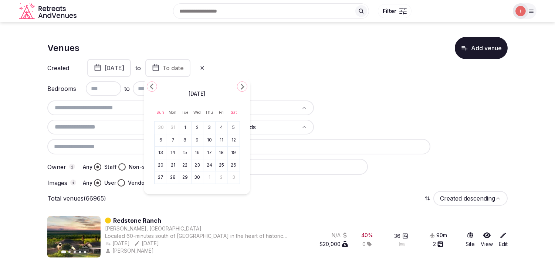
click at [152, 84] on icon "Go to the Previous Month" at bounding box center [152, 86] width 9 height 9
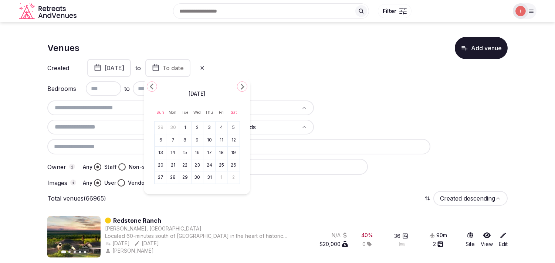
click at [152, 84] on icon "Go to the Previous Month" at bounding box center [152, 86] width 9 height 9
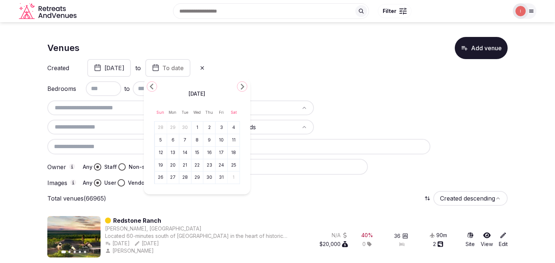
click at [244, 87] on polygon "Go to the Next Month" at bounding box center [243, 87] width 4 height 6
drag, startPoint x: 157, startPoint y: 191, endPoint x: 161, endPoint y: 189, distance: 4.3
click at [158, 191] on button "30" at bounding box center [161, 190] width 10 height 11
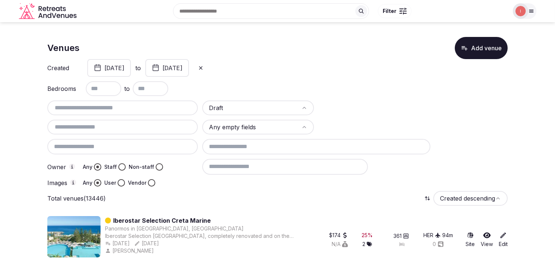
click at [121, 164] on button "Staff" at bounding box center [121, 167] width 7 height 7
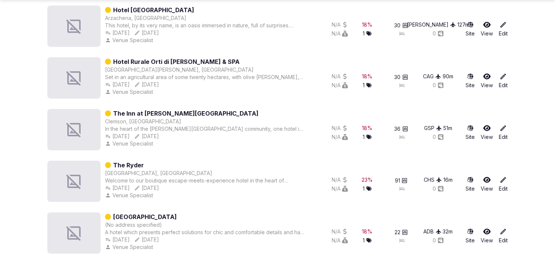
scroll to position [10432, 0]
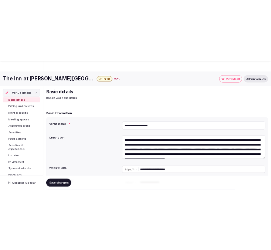
scroll to position [123, 0]
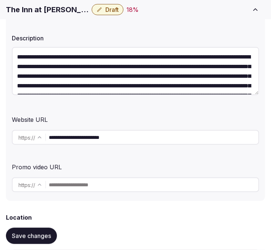
click at [68, 130] on input "**********" at bounding box center [154, 137] width 210 height 15
click at [63, 8] on h1 "The Inn at [PERSON_NAME][GEOGRAPHIC_DATA]" at bounding box center [47, 9] width 83 height 10
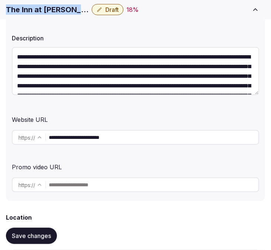
click at [63, 8] on h1 "The Inn at [PERSON_NAME][GEOGRAPHIC_DATA]" at bounding box center [47, 9] width 83 height 10
copy div "The Inn at [PERSON_NAME][GEOGRAPHIC_DATA]"
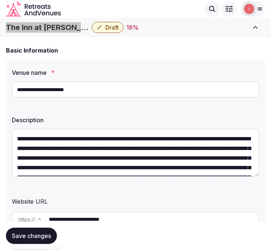
scroll to position [41, 0]
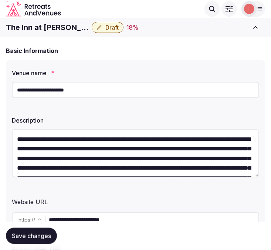
click at [53, 94] on input "**********" at bounding box center [136, 90] width 248 height 16
click at [46, 29] on h1 "The Inn at [PERSON_NAME][GEOGRAPHIC_DATA]" at bounding box center [47, 27] width 83 height 10
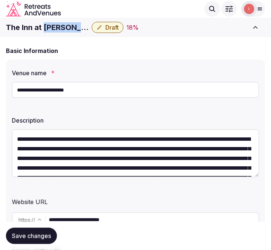
click at [46, 29] on h1 "The Inn at [PERSON_NAME][GEOGRAPHIC_DATA]" at bounding box center [47, 27] width 83 height 10
copy div "The Inn at [PERSON_NAME][GEOGRAPHIC_DATA]"
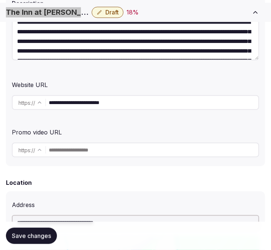
scroll to position [164, 0]
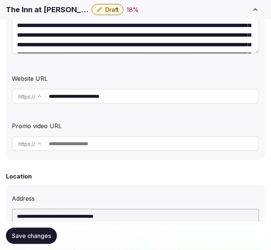
click at [103, 94] on input "**********" at bounding box center [154, 96] width 210 height 15
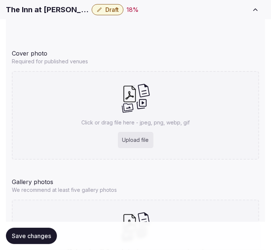
scroll to position [735, 0]
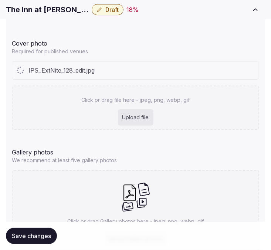
click at [152, 128] on div "Click or drag file here - jpeg, png, webp, gif Upload file" at bounding box center [136, 107] width 248 height 44
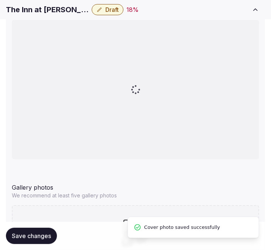
scroll to position [817, 0]
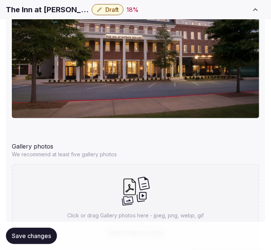
click at [252, 140] on div "Gallery photos" at bounding box center [136, 145] width 248 height 12
click at [32, 240] on button "Save changes" at bounding box center [31, 236] width 51 height 16
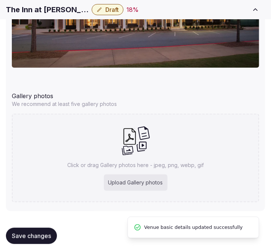
scroll to position [874, 0]
